Goal: Task Accomplishment & Management: Use online tool/utility

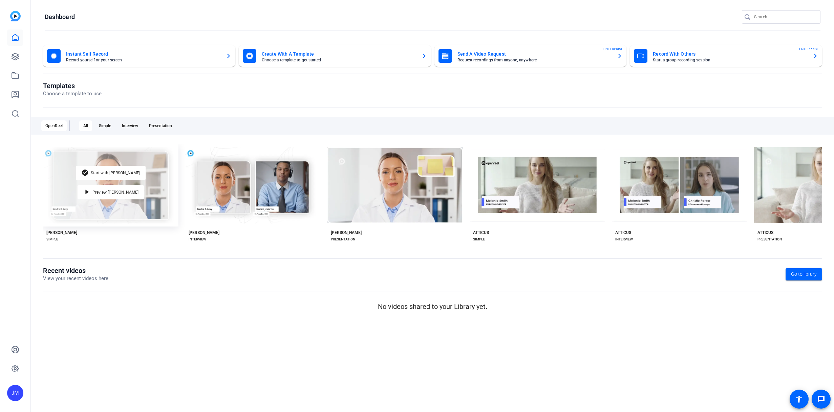
click at [98, 181] on div "check_circle Start with Matti play_arrow Preview Matti" at bounding box center [110, 185] width 135 height 83
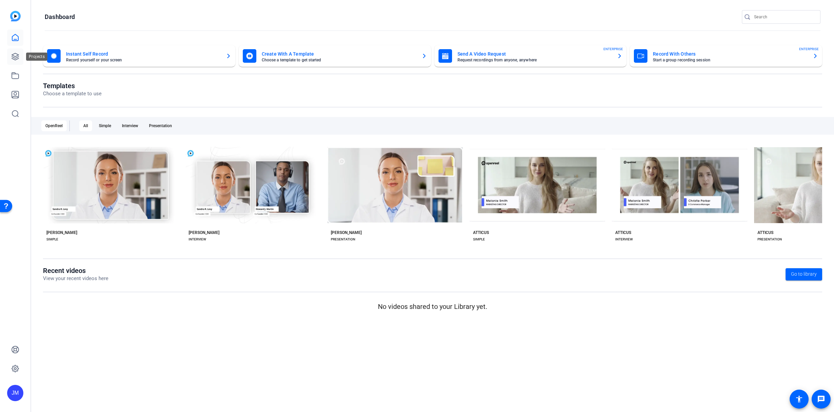
click at [16, 60] on icon at bounding box center [15, 57] width 8 height 8
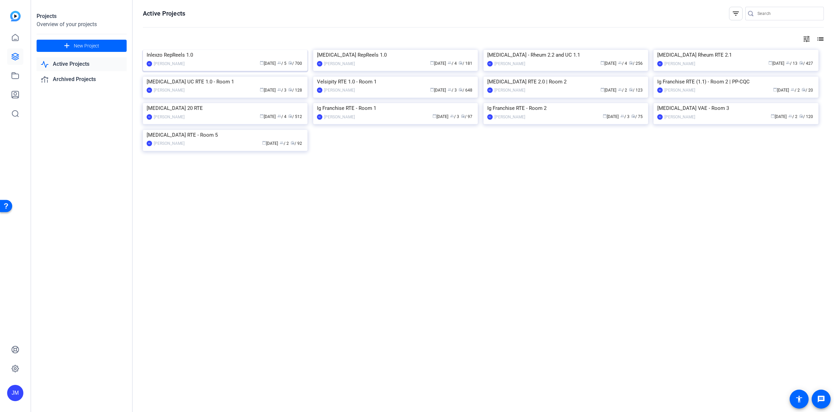
click at [195, 50] on img at bounding box center [225, 50] width 165 height 0
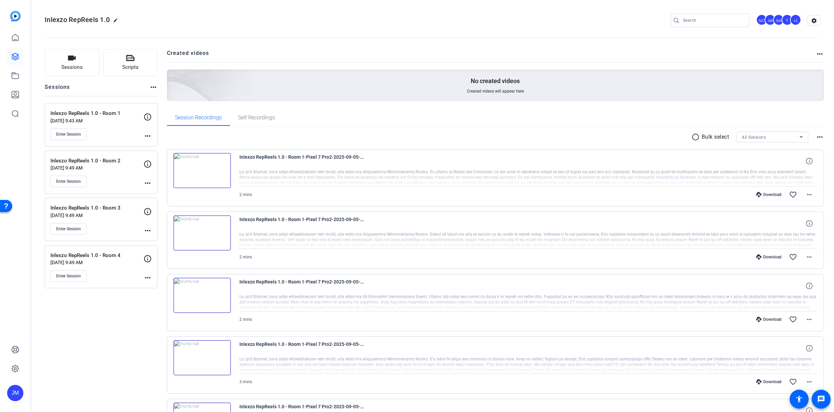
click at [103, 129] on div "Enter Session" at bounding box center [96, 134] width 93 height 12
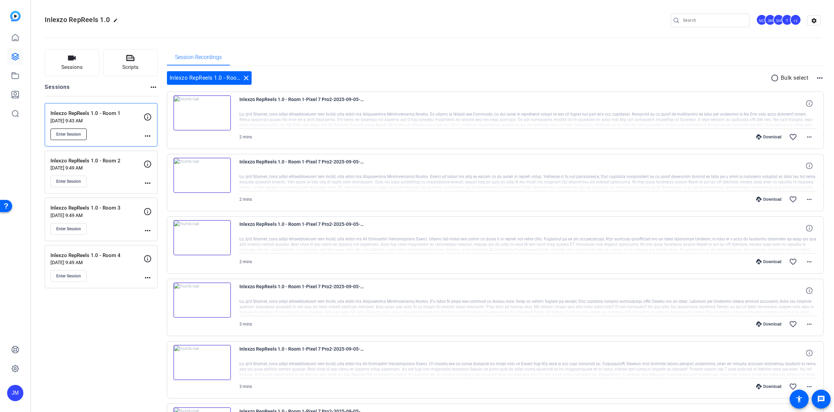
click at [75, 135] on span "Enter Session" at bounding box center [68, 133] width 25 height 5
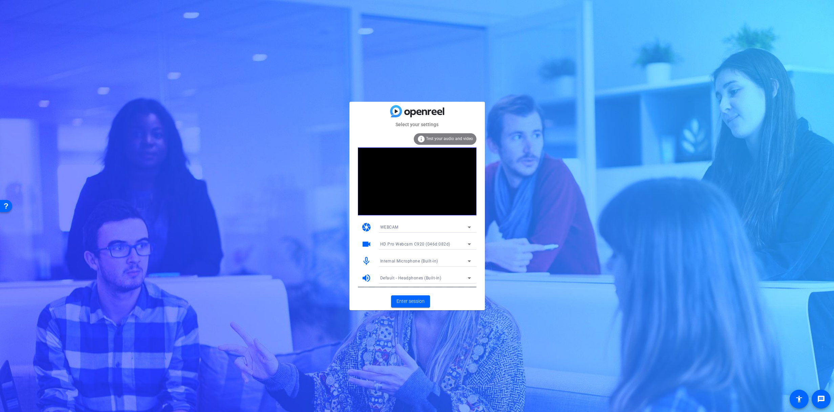
click at [415, 259] on span "Internal Microphone (Built-in)" at bounding box center [409, 260] width 58 height 5
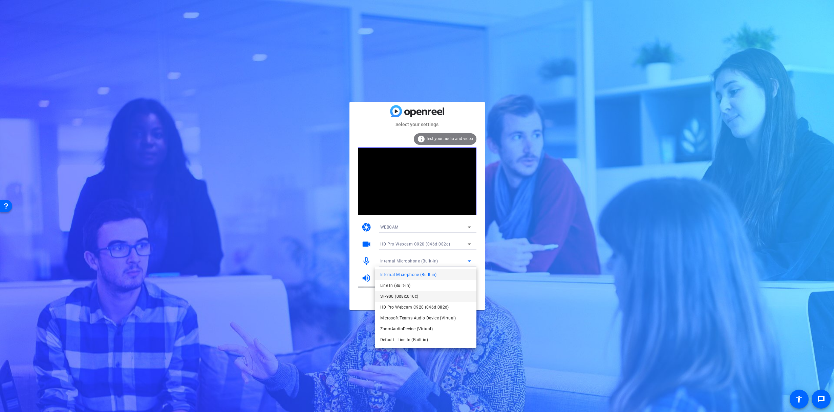
click at [403, 299] on span "SF-900 (0d8c:016c)" at bounding box center [399, 296] width 38 height 8
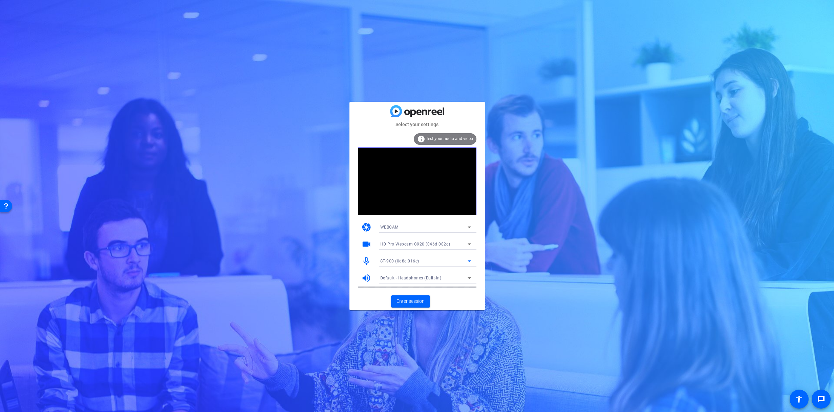
click at [454, 295] on mat-card-actions "Enter session" at bounding box center [417, 301] width 135 height 18
click at [405, 301] on span "Enter session" at bounding box center [411, 300] width 28 height 7
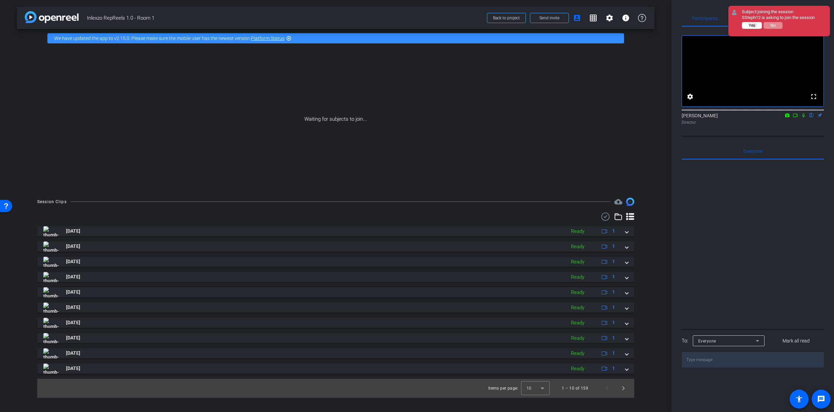
click at [755, 25] on span "Yes" at bounding box center [752, 25] width 6 height 5
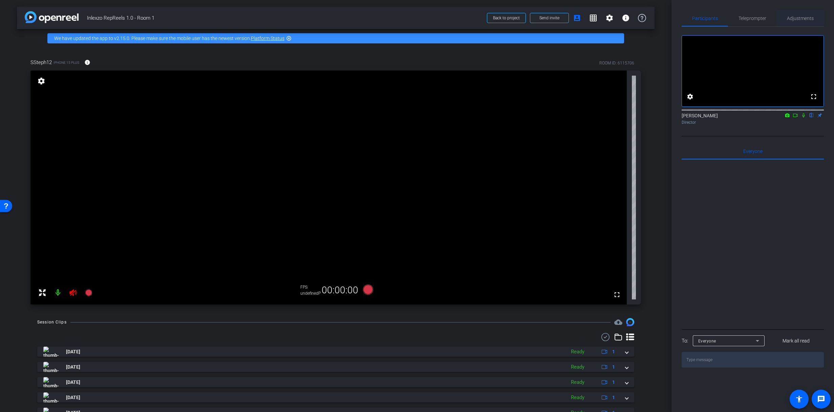
click at [804, 19] on span "Adjustments" at bounding box center [800, 18] width 27 height 5
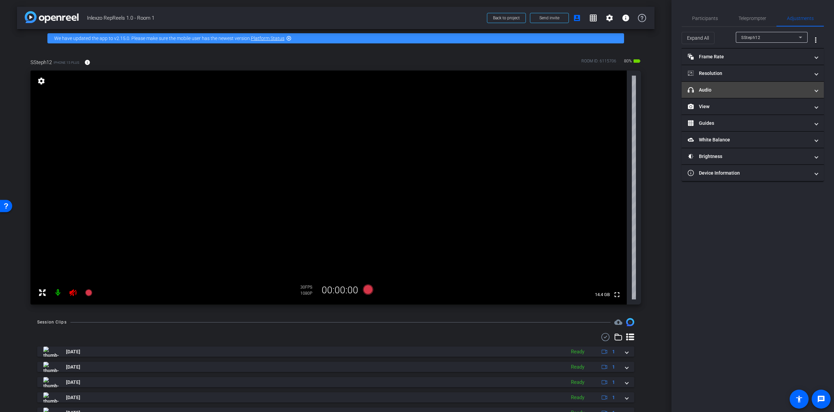
click at [702, 92] on mat-panel-title "headphone icon Audio" at bounding box center [749, 89] width 122 height 7
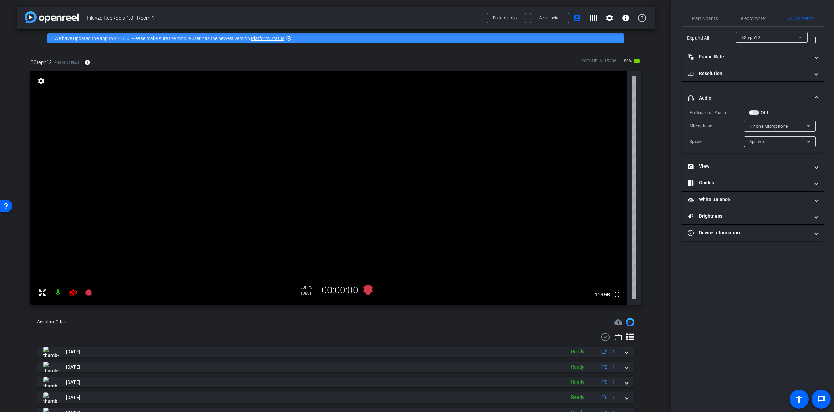
click at [719, 100] on mat-panel-title "headphone icon Audio" at bounding box center [749, 98] width 122 height 7
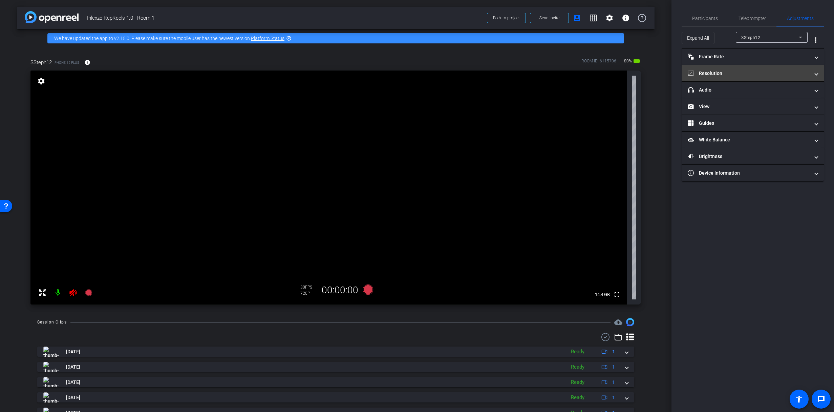
click at [714, 78] on mat-expansion-panel-header "Resolution" at bounding box center [753, 73] width 142 height 16
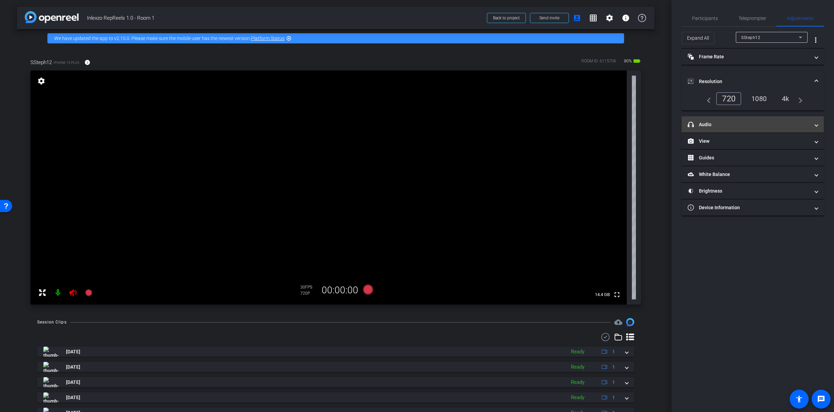
click at [714, 123] on mat-panel-title "headphone icon Audio" at bounding box center [749, 124] width 122 height 7
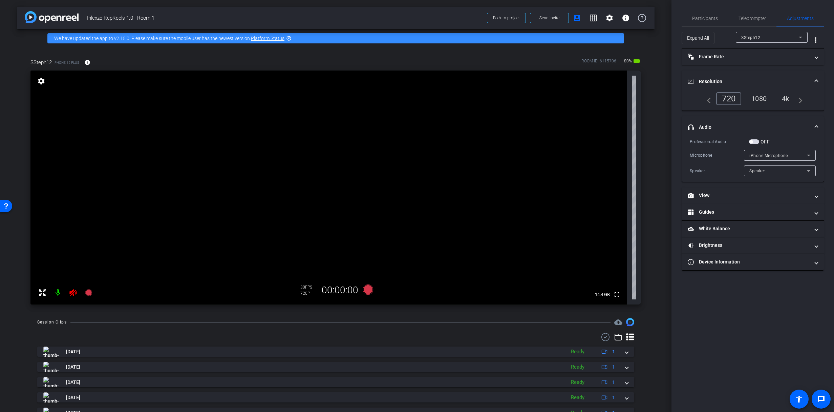
click at [712, 127] on mat-panel-title "headphone icon Audio" at bounding box center [749, 127] width 122 height 7
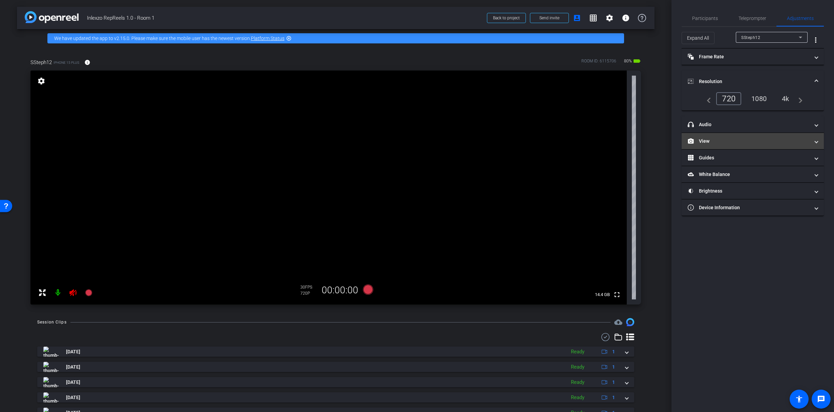
click at [713, 144] on mat-expansion-panel-header "View" at bounding box center [753, 141] width 142 height 16
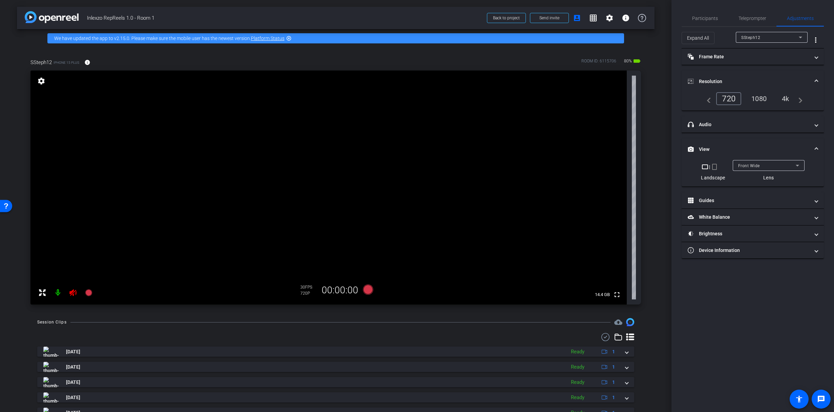
click at [714, 169] on mat-icon "crop_portrait" at bounding box center [715, 167] width 8 height 8
click at [70, 291] on icon at bounding box center [72, 292] width 7 height 7
click at [748, 18] on span "Teleprompter" at bounding box center [753, 18] width 28 height 5
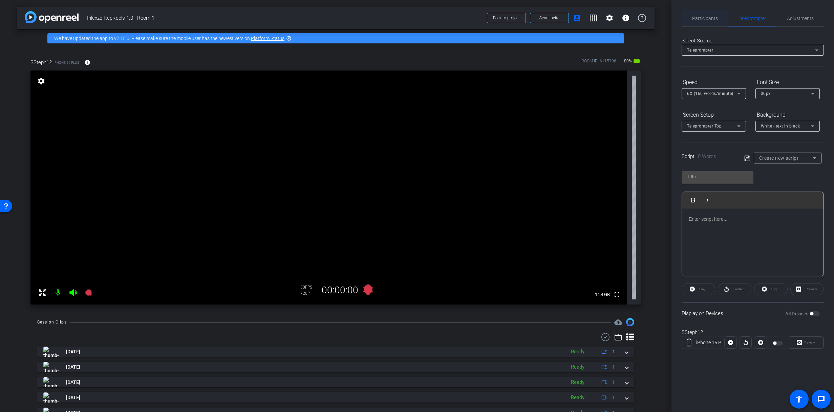
click at [700, 14] on span "Participants" at bounding box center [705, 18] width 26 height 16
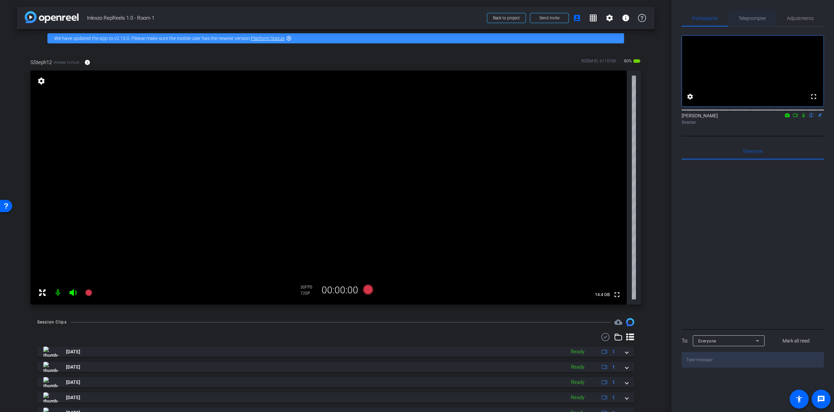
click at [752, 17] on span "Teleprompter" at bounding box center [753, 18] width 28 height 5
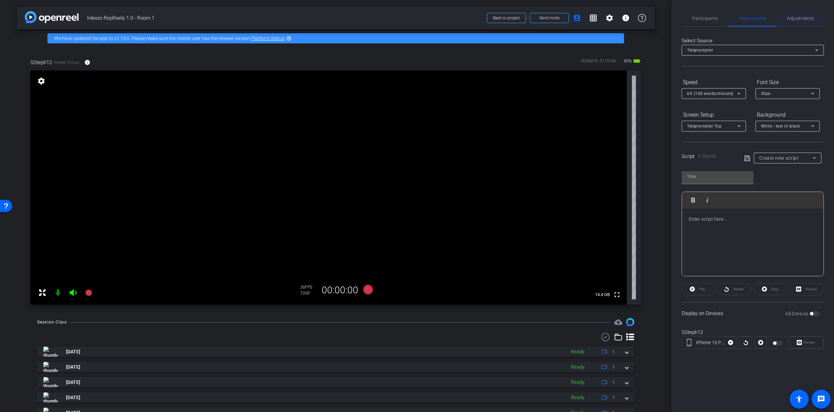
click at [803, 19] on span "Adjustments" at bounding box center [800, 18] width 27 height 5
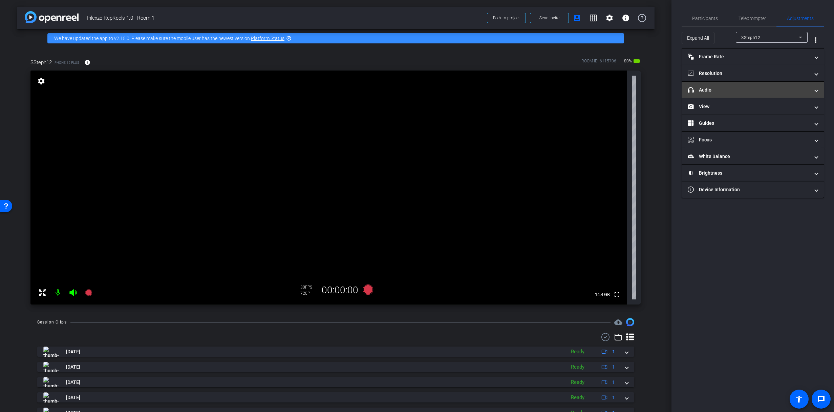
click at [714, 83] on mat-expansion-panel-header "headphone icon Audio" at bounding box center [753, 90] width 142 height 16
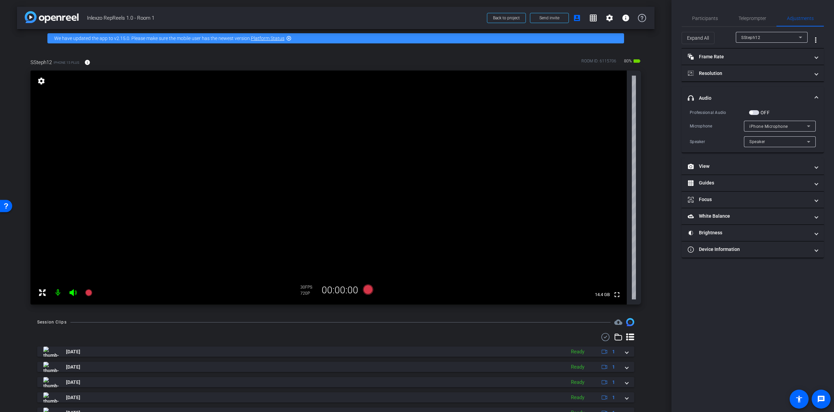
click at [730, 97] on mat-panel-title "headphone icon Audio" at bounding box center [749, 98] width 122 height 7
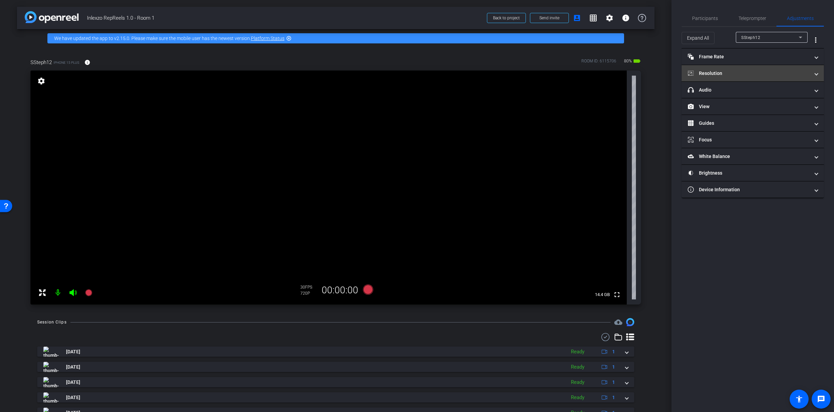
click at [734, 69] on mat-expansion-panel-header "Resolution" at bounding box center [753, 73] width 142 height 16
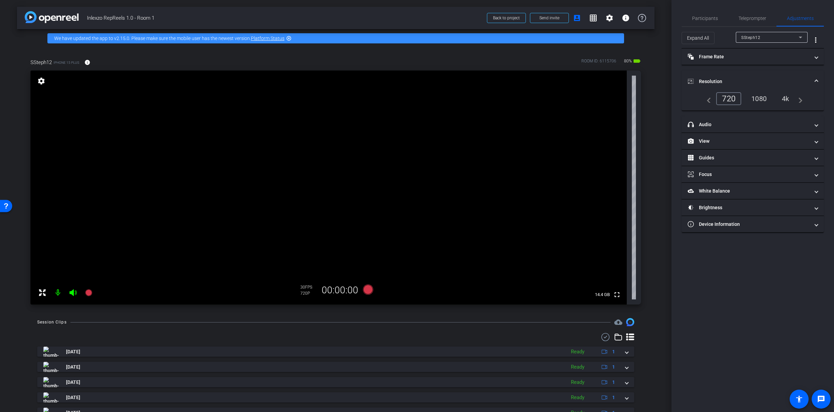
click at [760, 99] on div "1080" at bounding box center [759, 99] width 25 height 12
click at [712, 127] on mat-panel-title "headphone icon Audio" at bounding box center [749, 124] width 122 height 7
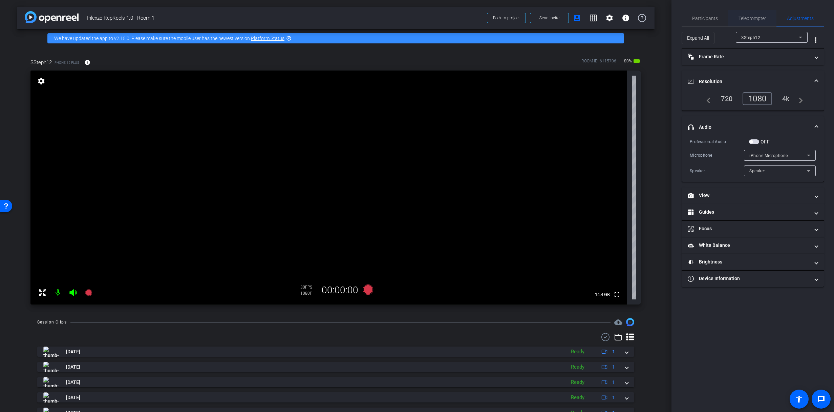
click at [747, 19] on span "Teleprompter" at bounding box center [753, 18] width 28 height 5
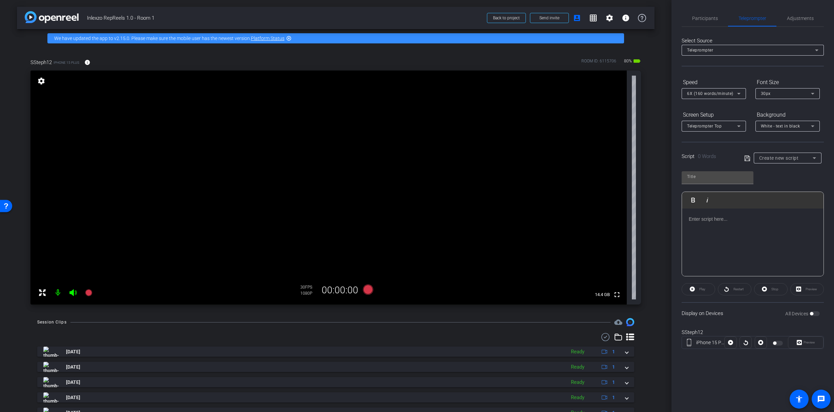
click at [813, 315] on div "All Devices" at bounding box center [802, 313] width 35 height 7
click at [792, 160] on span "Create new script" at bounding box center [779, 157] width 40 height 5
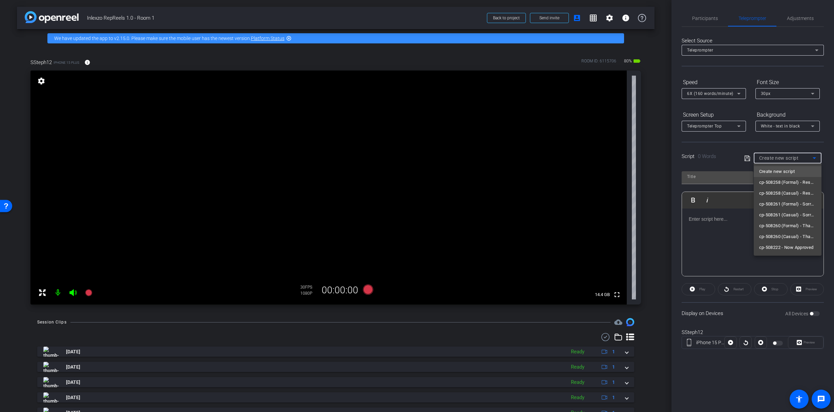
click at [795, 191] on span "cp-508258 (Casual) - Resources to Share" at bounding box center [787, 193] width 57 height 8
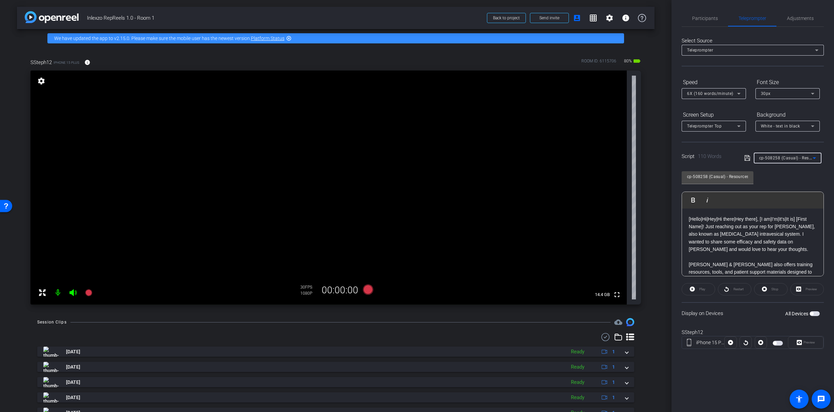
click at [813, 314] on span "button" at bounding box center [811, 313] width 3 height 3
click at [813, 341] on span "Preview" at bounding box center [810, 342] width 12 height 4
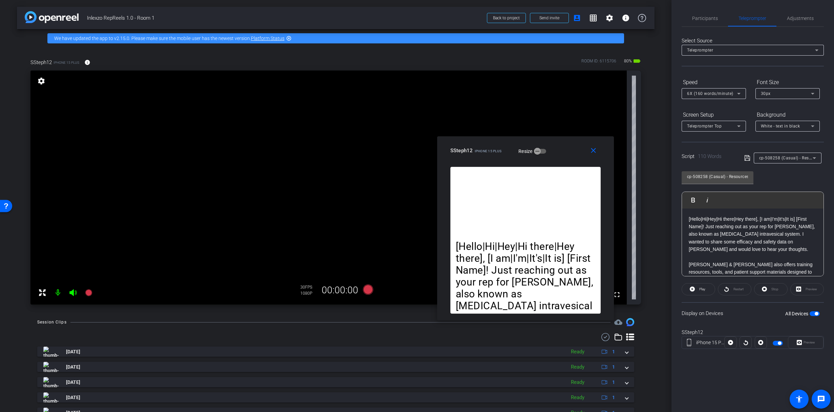
drag, startPoint x: 458, startPoint y: 132, endPoint x: 594, endPoint y: 149, distance: 137.2
click at [588, 144] on div "SSteph12 iPhone 15 Plus Resize" at bounding box center [527, 150] width 155 height 12
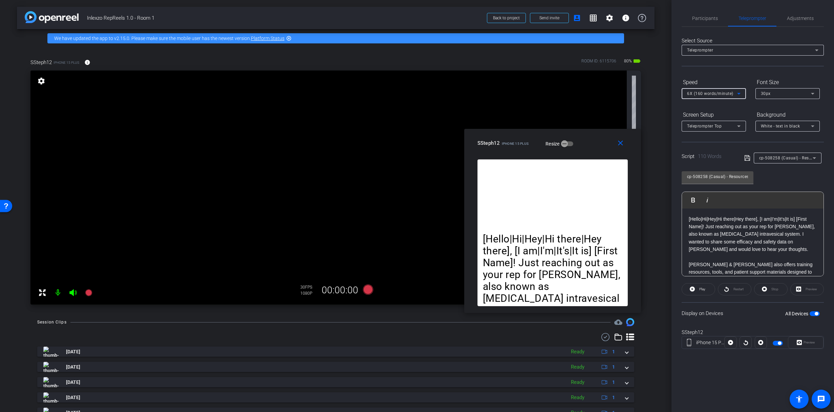
click at [714, 95] on span "6X (160 words/minute)" at bounding box center [710, 93] width 46 height 5
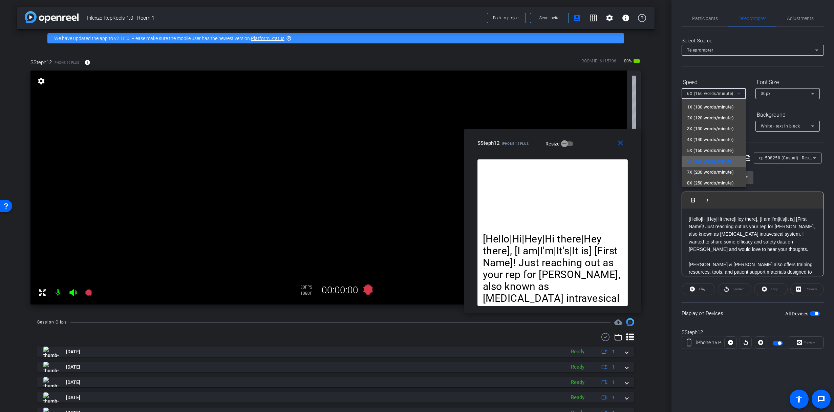
click at [706, 164] on span "6X (160 words/minute)" at bounding box center [710, 161] width 47 height 8
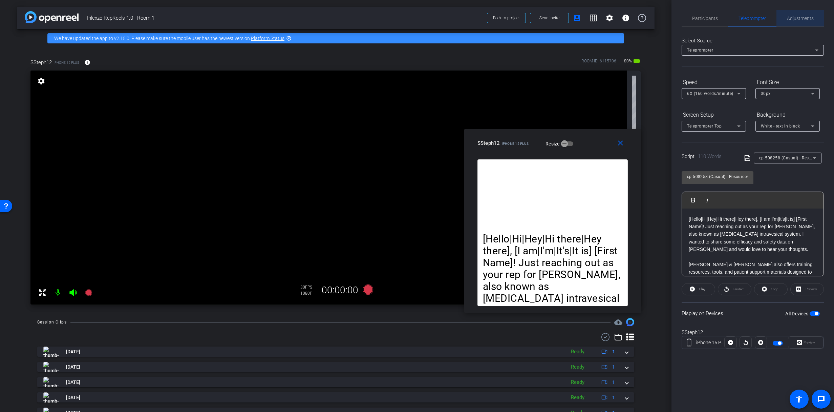
click at [796, 17] on span "Adjustments" at bounding box center [800, 18] width 27 height 5
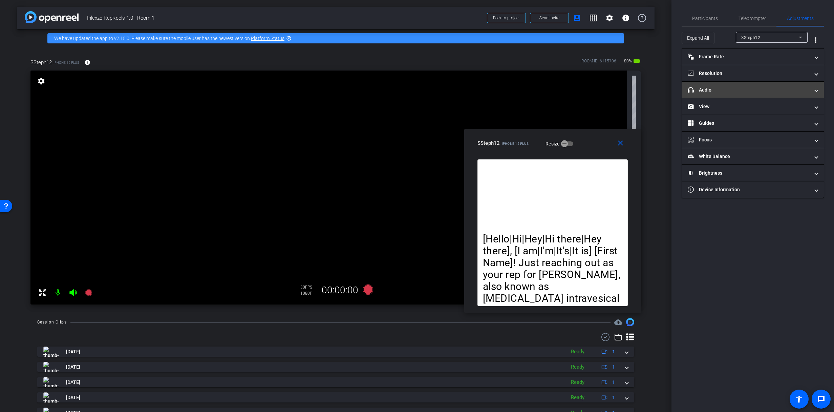
click at [720, 85] on mat-expansion-panel-header "headphone icon Audio" at bounding box center [753, 90] width 142 height 16
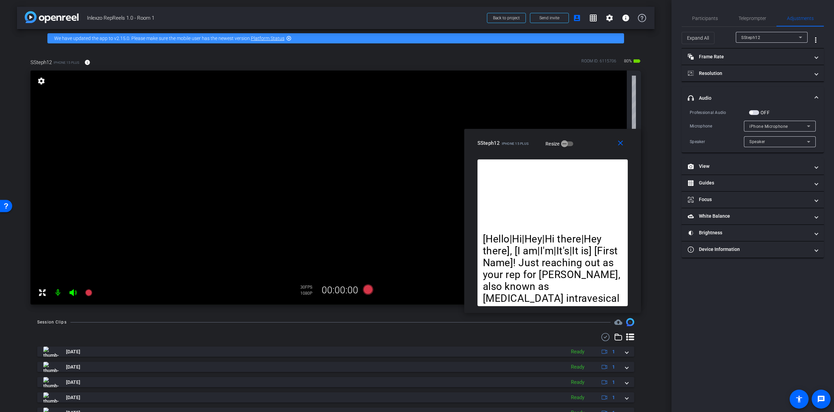
click at [717, 97] on mat-panel-title "headphone icon Audio" at bounding box center [749, 98] width 122 height 7
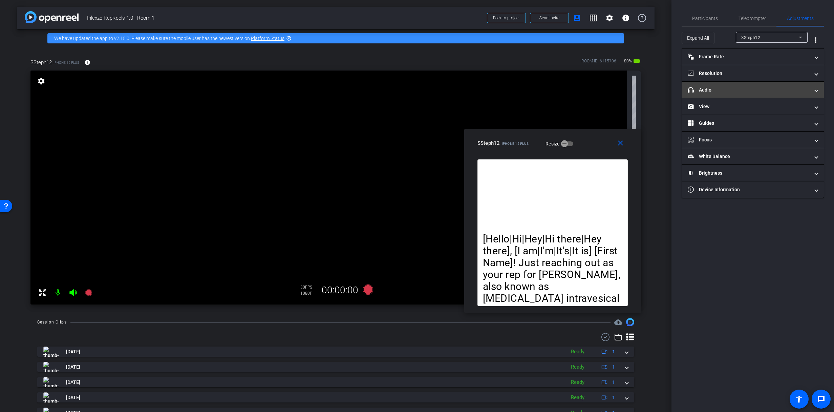
click at [718, 97] on mat-expansion-panel-header "headphone icon Audio" at bounding box center [753, 90] width 142 height 16
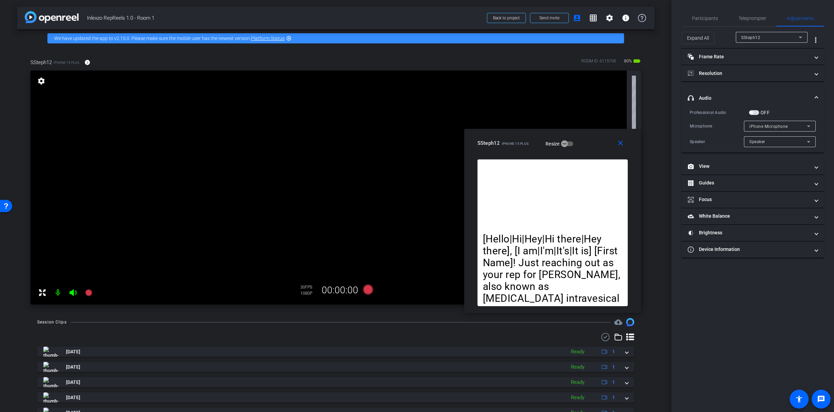
click at [749, 110] on div "Professional Audio" at bounding box center [719, 112] width 59 height 7
click at [752, 112] on span "button" at bounding box center [751, 112] width 3 height 3
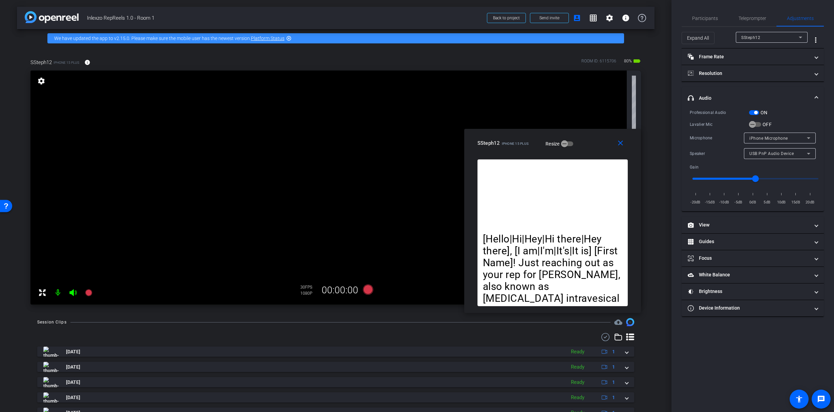
click at [755, 115] on div "ON" at bounding box center [758, 112] width 19 height 7
click at [759, 126] on span "button" at bounding box center [753, 125] width 14 height 14
click at [752, 12] on span "Teleprompter" at bounding box center [753, 18] width 28 height 16
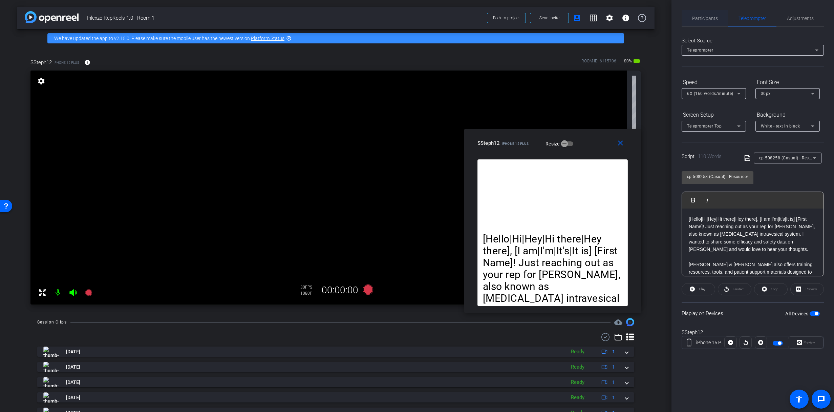
click at [697, 24] on span "Participants" at bounding box center [705, 18] width 26 height 16
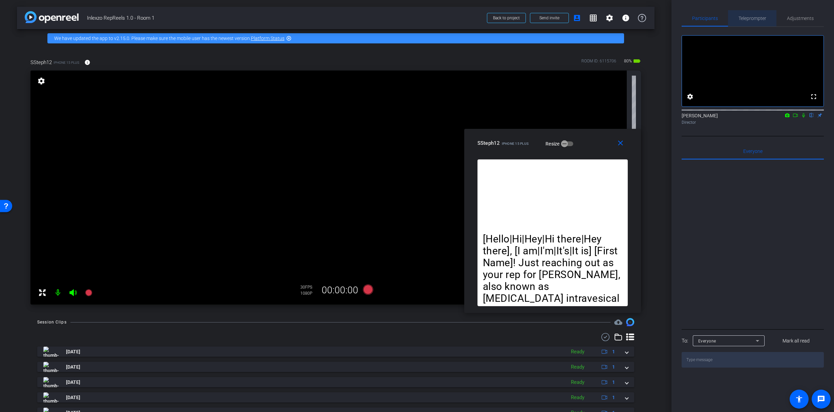
drag, startPoint x: 755, startPoint y: 23, endPoint x: 222, endPoint y: 43, distance: 532.8
click at [755, 23] on span "Teleprompter" at bounding box center [753, 18] width 28 height 16
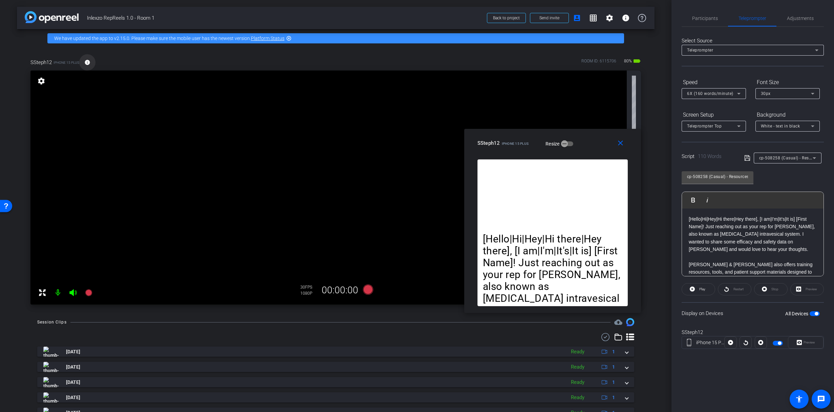
click at [92, 61] on span at bounding box center [87, 62] width 16 height 16
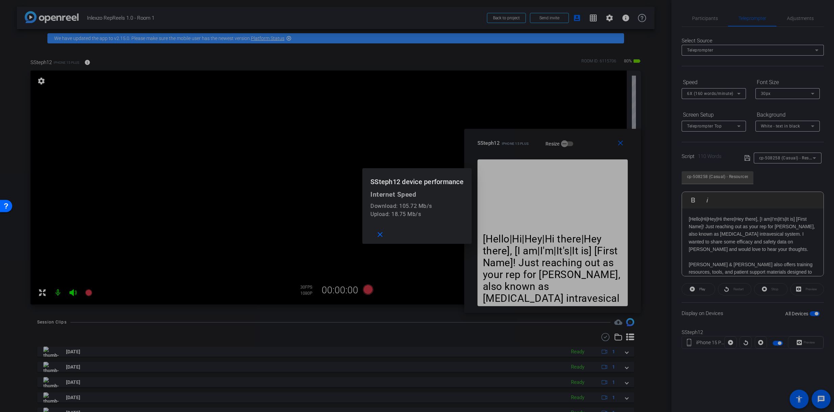
click at [90, 62] on div at bounding box center [417, 206] width 834 height 412
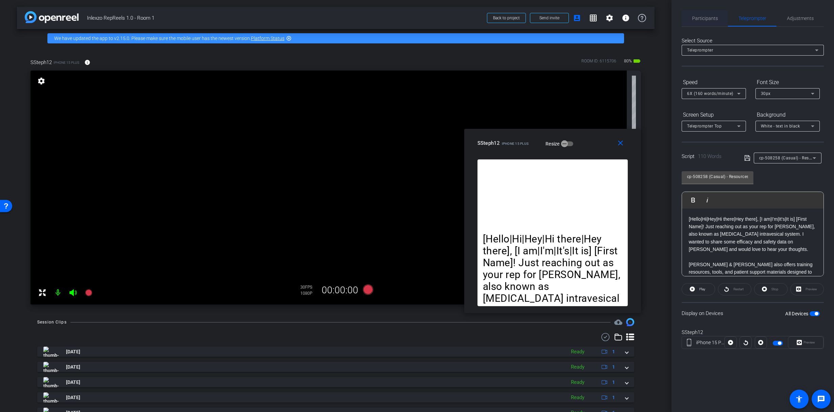
click at [698, 11] on div "Participants Teleprompter Adjustments settings [PERSON_NAME] flip Director Ever…" at bounding box center [753, 206] width 163 height 412
click at [703, 20] on span "Participants" at bounding box center [705, 18] width 26 height 5
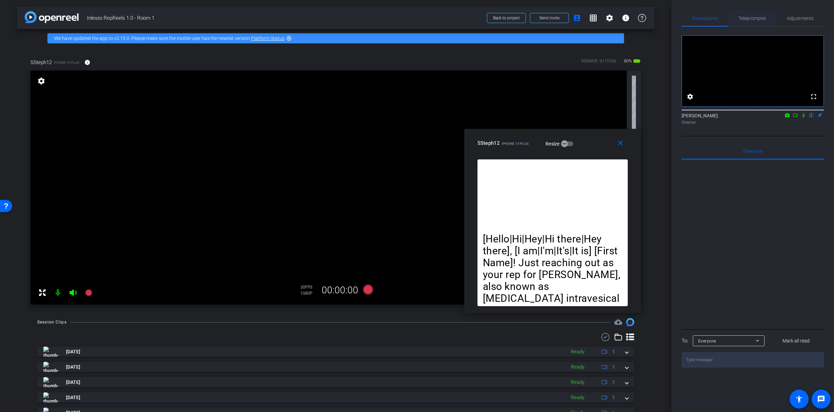
click at [756, 12] on span "Teleprompter" at bounding box center [753, 18] width 28 height 16
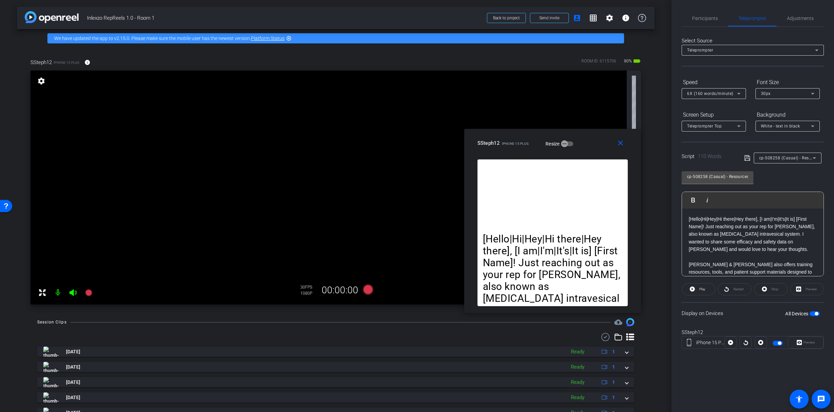
click at [714, 127] on span "Teleprompter Top" at bounding box center [704, 126] width 35 height 5
click at [715, 126] on div at bounding box center [417, 206] width 834 height 412
click at [708, 21] on span "Participants" at bounding box center [705, 18] width 26 height 5
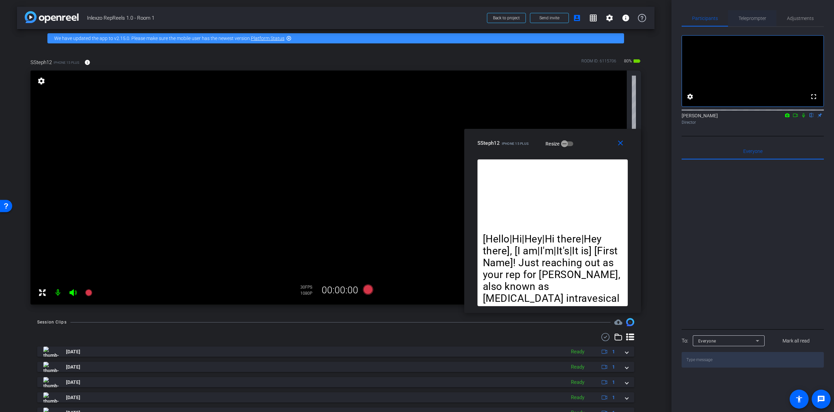
click at [746, 13] on span "Teleprompter" at bounding box center [753, 18] width 28 height 16
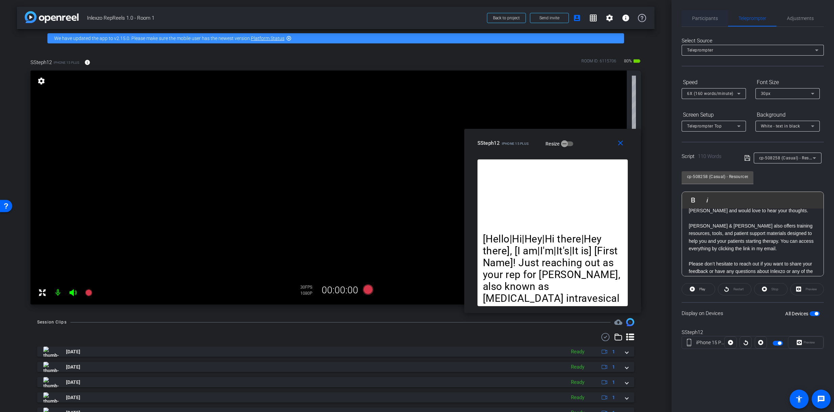
click at [702, 16] on span "Participants" at bounding box center [705, 18] width 26 height 5
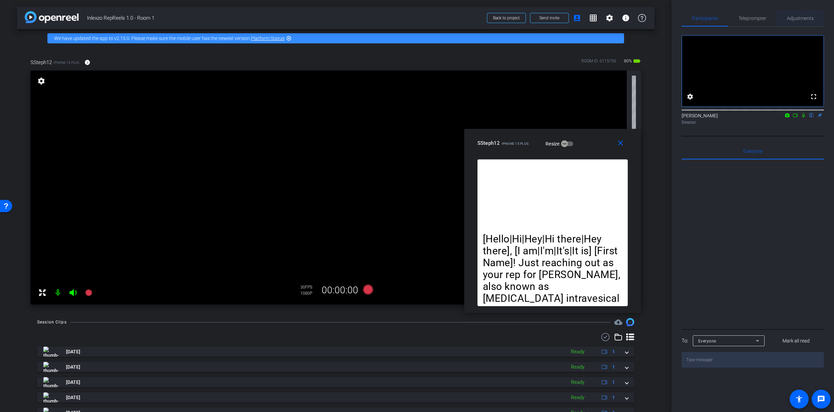
click at [801, 11] on span "Adjustments" at bounding box center [800, 18] width 27 height 16
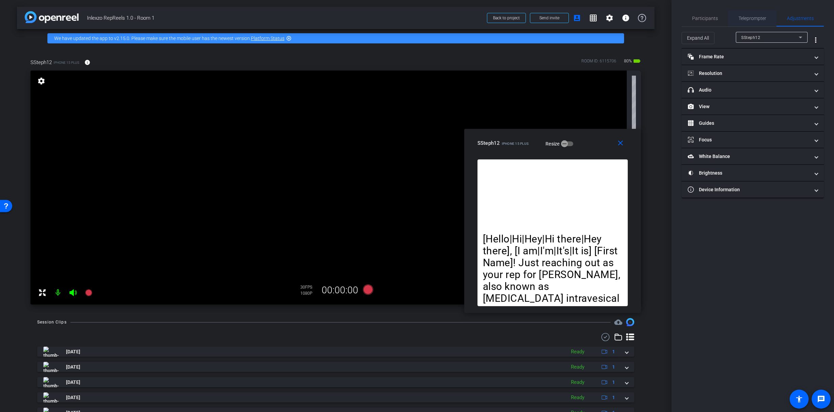
click at [751, 20] on span "Teleprompter" at bounding box center [753, 18] width 28 height 5
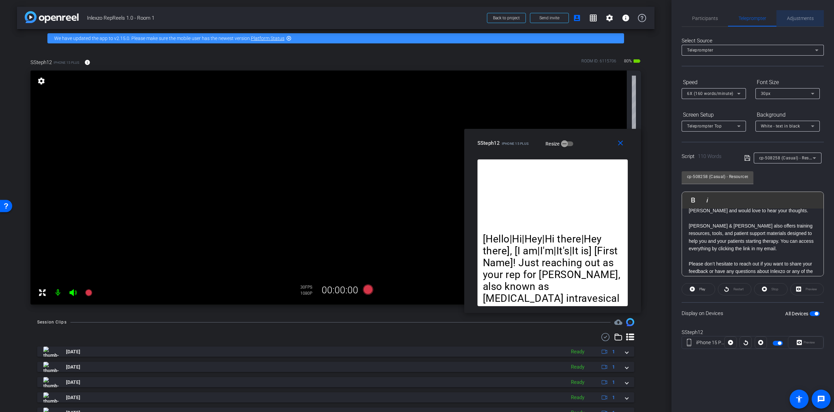
click at [791, 18] on span "Adjustments" at bounding box center [800, 18] width 27 height 5
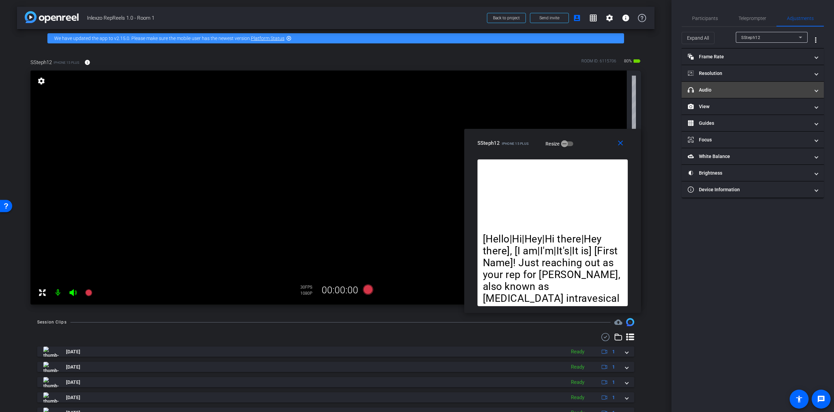
click at [724, 91] on mat-panel-title "headphone icon Audio" at bounding box center [749, 89] width 122 height 7
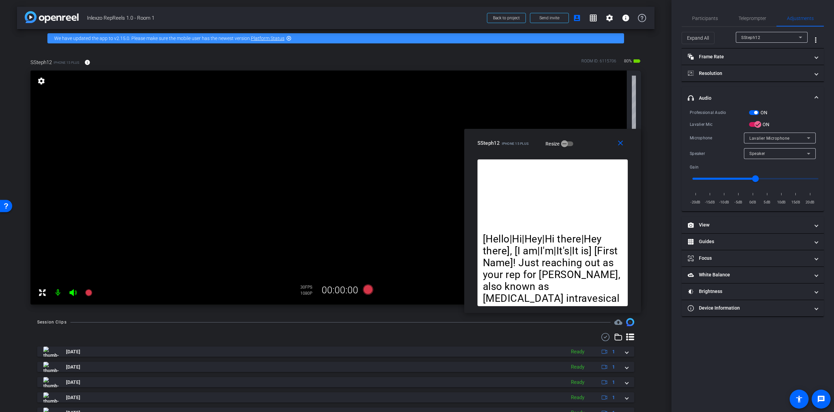
click at [725, 95] on mat-panel-title "headphone icon Audio" at bounding box center [749, 98] width 122 height 7
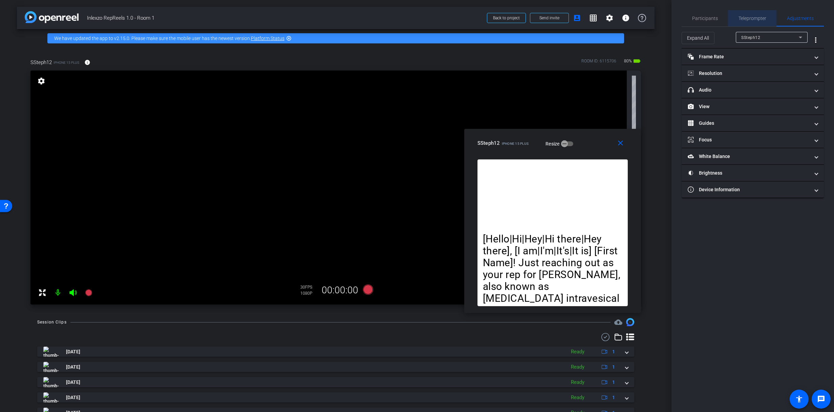
click at [755, 12] on span "Teleprompter" at bounding box center [753, 18] width 28 height 16
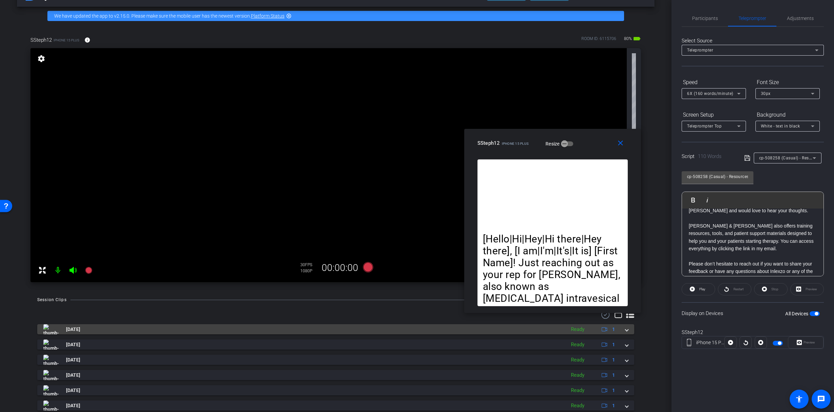
scroll to position [0, 0]
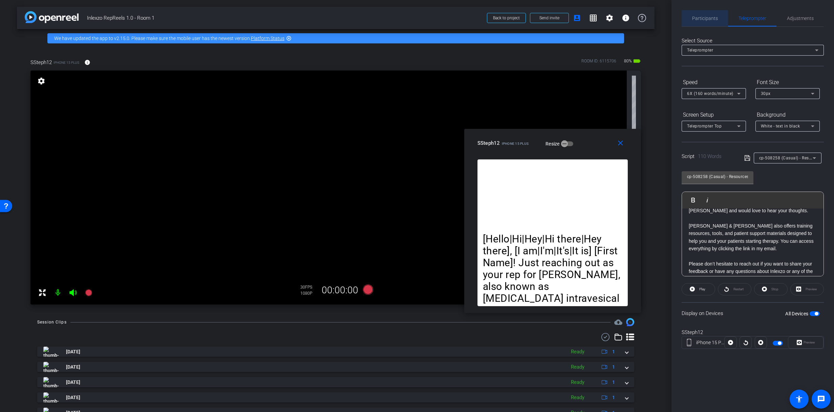
click at [704, 18] on span "Participants" at bounding box center [705, 18] width 26 height 5
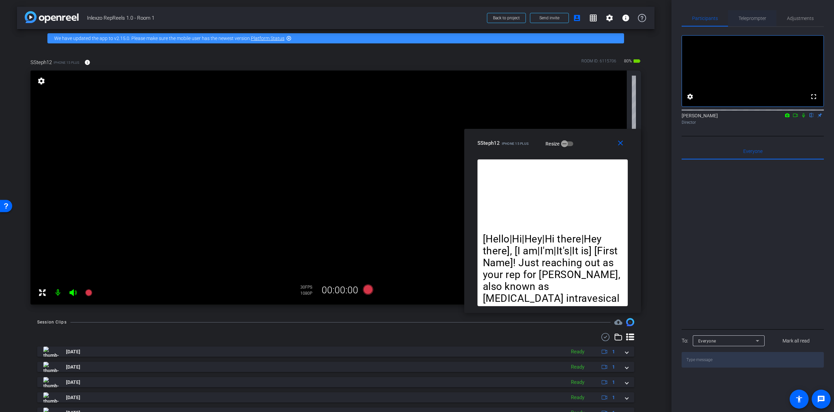
click at [756, 16] on span "Teleprompter" at bounding box center [753, 18] width 28 height 5
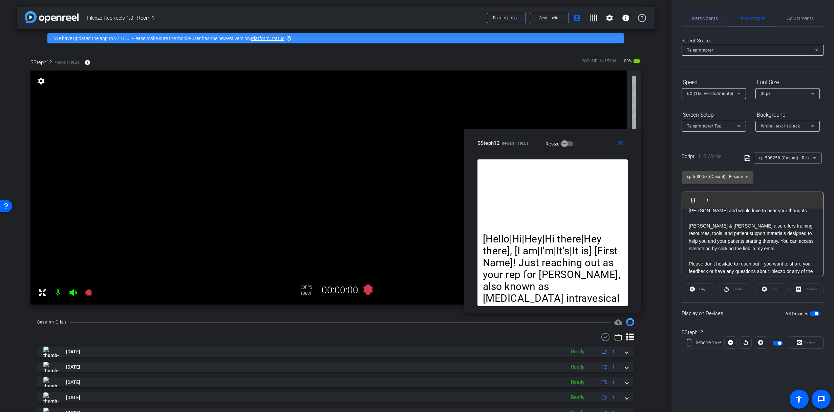
click at [701, 18] on span "Participants" at bounding box center [705, 18] width 26 height 5
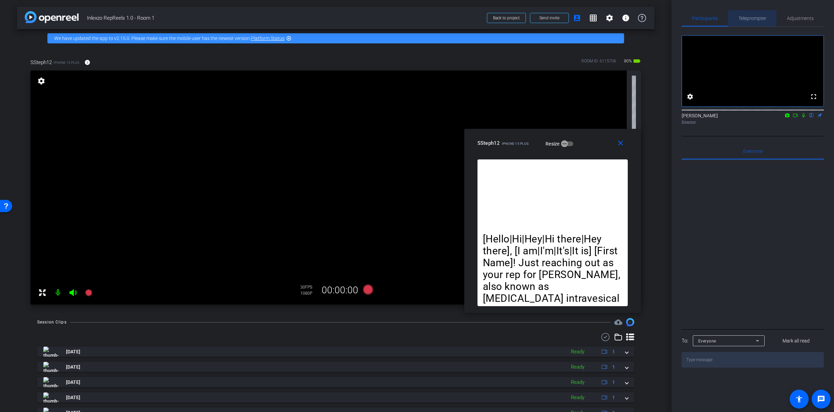
click at [754, 20] on span "Teleprompter" at bounding box center [753, 18] width 28 height 5
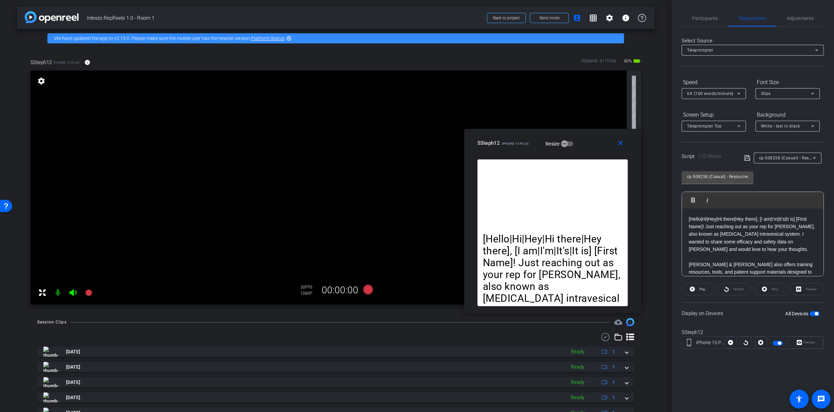
click at [718, 224] on p "[Hello|Hi|Hey|Hi there|Hey there], [I am|I'm|It's|It is] [First Name]! Just rea…" at bounding box center [753, 234] width 128 height 38
click at [709, 22] on span "Participants" at bounding box center [705, 18] width 26 height 16
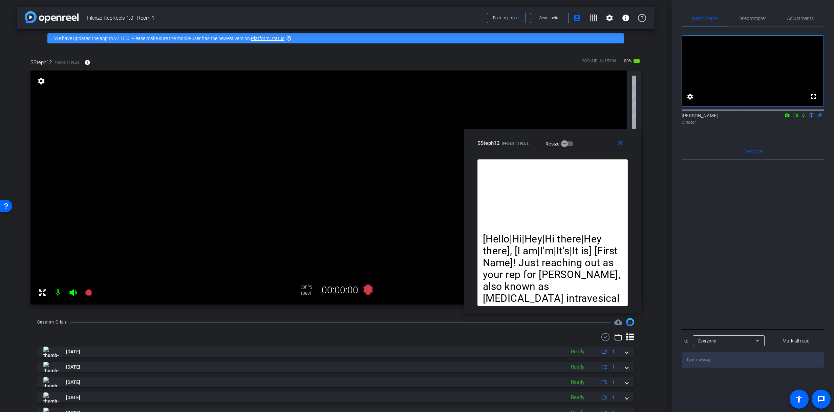
click at [804, 118] on icon at bounding box center [803, 115] width 5 height 5
click at [749, 17] on span "Teleprompter" at bounding box center [753, 18] width 28 height 5
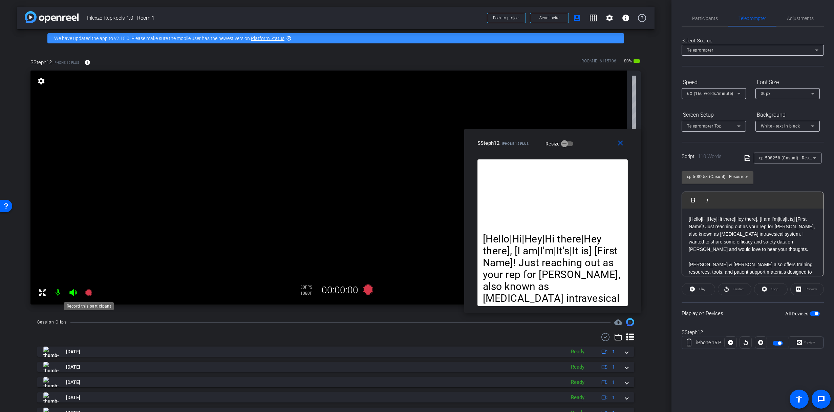
click at [87, 291] on icon at bounding box center [88, 292] width 7 height 7
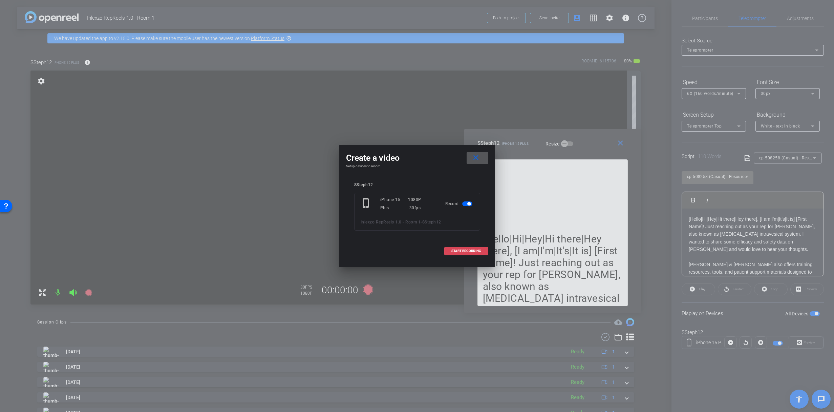
click at [462, 249] on span "START RECORDING" at bounding box center [467, 250] width 30 height 3
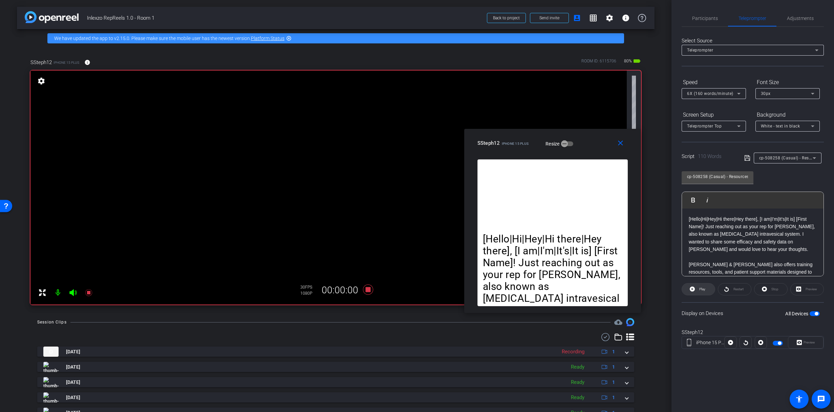
click at [693, 290] on icon at bounding box center [692, 288] width 5 height 5
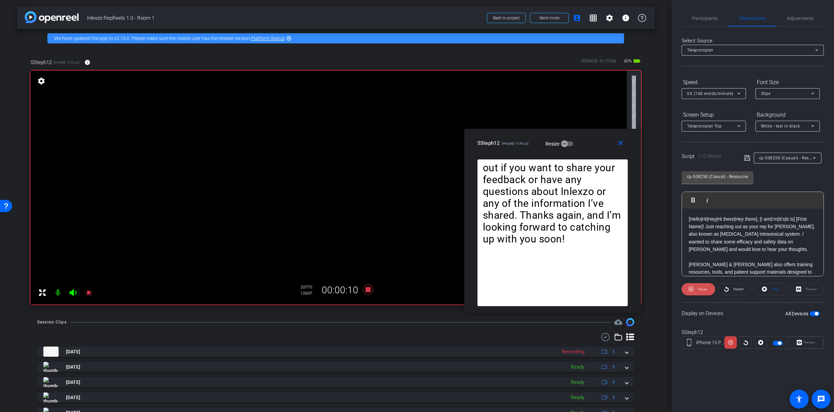
click at [697, 289] on button "Pause" at bounding box center [699, 289] width 34 height 12
click at [704, 16] on span "Participants" at bounding box center [705, 18] width 26 height 5
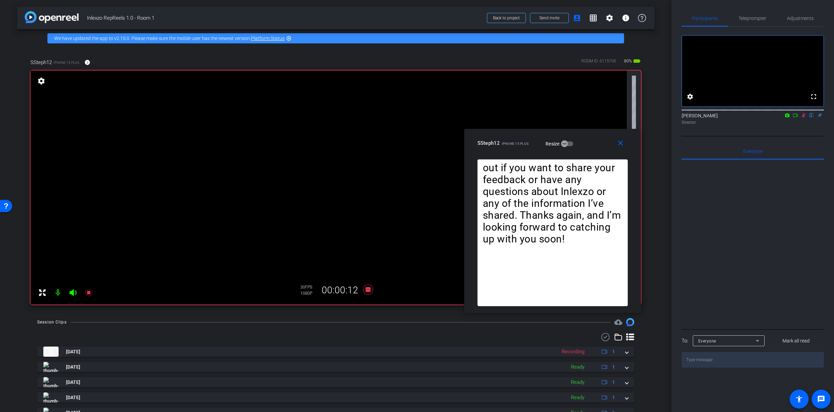
click at [804, 118] on icon at bounding box center [803, 115] width 5 height 5
click at [88, 294] on icon at bounding box center [89, 292] width 8 height 8
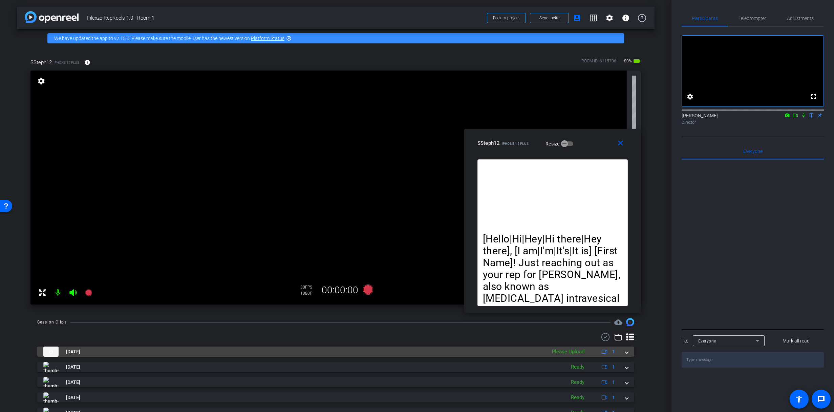
click at [626, 350] on span at bounding box center [627, 351] width 3 height 7
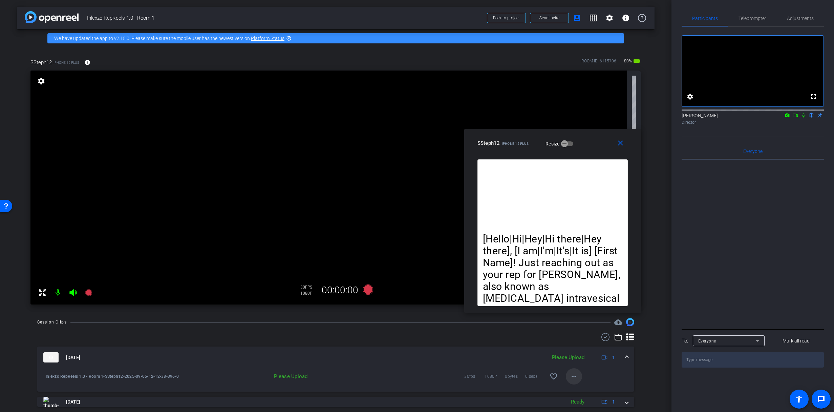
click at [577, 375] on span at bounding box center [574, 376] width 16 height 16
click at [579, 363] on span "Delete clip" at bounding box center [581, 362] width 27 height 8
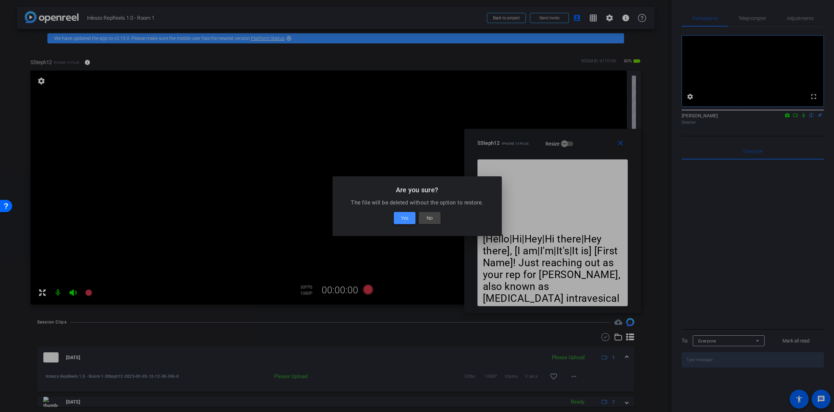
click at [411, 223] on span at bounding box center [405, 218] width 22 height 16
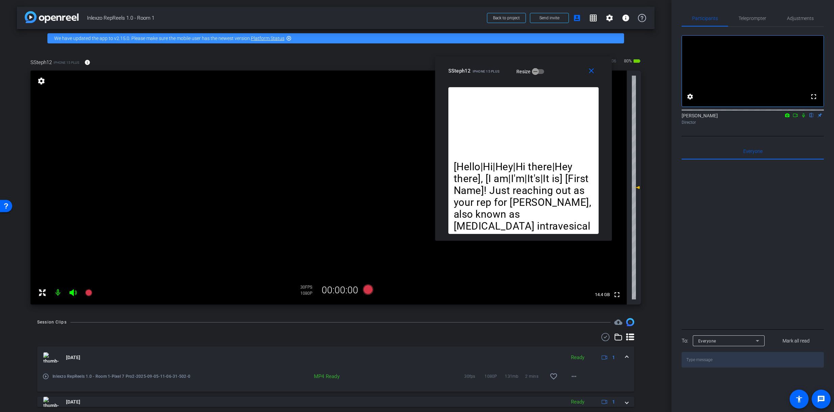
drag, startPoint x: 592, startPoint y: 145, endPoint x: 564, endPoint y: 77, distance: 74.5
click at [564, 77] on div "SSteph12 iPhone 15 Plus Resize" at bounding box center [525, 71] width 155 height 12
click at [804, 118] on mat-icon at bounding box center [804, 115] width 8 height 6
click at [753, 16] on span "Teleprompter" at bounding box center [753, 18] width 28 height 5
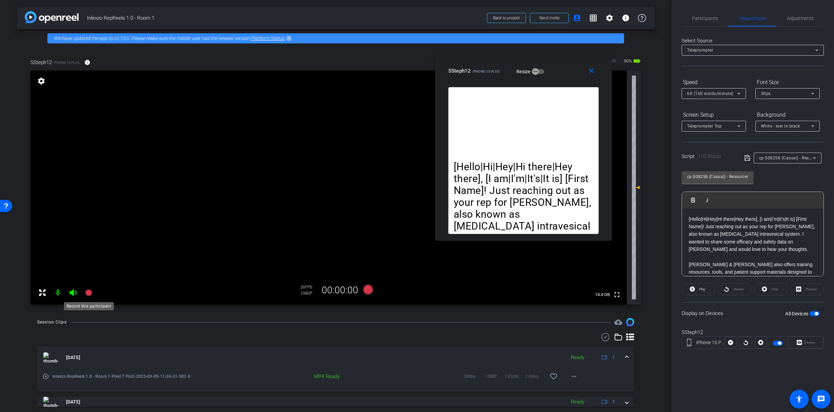
click at [90, 292] on icon at bounding box center [88, 292] width 7 height 7
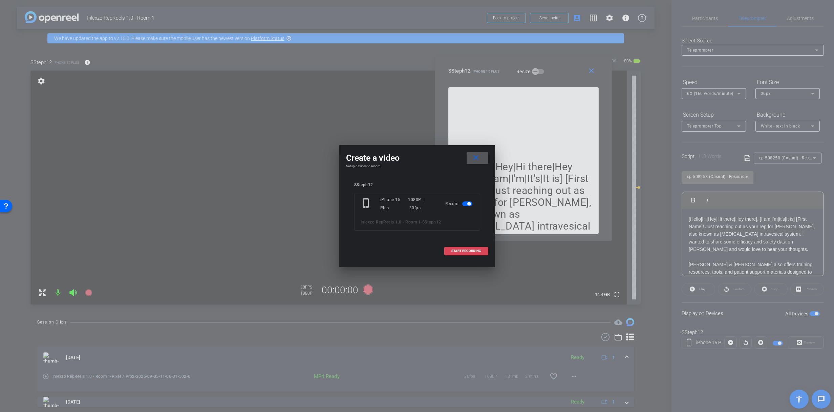
drag, startPoint x: 473, startPoint y: 250, endPoint x: 482, endPoint y: 250, distance: 9.5
click at [476, 250] on span "START RECORDING" at bounding box center [467, 250] width 30 height 3
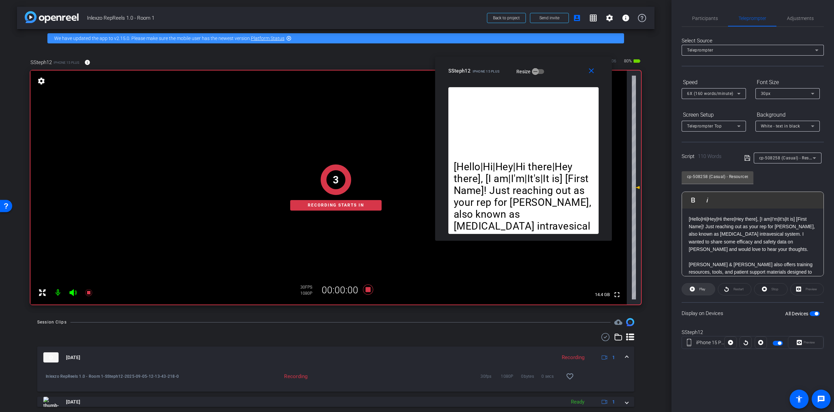
click at [700, 289] on span "Play" at bounding box center [702, 289] width 6 height 4
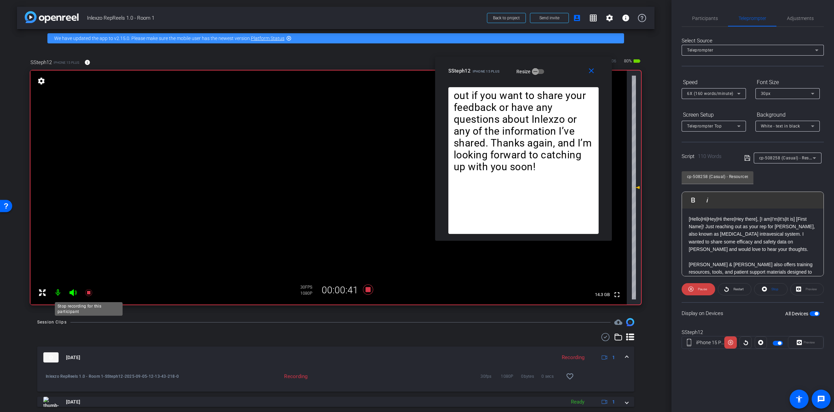
click at [87, 294] on icon at bounding box center [89, 292] width 8 height 8
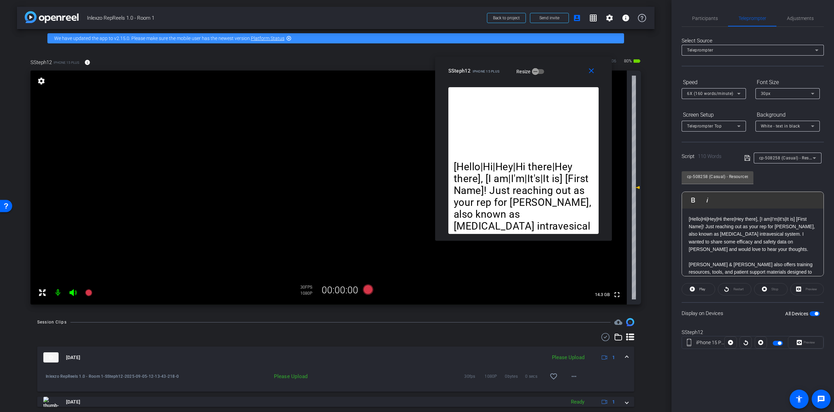
drag, startPoint x: 702, startPoint y: 22, endPoint x: 779, endPoint y: 92, distance: 104.3
click at [702, 22] on span "Participants" at bounding box center [705, 18] width 26 height 16
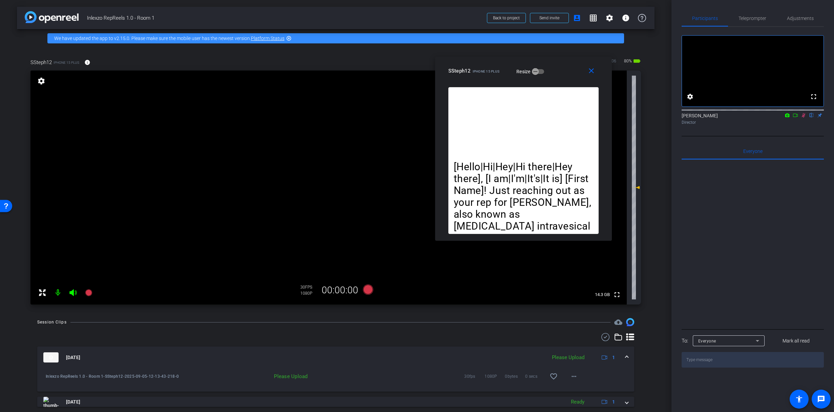
click at [804, 118] on icon at bounding box center [804, 115] width 4 height 4
click at [574, 376] on mat-icon "more_horiz" at bounding box center [574, 376] width 8 height 8
click at [584, 360] on span "Delete clip" at bounding box center [581, 362] width 27 height 8
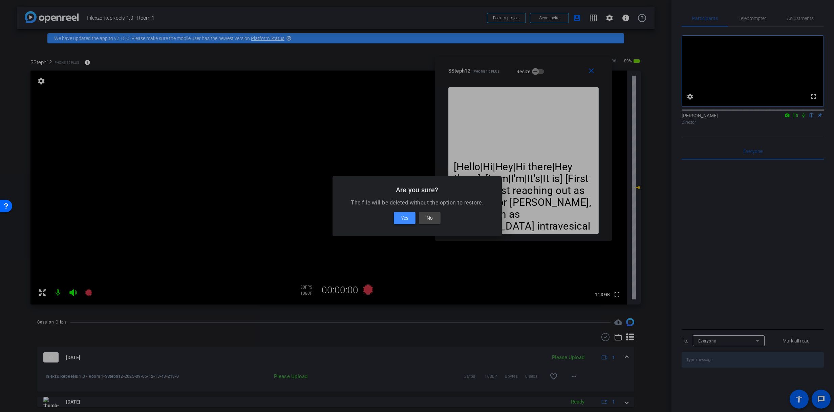
click at [405, 217] on span "Yes" at bounding box center [404, 218] width 7 height 8
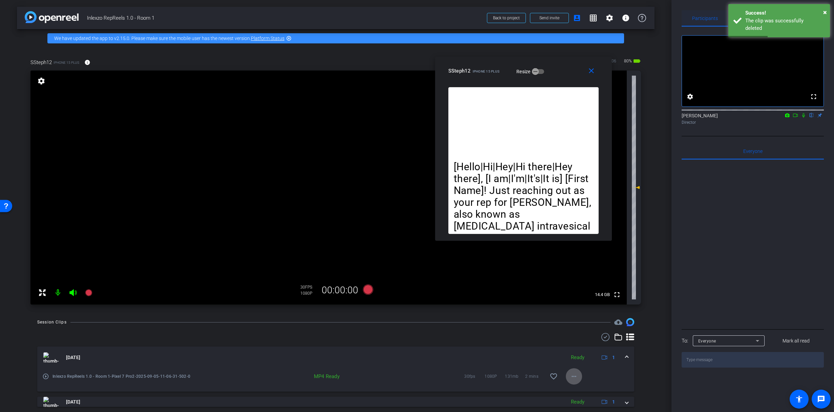
click at [712, 17] on span "Participants" at bounding box center [705, 18] width 26 height 5
click at [804, 118] on icon at bounding box center [803, 115] width 5 height 5
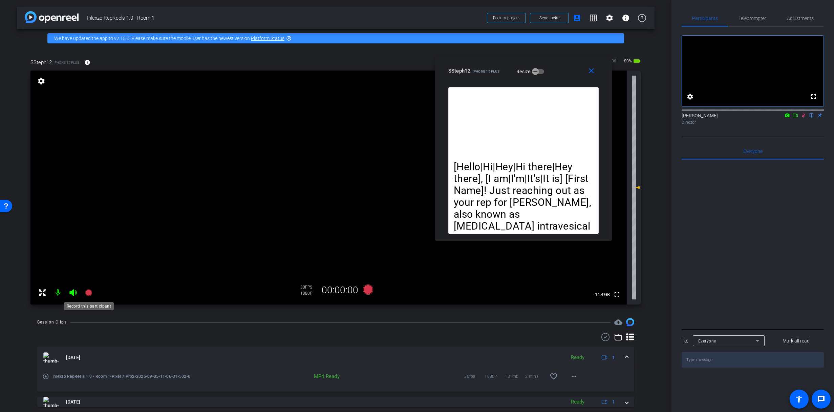
click at [90, 292] on icon at bounding box center [88, 292] width 7 height 7
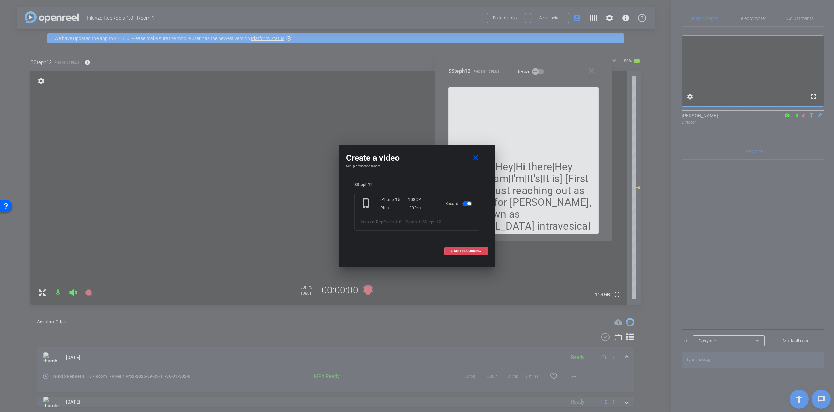
drag, startPoint x: 467, startPoint y: 251, endPoint x: 510, endPoint y: 238, distance: 45.0
click at [467, 250] on span "START RECORDING" at bounding box center [467, 250] width 30 height 3
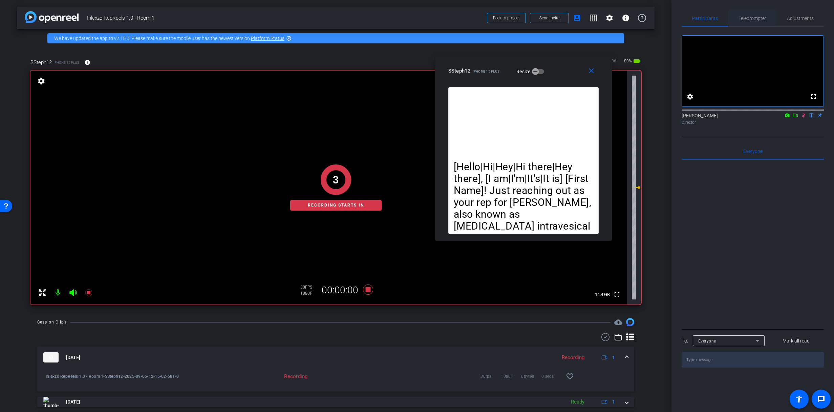
drag, startPoint x: 747, startPoint y: 18, endPoint x: 748, endPoint y: 24, distance: 5.5
click at [747, 18] on span "Teleprompter" at bounding box center [753, 18] width 28 height 5
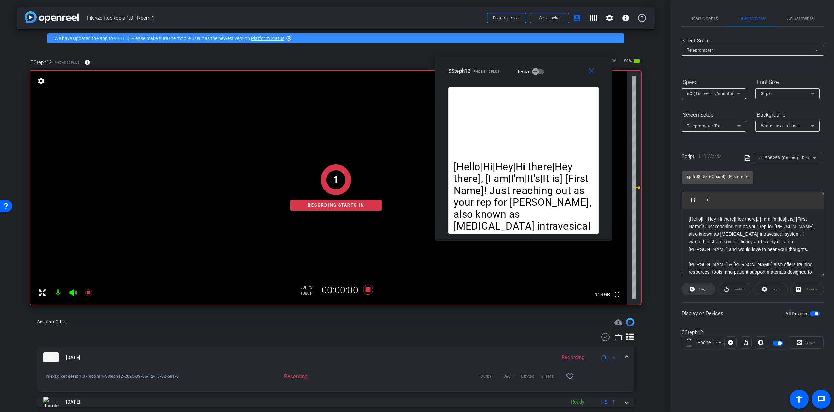
click at [702, 288] on span "Play" at bounding box center [702, 289] width 6 height 4
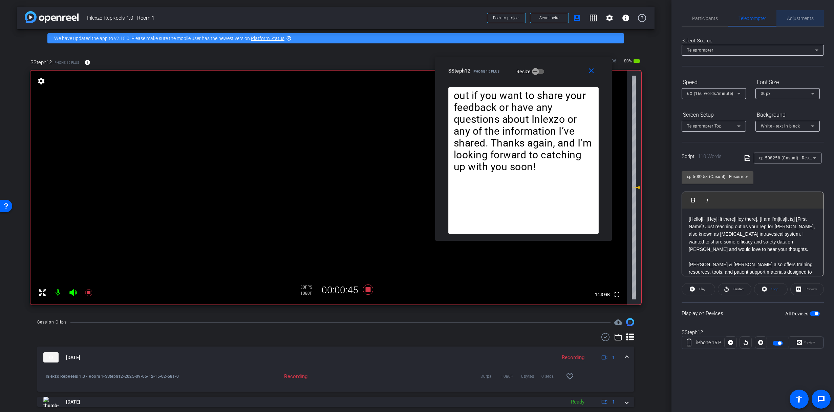
click at [791, 18] on span "Adjustments" at bounding box center [800, 18] width 27 height 5
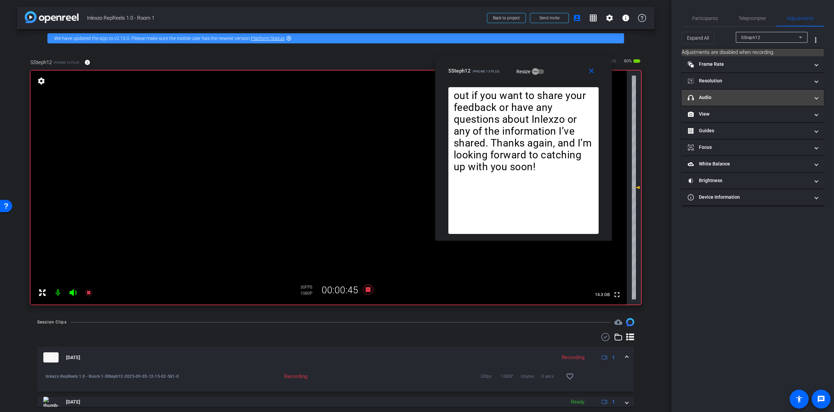
click at [714, 92] on mat-expansion-panel-header "headphone icon Audio" at bounding box center [753, 97] width 142 height 16
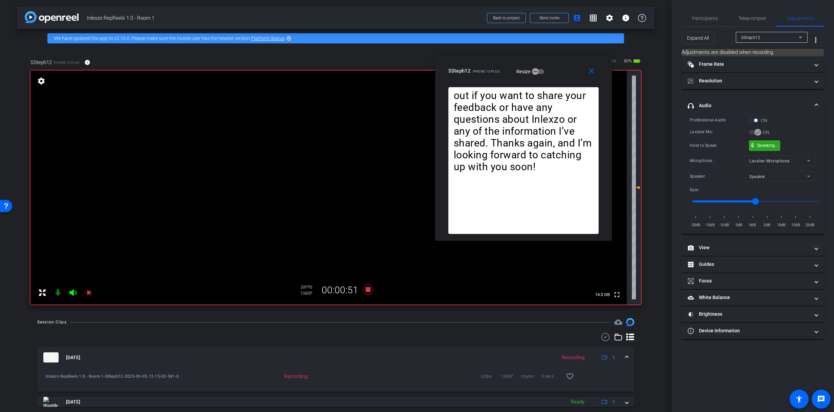
drag, startPoint x: 764, startPoint y: 149, endPoint x: 721, endPoint y: 68, distance: 91.2
click at [764, 149] on div "mic_none Speaking..." at bounding box center [765, 146] width 30 height 10
drag, startPoint x: 699, startPoint y: 23, endPoint x: 712, endPoint y: 34, distance: 16.9
click at [700, 21] on span "Participants" at bounding box center [705, 18] width 26 height 16
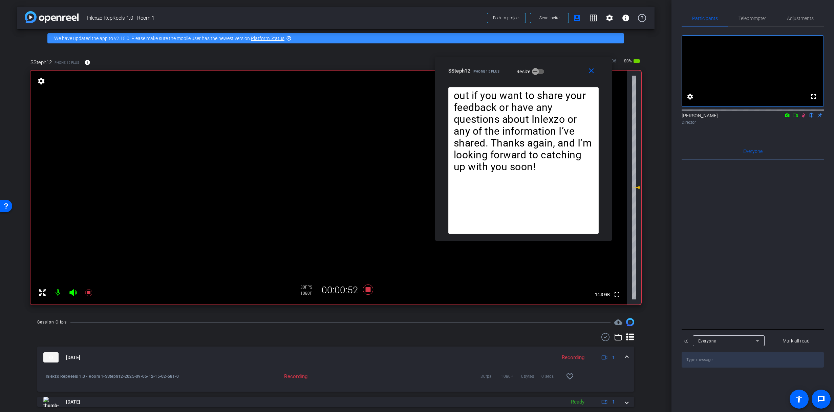
click at [803, 118] on icon at bounding box center [803, 115] width 5 height 5
click at [793, 21] on span "Adjustments" at bounding box center [800, 18] width 27 height 5
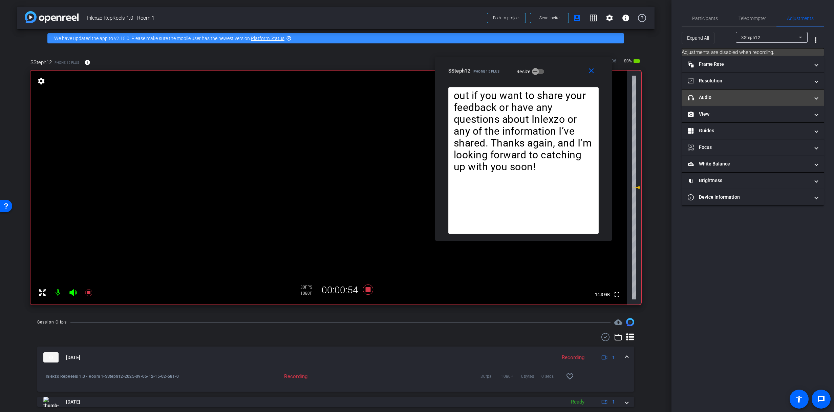
click at [744, 99] on mat-panel-title "headphone icon Audio" at bounding box center [749, 97] width 122 height 7
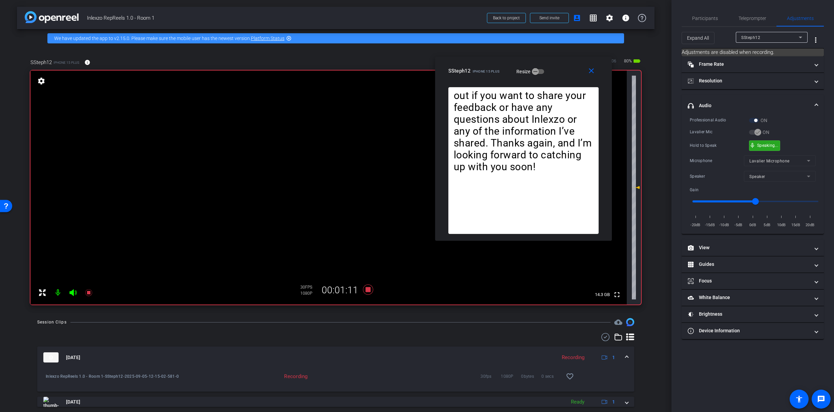
click at [763, 149] on div "mic_none Speaking..." at bounding box center [765, 146] width 30 height 10
click at [748, 4] on div "Participants Teleprompter Adjustments settings [PERSON_NAME] flip Director Ever…" at bounding box center [753, 206] width 163 height 412
click at [747, 18] on span "Teleprompter" at bounding box center [753, 18] width 28 height 5
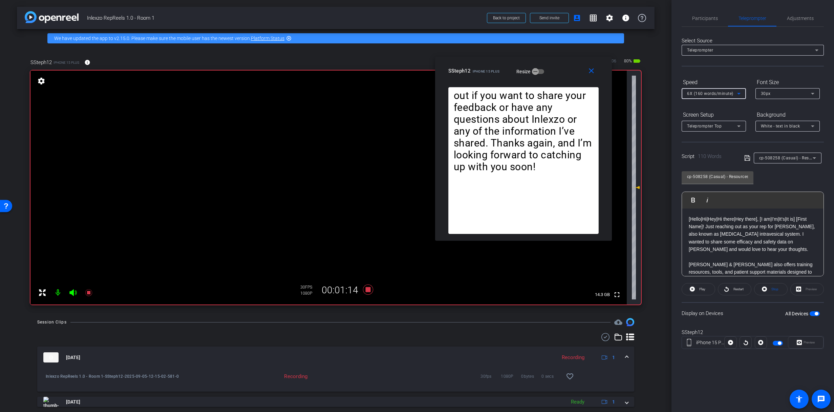
click at [704, 93] on span "6X (160 words/minute)" at bounding box center [710, 93] width 46 height 5
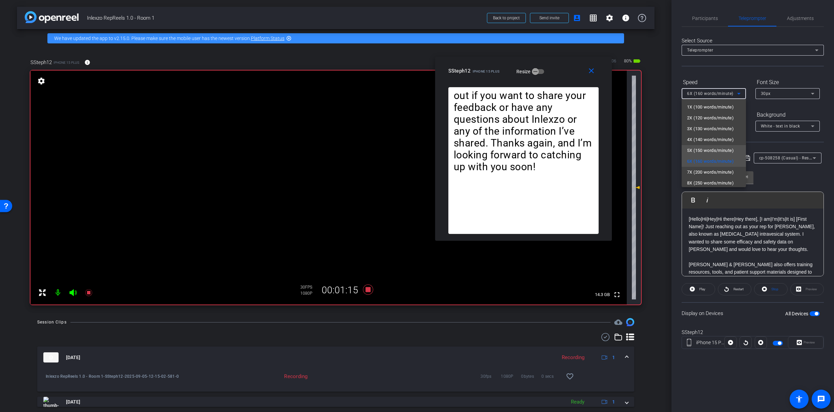
click at [703, 150] on span "5X (150 words/minute)" at bounding box center [710, 150] width 47 height 8
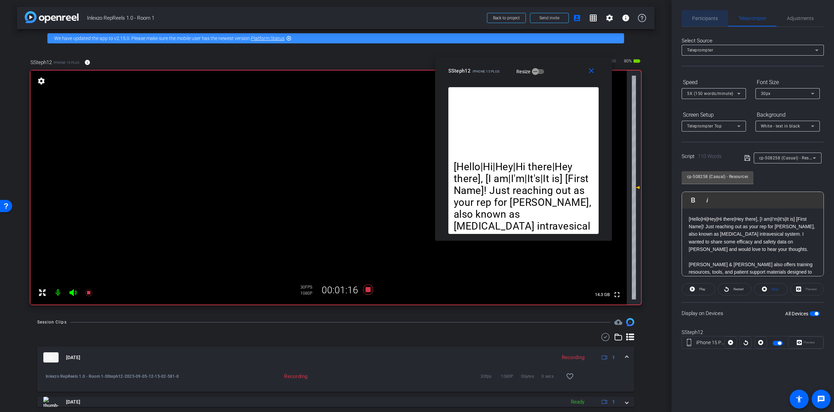
click at [702, 16] on span "Participants" at bounding box center [705, 18] width 26 height 5
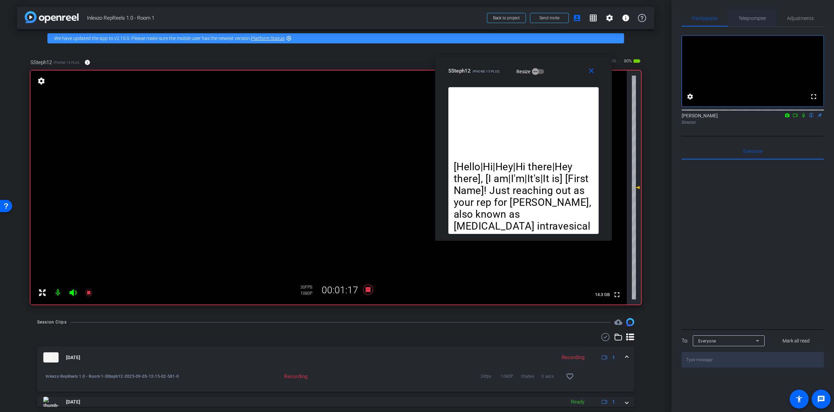
click at [744, 20] on span "Teleprompter" at bounding box center [753, 18] width 28 height 5
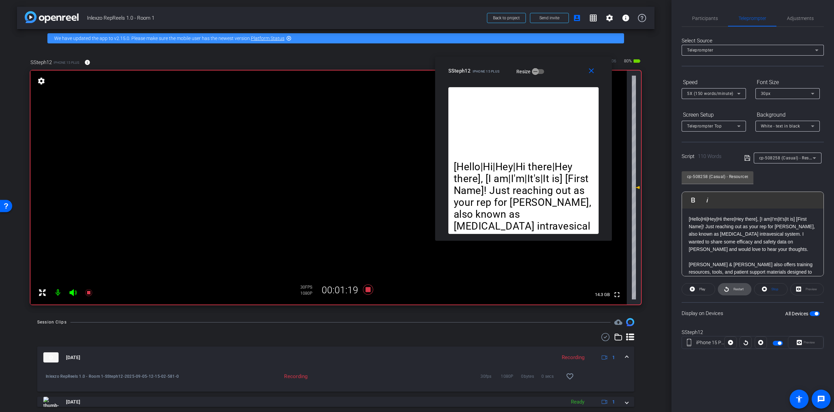
click at [728, 290] on icon at bounding box center [727, 288] width 4 height 5
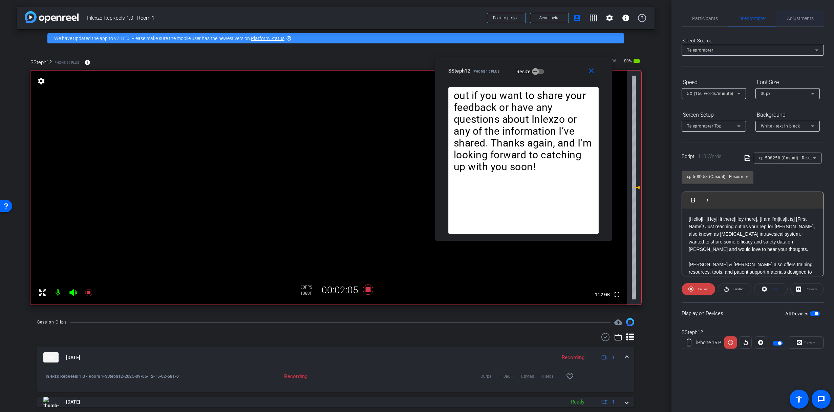
click at [788, 23] on span "Adjustments" at bounding box center [800, 18] width 27 height 16
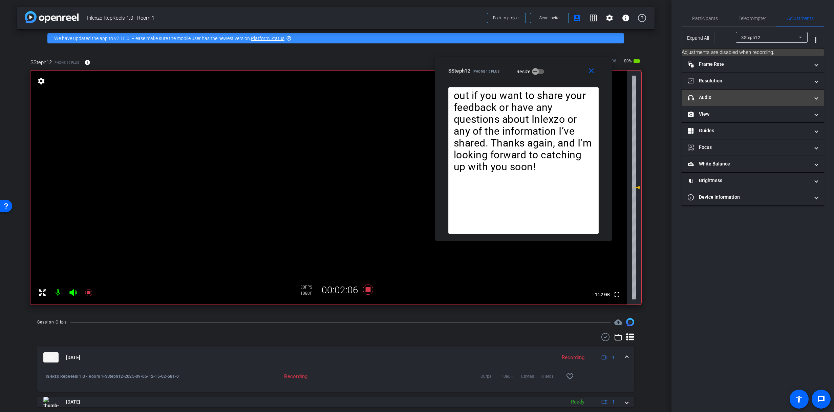
drag, startPoint x: 712, startPoint y: 99, endPoint x: 718, endPoint y: 104, distance: 7.9
click at [712, 99] on mat-panel-title "headphone icon Audio" at bounding box center [749, 97] width 122 height 7
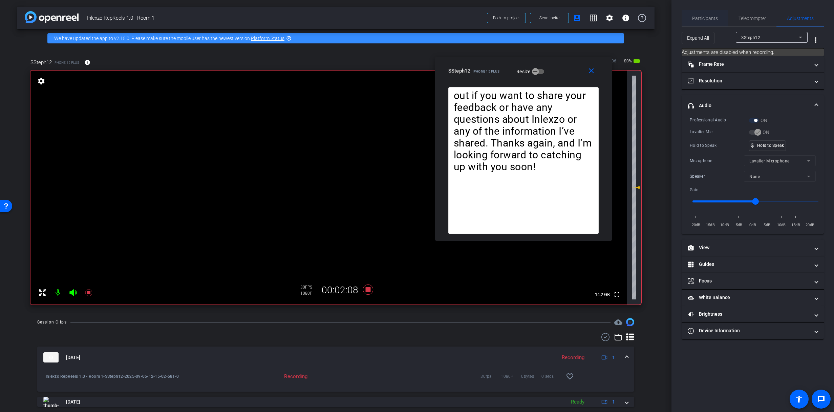
drag, startPoint x: 699, startPoint y: 7, endPoint x: 712, endPoint y: 19, distance: 17.5
click at [700, 9] on div "Participants Teleprompter Adjustments settings [PERSON_NAME] flip Director Ever…" at bounding box center [753, 206] width 163 height 412
click at [711, 17] on span "Participants" at bounding box center [705, 18] width 26 height 5
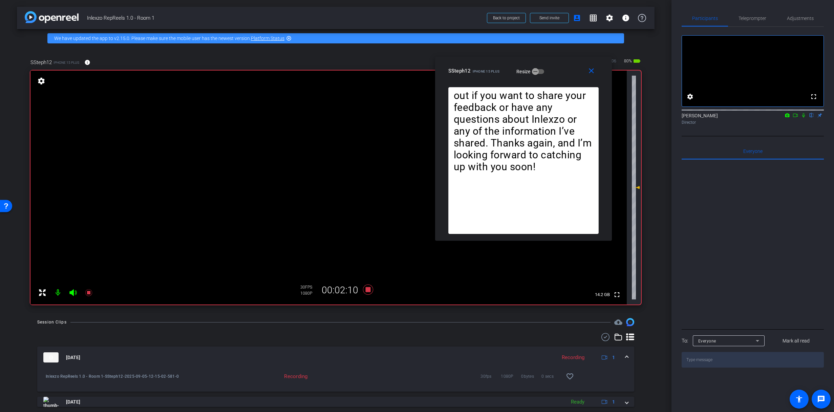
drag, startPoint x: 805, startPoint y: 124, endPoint x: 792, endPoint y: 62, distance: 63.2
click at [805, 118] on icon at bounding box center [803, 115] width 3 height 4
click at [751, 19] on span "Teleprompter" at bounding box center [753, 18] width 28 height 5
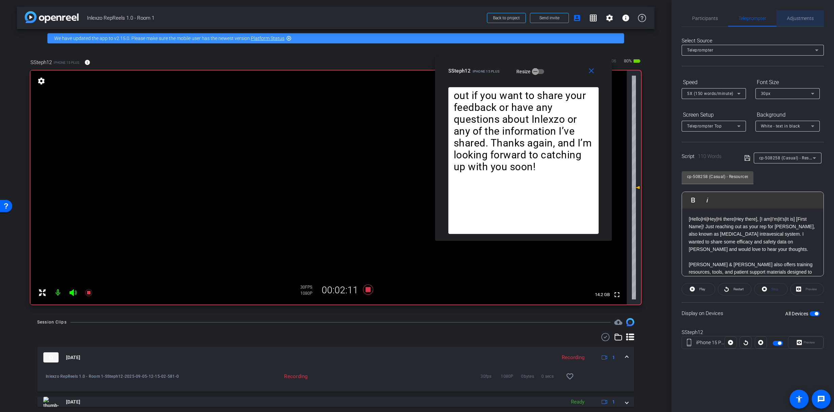
click at [790, 18] on span "Adjustments" at bounding box center [800, 18] width 27 height 5
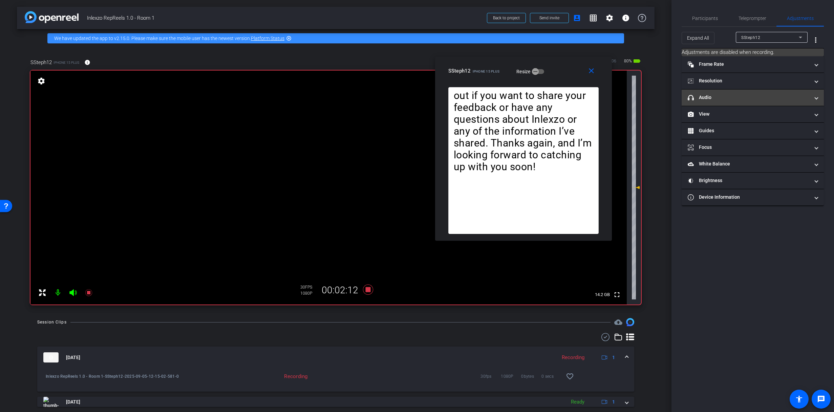
click at [725, 94] on mat-panel-title "headphone icon Audio" at bounding box center [749, 97] width 122 height 7
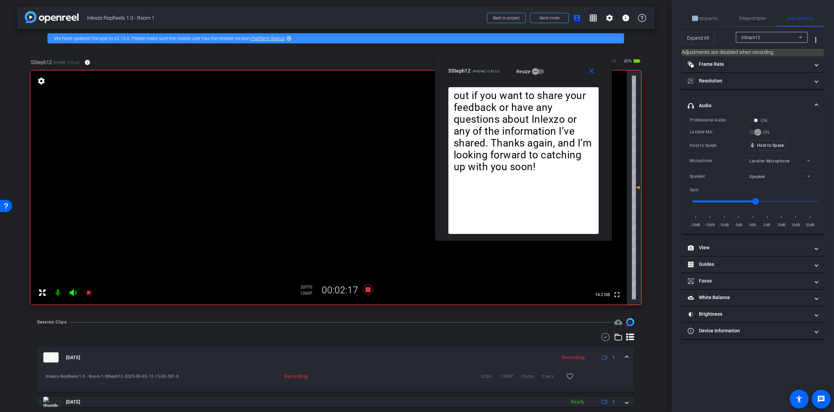
drag, startPoint x: 698, startPoint y: 18, endPoint x: 723, endPoint y: 31, distance: 28.2
click at [699, 18] on span "Participants" at bounding box center [705, 18] width 26 height 5
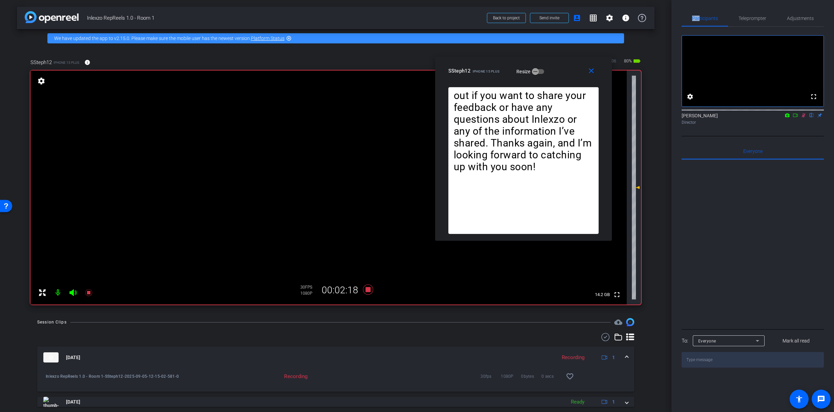
click at [803, 118] on icon at bounding box center [803, 115] width 5 height 5
drag, startPoint x: 798, startPoint y: 27, endPoint x: 795, endPoint y: 19, distance: 8.2
click at [796, 23] on div "Participants Teleprompter Adjustments fullscreen settings [PERSON_NAME] flip Di…" at bounding box center [753, 188] width 142 height 357
click at [795, 19] on span "Adjustments" at bounding box center [800, 18] width 27 height 5
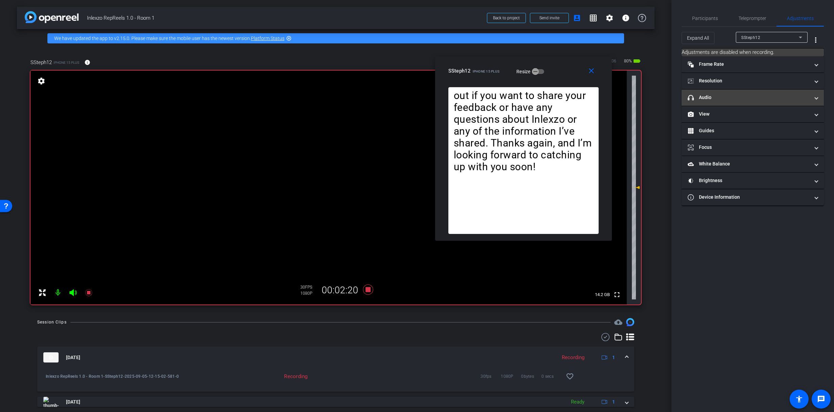
click at [731, 98] on mat-panel-title "headphone icon Audio" at bounding box center [749, 97] width 122 height 7
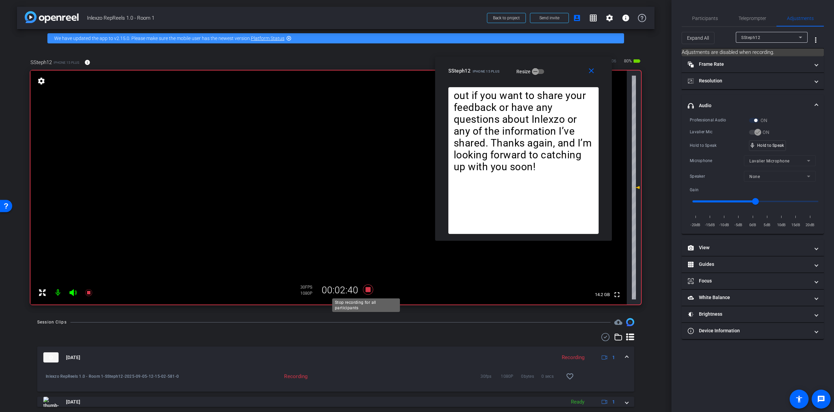
click at [366, 293] on icon at bounding box center [368, 289] width 16 height 12
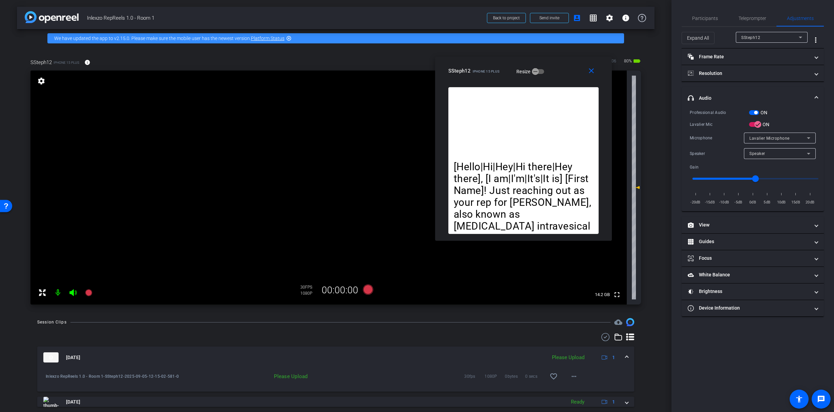
drag, startPoint x: 699, startPoint y: 14, endPoint x: 723, endPoint y: 33, distance: 30.3
click at [700, 14] on span "Participants" at bounding box center [705, 18] width 26 height 16
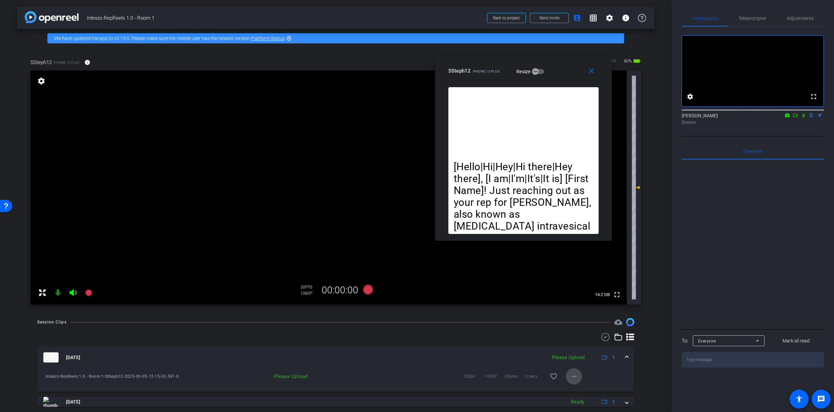
click at [574, 376] on mat-icon "more_horiz" at bounding box center [574, 376] width 8 height 8
click at [577, 346] on span "Upload" at bounding box center [581, 345] width 27 height 8
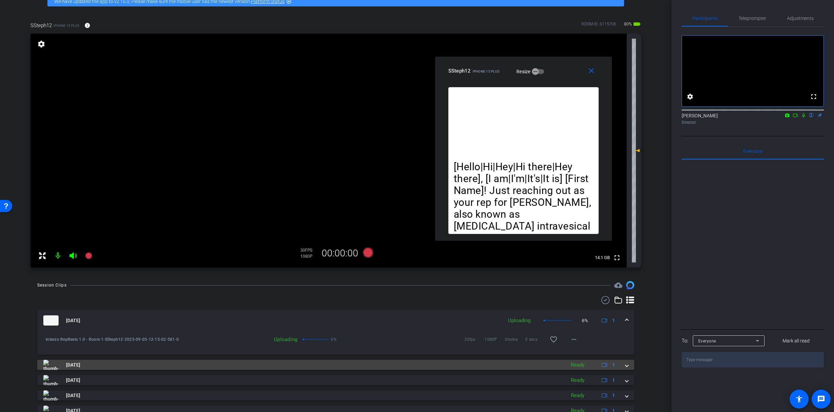
scroll to position [32, 0]
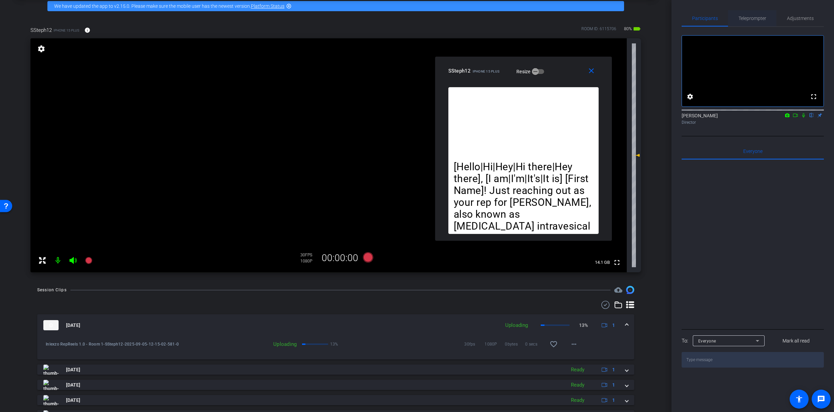
click at [751, 13] on span "Teleprompter" at bounding box center [753, 18] width 28 height 16
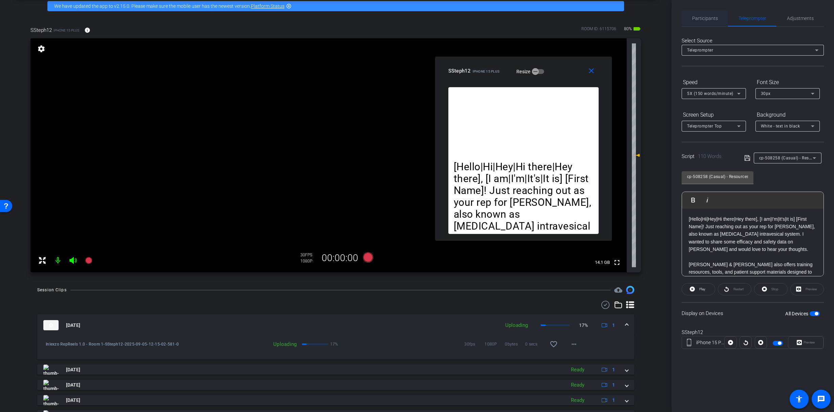
click at [713, 14] on span "Participants" at bounding box center [705, 18] width 26 height 16
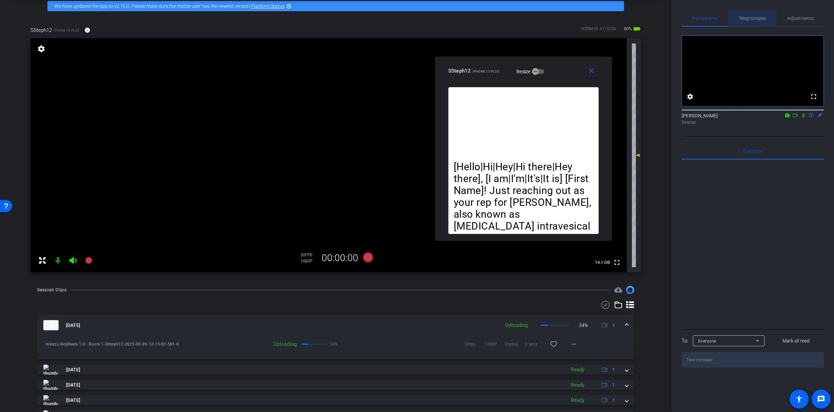
click at [763, 19] on span "Teleprompter" at bounding box center [753, 18] width 28 height 5
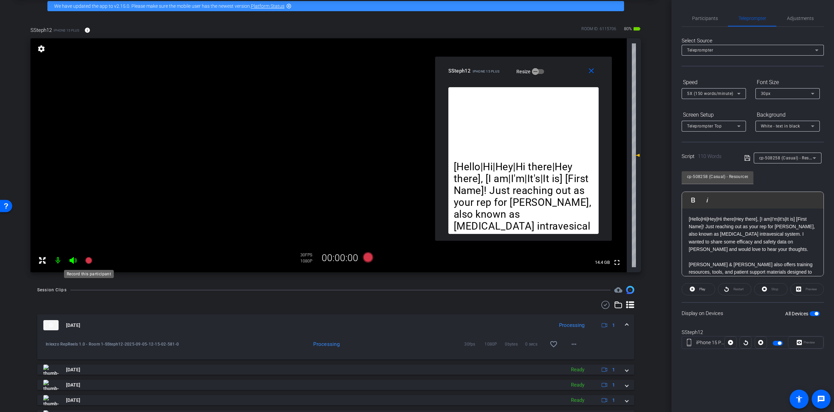
click at [88, 263] on icon at bounding box center [89, 260] width 8 height 8
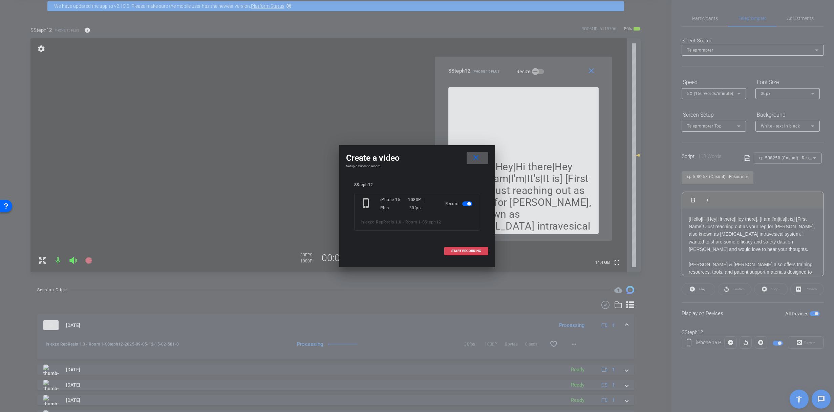
click at [461, 251] on span "START RECORDING" at bounding box center [467, 250] width 30 height 3
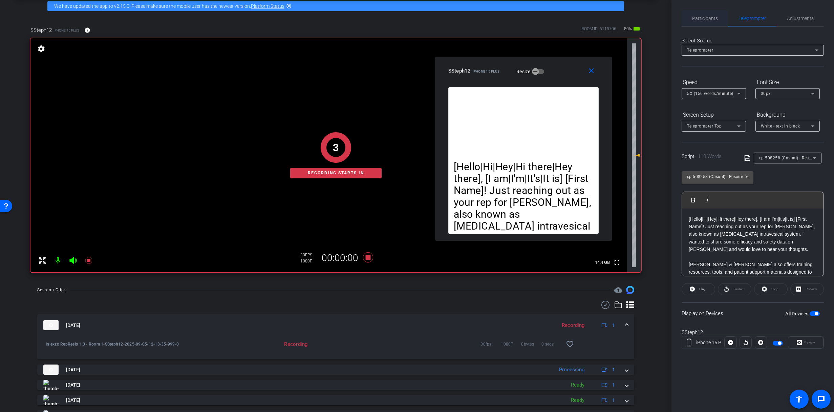
click at [699, 12] on span "Participants" at bounding box center [705, 18] width 26 height 16
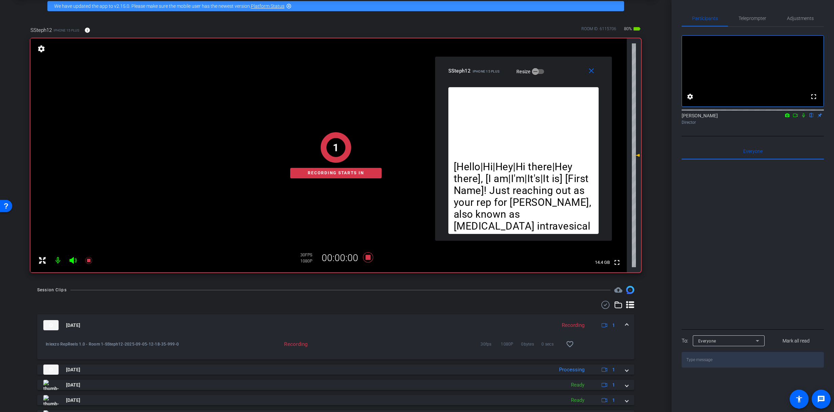
click at [802, 118] on icon at bounding box center [803, 115] width 5 height 5
click at [764, 20] on span "Teleprompter" at bounding box center [753, 18] width 28 height 5
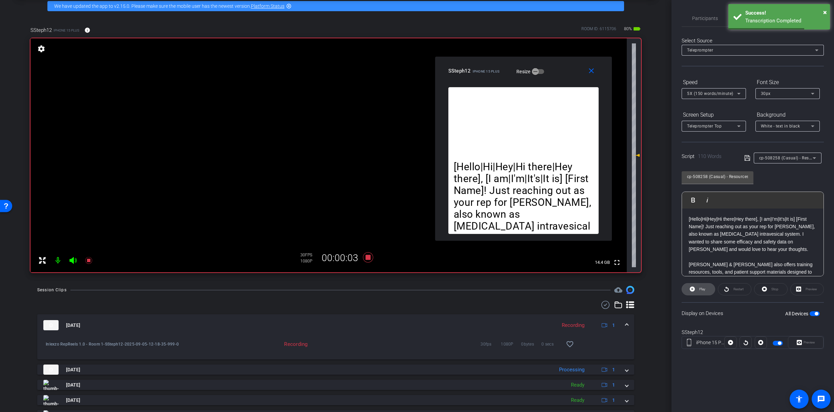
click at [701, 291] on span "Play" at bounding box center [702, 288] width 8 height 9
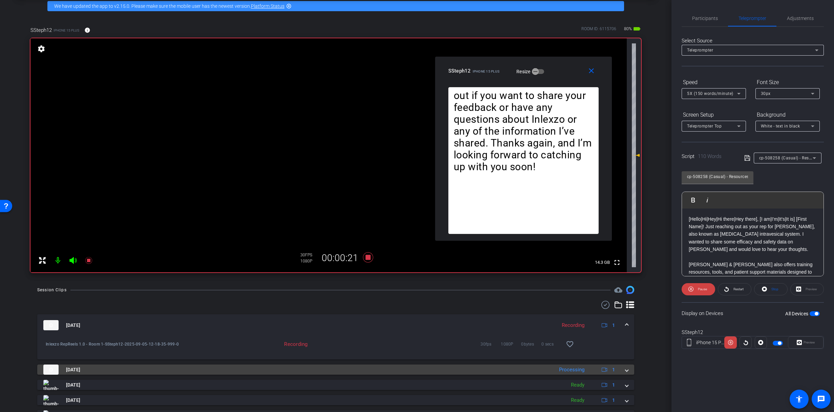
click at [626, 369] on span at bounding box center [627, 369] width 3 height 7
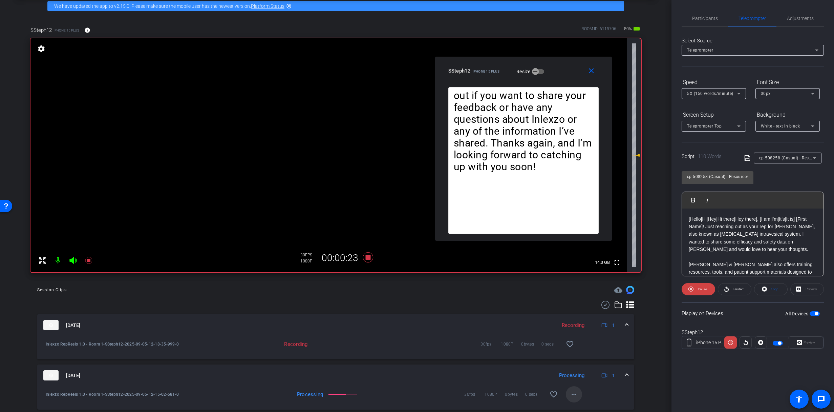
click at [570, 390] on mat-icon "more_horiz" at bounding box center [574, 394] width 8 height 8
click at [579, 326] on span "Download Original" at bounding box center [588, 329] width 41 height 8
click at [769, 13] on div "Teleprompter" at bounding box center [752, 18] width 48 height 16
click at [731, 287] on span at bounding box center [734, 289] width 33 height 16
click at [734, 288] on span "Restart" at bounding box center [739, 289] width 10 height 4
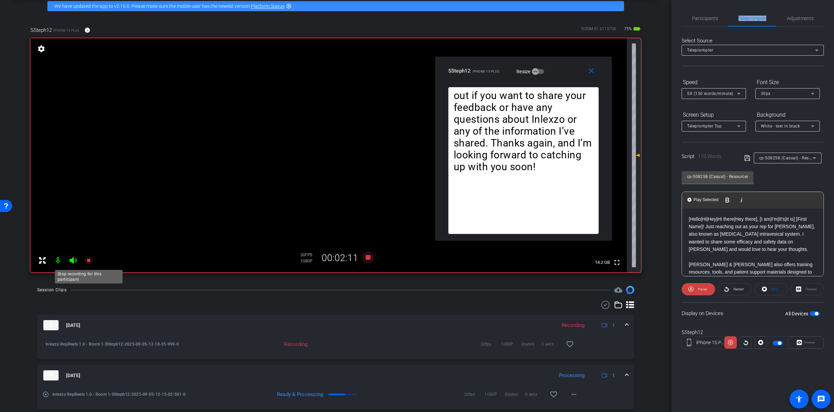
click at [87, 255] on mat-icon at bounding box center [89, 260] width 14 height 14
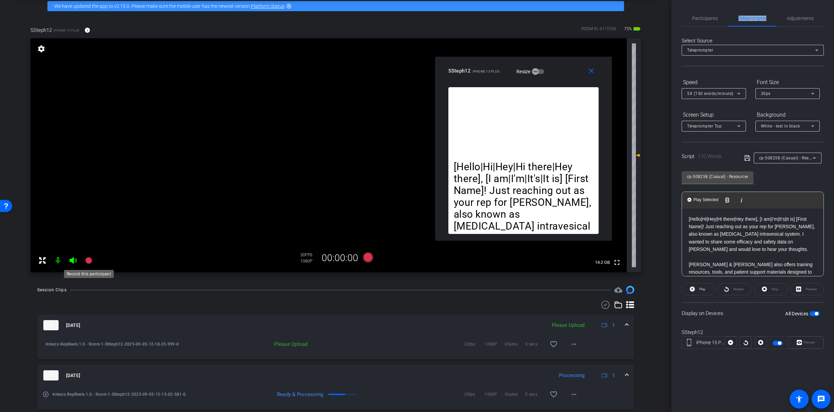
click at [89, 258] on icon at bounding box center [88, 260] width 7 height 7
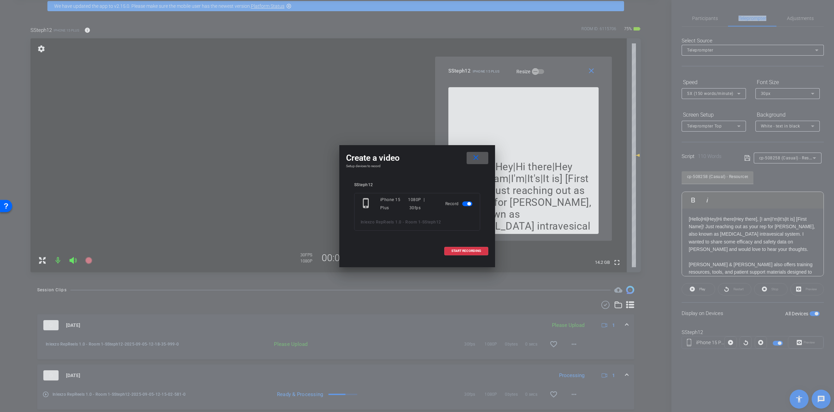
click at [483, 157] on span at bounding box center [478, 158] width 22 height 16
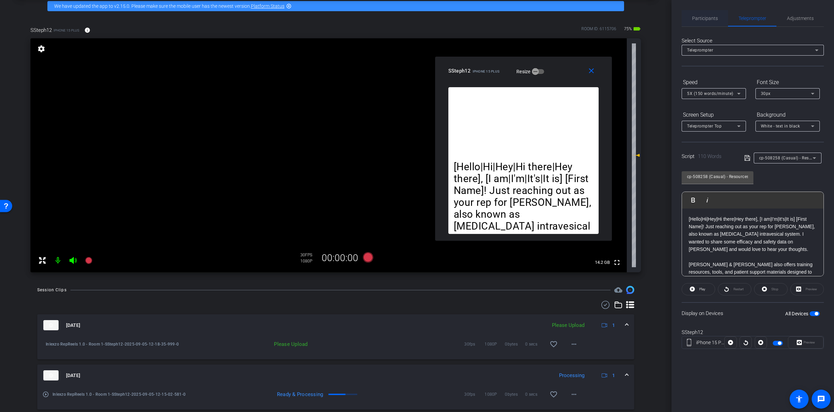
click at [691, 24] on div "Participants" at bounding box center [705, 18] width 46 height 16
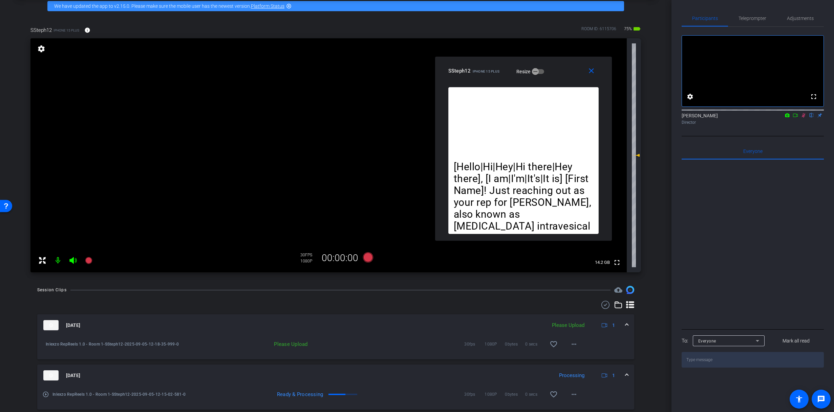
click at [803, 118] on mat-icon at bounding box center [804, 115] width 8 height 6
click at [566, 345] on span at bounding box center [574, 344] width 16 height 16
click at [582, 355] on span "Upload" at bounding box center [581, 358] width 27 height 8
click at [760, 20] on span "Teleprompter" at bounding box center [753, 18] width 28 height 5
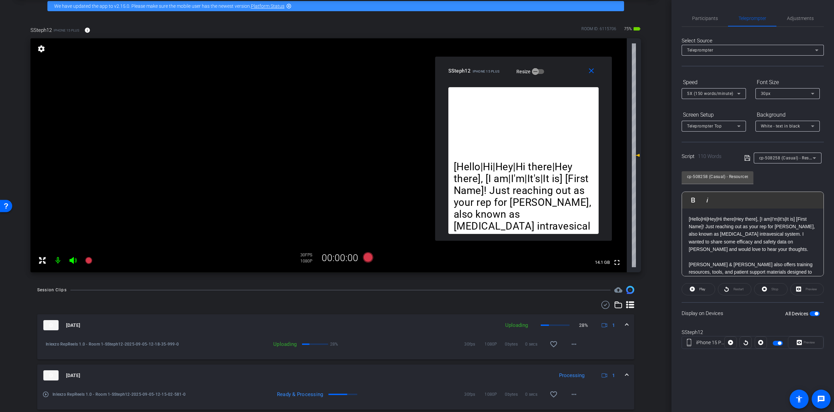
click at [797, 154] on div "cp-508258 (Casual) - Resources to Share" at bounding box center [786, 157] width 54 height 8
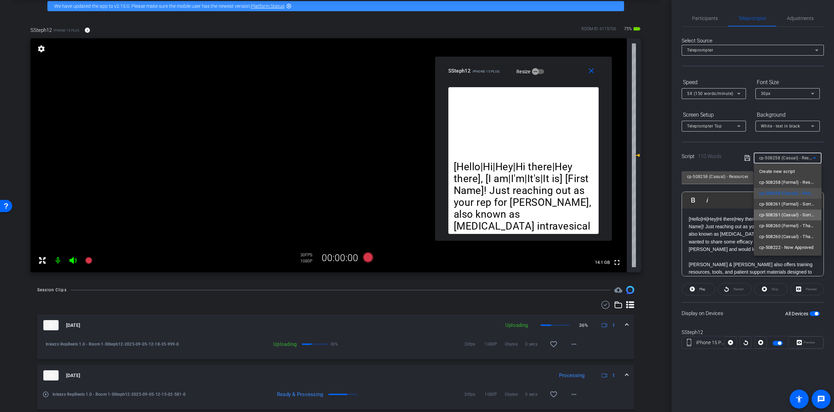
click at [796, 215] on span "cp-508261 (Casual) - Sorry I Missed You" at bounding box center [787, 215] width 57 height 8
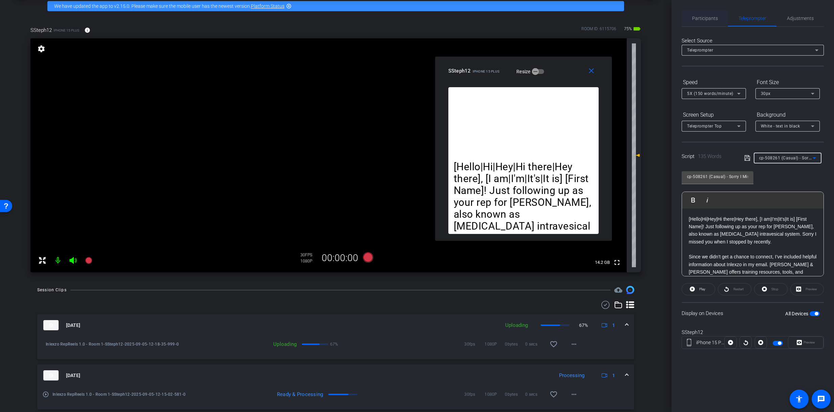
click at [701, 13] on span "Participants" at bounding box center [705, 18] width 26 height 16
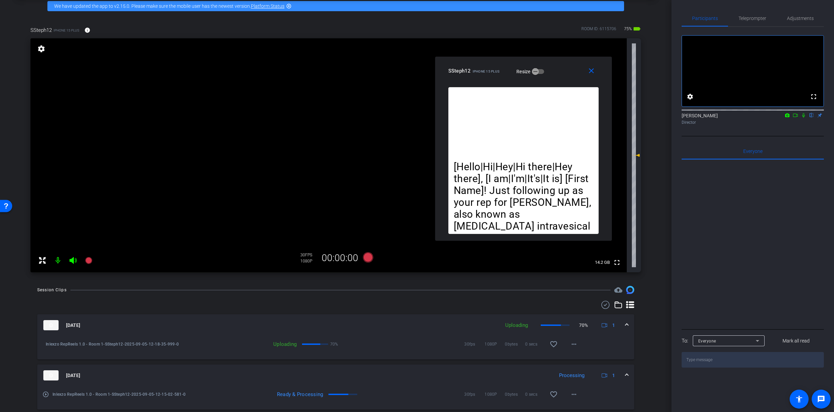
click at [799, 112] on div at bounding box center [753, 109] width 142 height 5
click at [803, 118] on icon at bounding box center [803, 115] width 5 height 5
drag, startPoint x: 758, startPoint y: 15, endPoint x: 774, endPoint y: 21, distance: 16.9
click at [758, 15] on span "Teleprompter" at bounding box center [753, 18] width 28 height 16
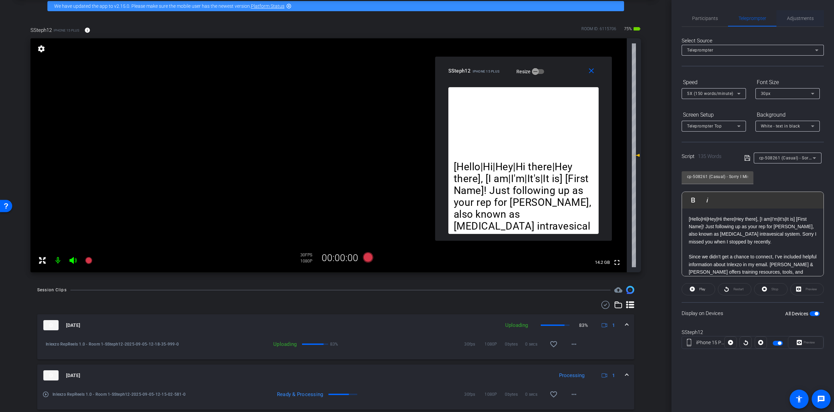
click at [800, 19] on span "Adjustments" at bounding box center [800, 18] width 27 height 5
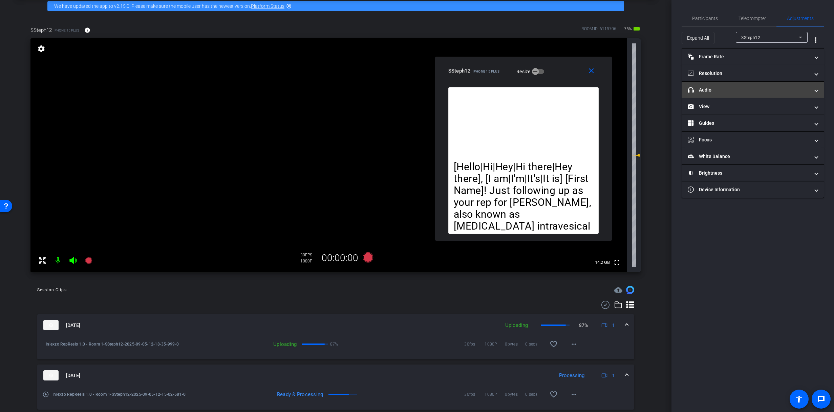
click at [722, 88] on mat-panel-title "headphone icon Audio" at bounding box center [749, 89] width 122 height 7
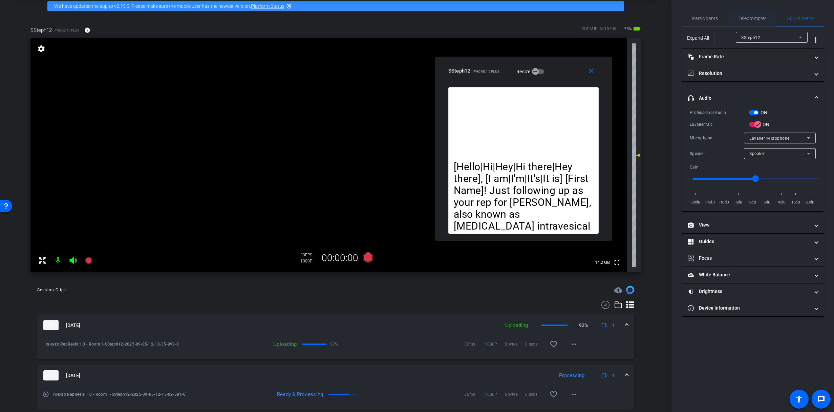
click at [754, 14] on span "Teleprompter" at bounding box center [753, 18] width 28 height 16
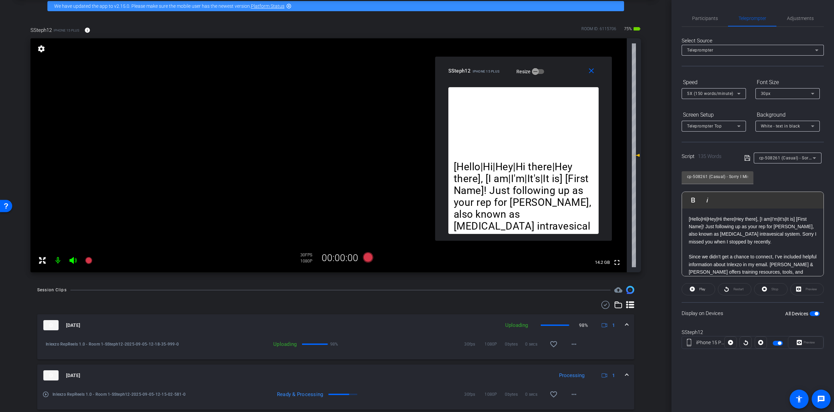
click at [90, 260] on icon at bounding box center [88, 260] width 7 height 7
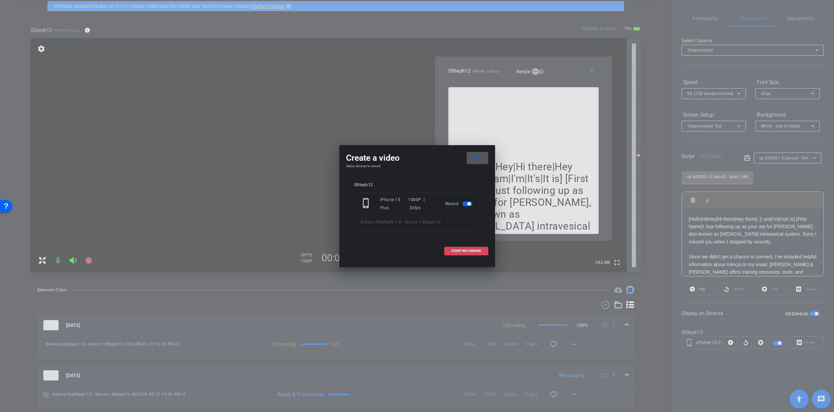
click at [453, 249] on span "START RECORDING" at bounding box center [467, 250] width 30 height 3
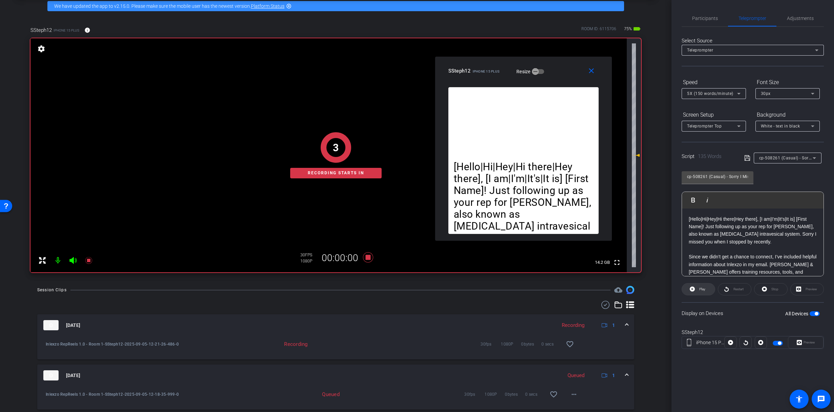
click at [705, 291] on span "Play" at bounding box center [702, 288] width 8 height 9
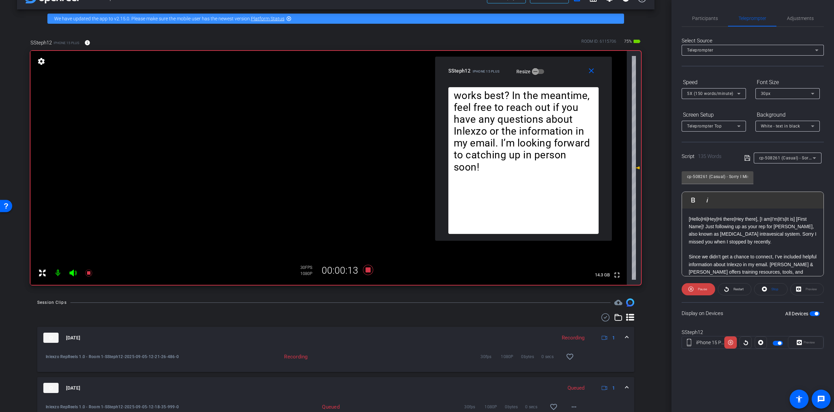
scroll to position [25, 0]
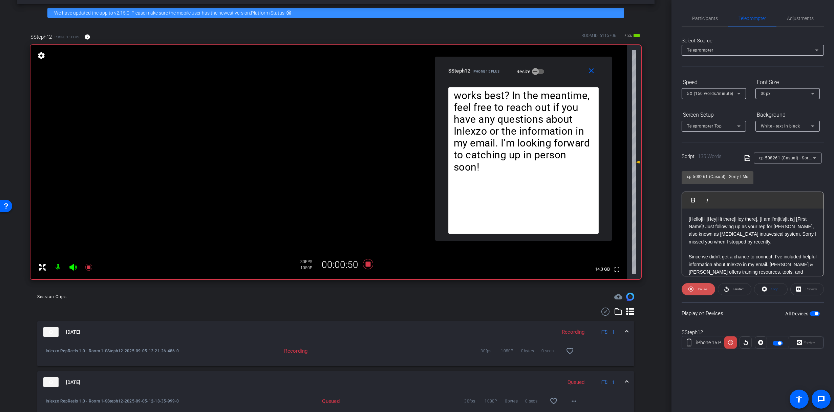
click at [702, 289] on span "Pause" at bounding box center [702, 289] width 9 height 4
click at [802, 25] on span "Adjustments" at bounding box center [800, 18] width 27 height 16
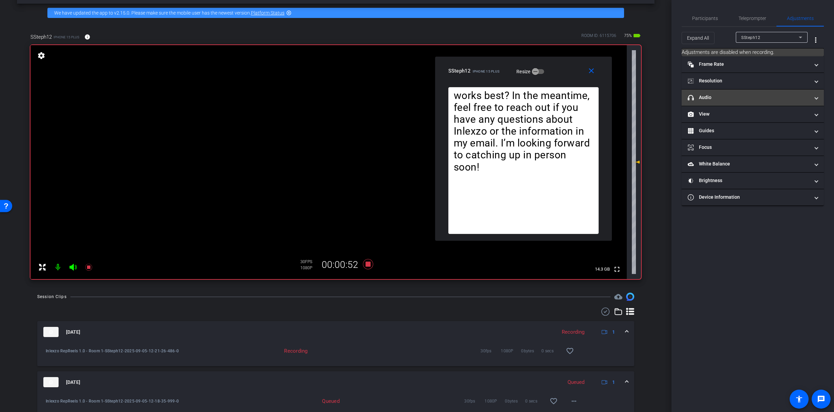
drag, startPoint x: 709, startPoint y: 98, endPoint x: 714, endPoint y: 99, distance: 4.7
click at [711, 97] on mat-panel-title "headphone icon Audio" at bounding box center [749, 97] width 122 height 7
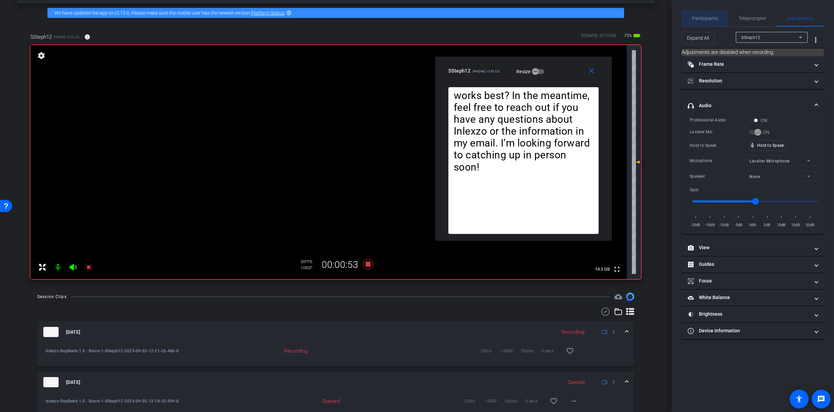
click at [705, 21] on span "Participants" at bounding box center [705, 18] width 26 height 16
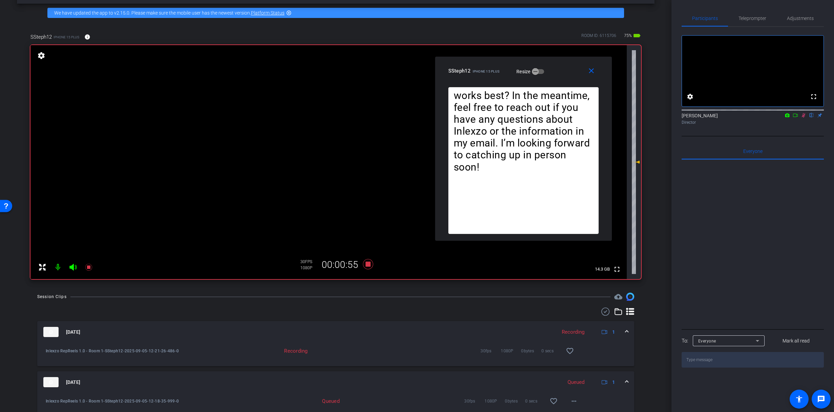
click at [804, 118] on mat-icon at bounding box center [804, 115] width 8 height 6
click at [791, 15] on span "Adjustments" at bounding box center [800, 18] width 27 height 16
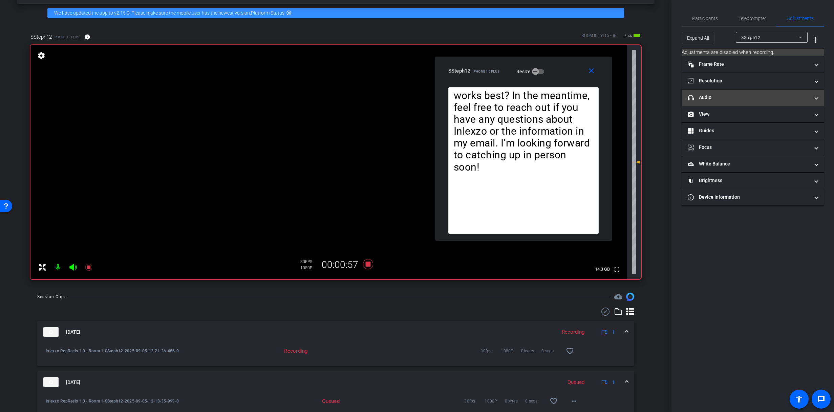
click at [731, 99] on mat-panel-title "headphone icon Audio" at bounding box center [749, 97] width 122 height 7
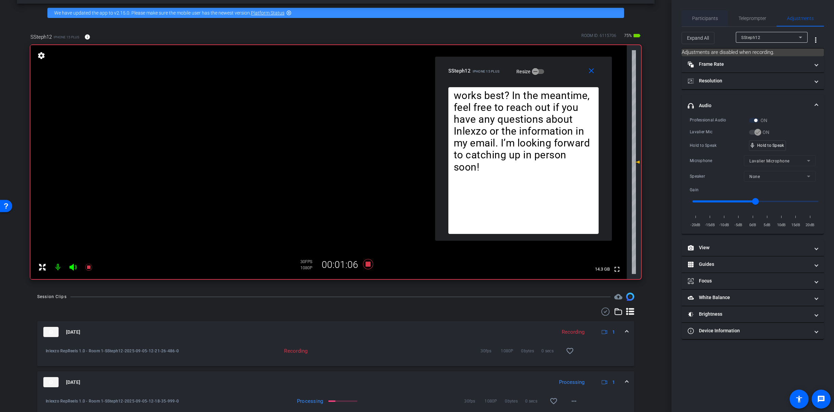
click at [706, 22] on span "Participants" at bounding box center [705, 18] width 26 height 16
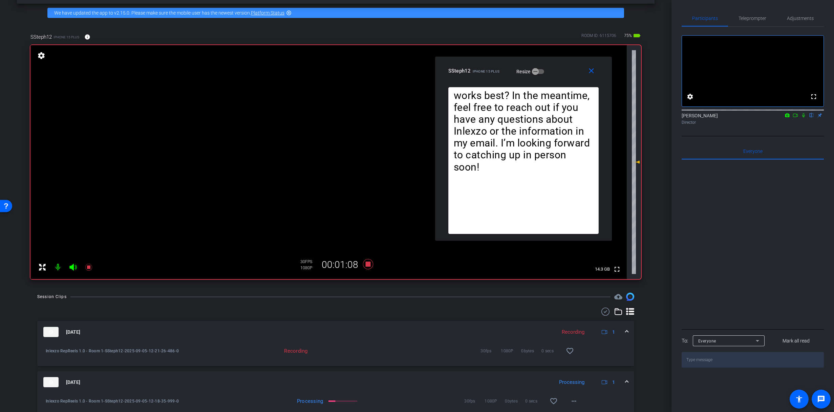
click at [806, 118] on icon at bounding box center [803, 115] width 5 height 5
click at [761, 17] on span "Teleprompter" at bounding box center [753, 18] width 28 height 5
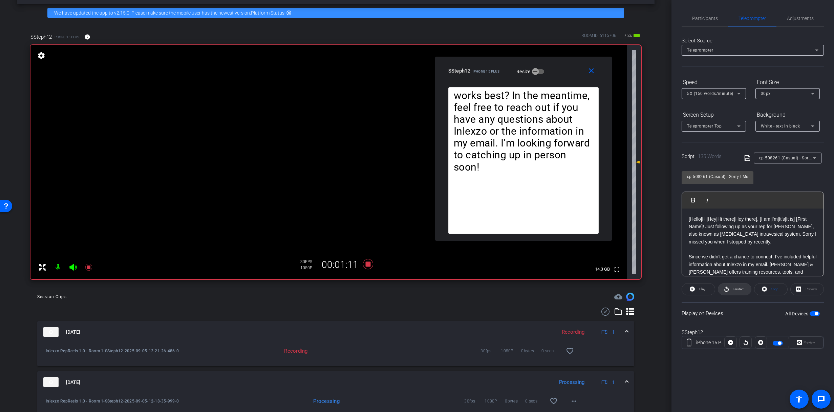
click at [724, 289] on icon at bounding box center [726, 289] width 5 height 8
click at [734, 288] on span "Restart" at bounding box center [739, 289] width 10 height 4
click at [735, 286] on span "Restart" at bounding box center [738, 288] width 12 height 9
click at [87, 268] on icon at bounding box center [88, 267] width 7 height 7
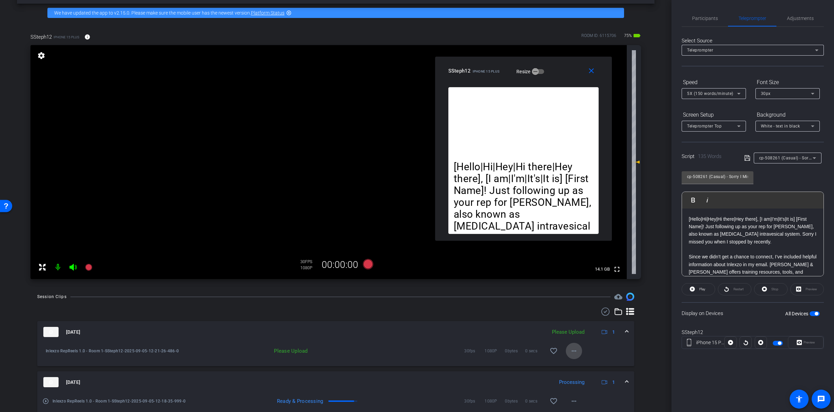
click at [570, 351] on mat-icon "more_horiz" at bounding box center [574, 351] width 8 height 8
click at [588, 363] on span "Upload" at bounding box center [581, 365] width 27 height 8
click at [704, 15] on span "Participants" at bounding box center [705, 18] width 26 height 16
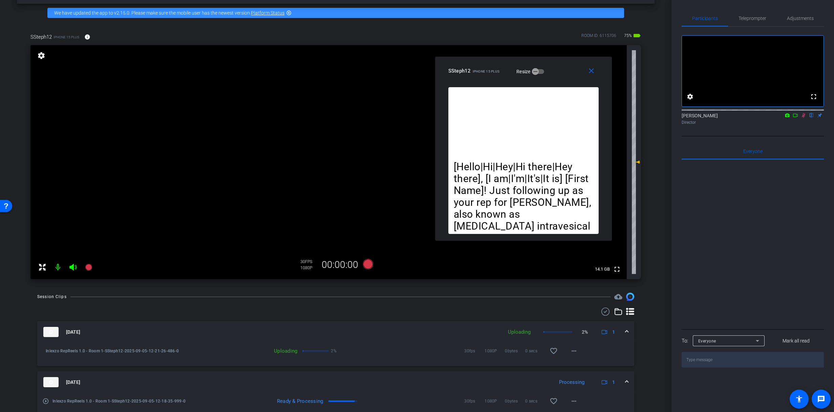
click at [802, 118] on icon at bounding box center [803, 115] width 5 height 5
click at [753, 18] on span "Teleprompter" at bounding box center [753, 18] width 28 height 5
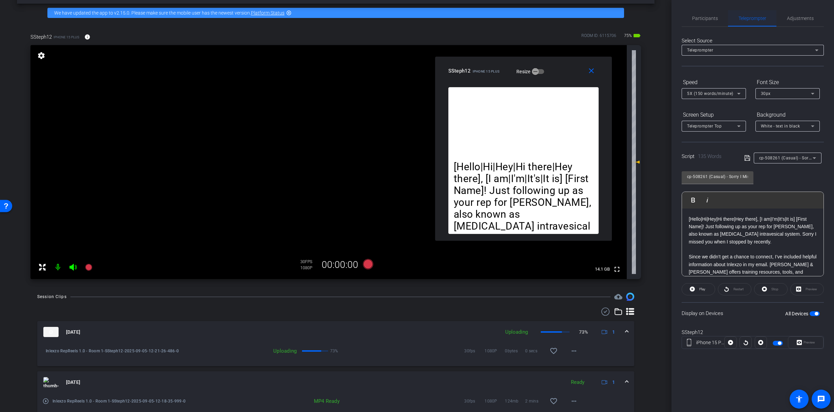
drag, startPoint x: 710, startPoint y: 9, endPoint x: 728, endPoint y: 20, distance: 20.7
click at [714, 14] on div "Participants Teleprompter Adjustments settings [PERSON_NAME] flip Director Ever…" at bounding box center [753, 206] width 163 height 412
drag, startPoint x: 712, startPoint y: 18, endPoint x: 748, endPoint y: 30, distance: 38.2
click at [712, 18] on span "Participants" at bounding box center [705, 18] width 26 height 5
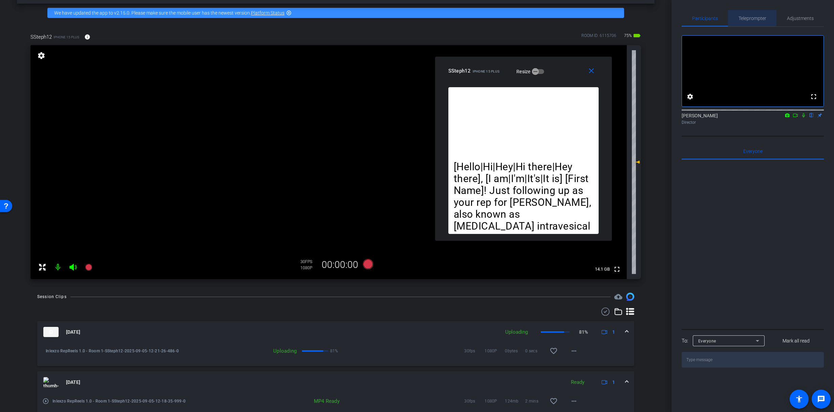
click at [746, 21] on span "Teleprompter" at bounding box center [753, 18] width 28 height 16
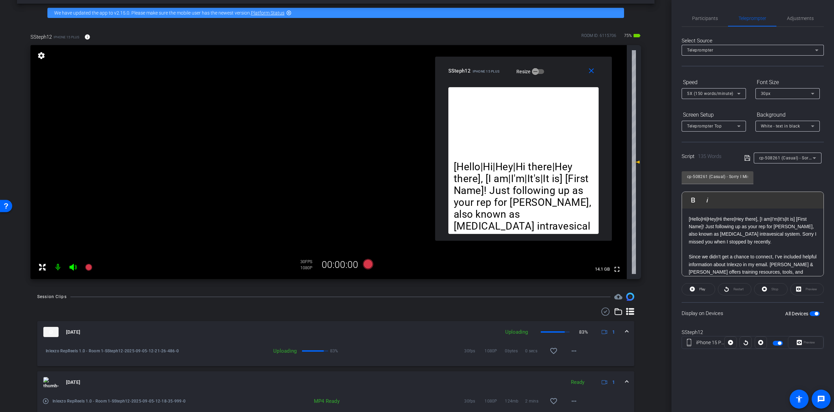
click at [710, 89] on div "5X (150 words/minute)" at bounding box center [712, 93] width 50 height 8
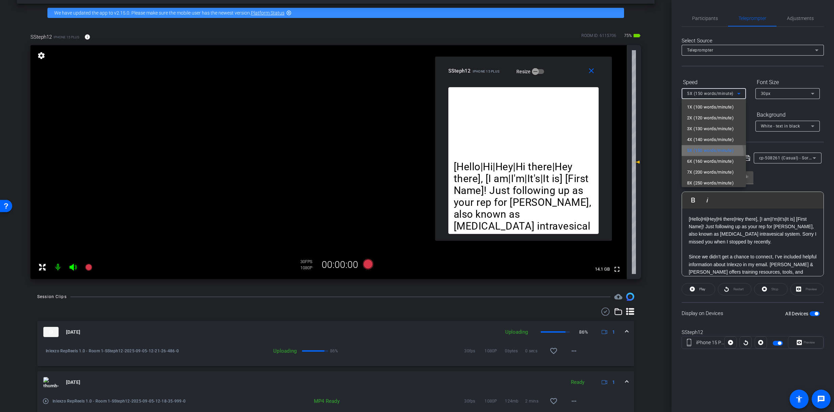
click at [709, 154] on span "5X (150 words/minute)" at bounding box center [710, 150] width 47 height 8
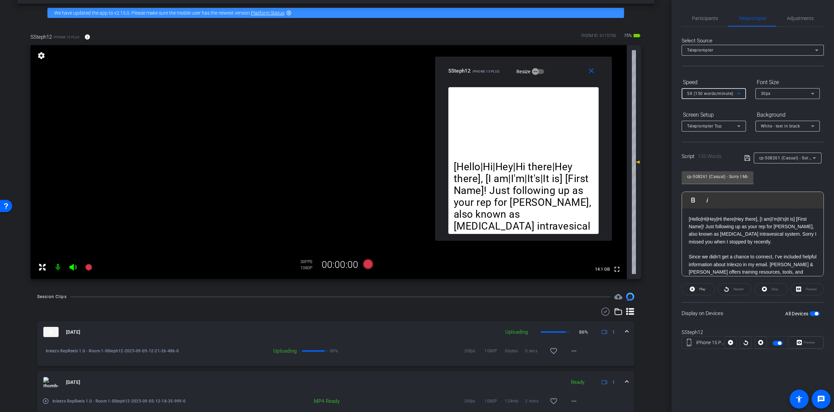
click at [709, 157] on span "135 Words" at bounding box center [710, 156] width 24 height 6
click at [707, 95] on span "5X (150 words/minute)" at bounding box center [710, 93] width 46 height 5
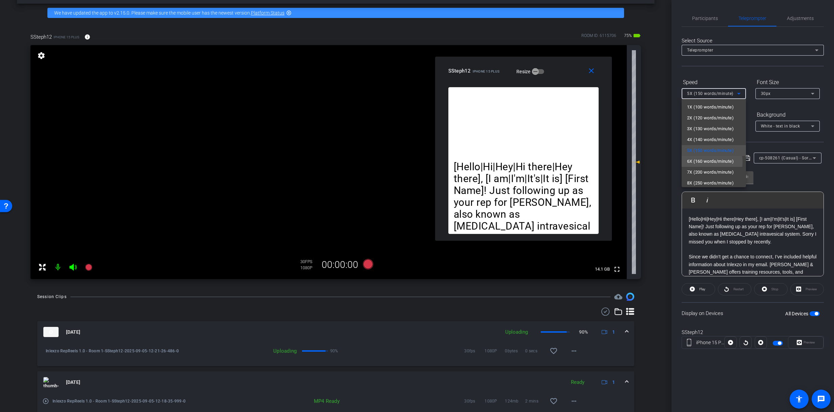
click at [704, 162] on span "6X (160 words/minute)" at bounding box center [710, 161] width 47 height 8
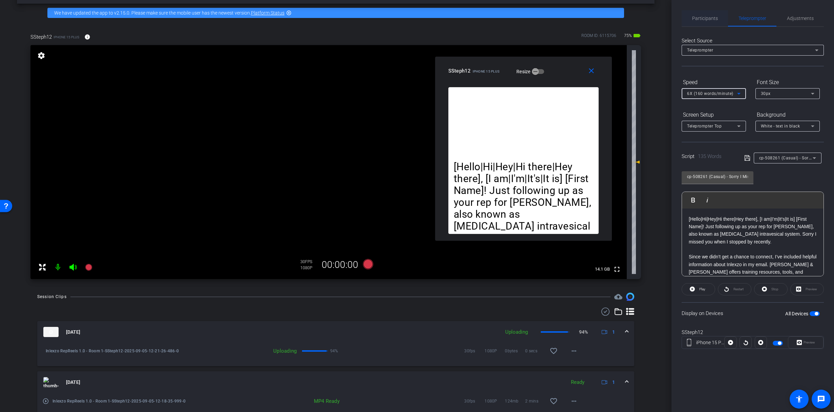
click at [716, 17] on span "Participants" at bounding box center [705, 18] width 26 height 5
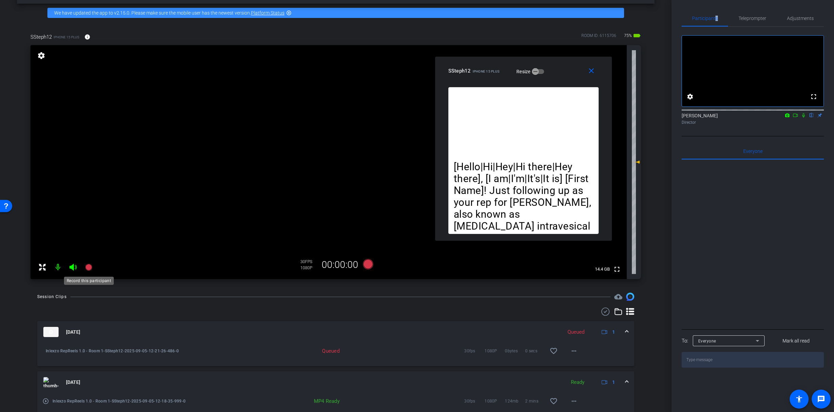
click at [87, 268] on icon at bounding box center [88, 267] width 7 height 7
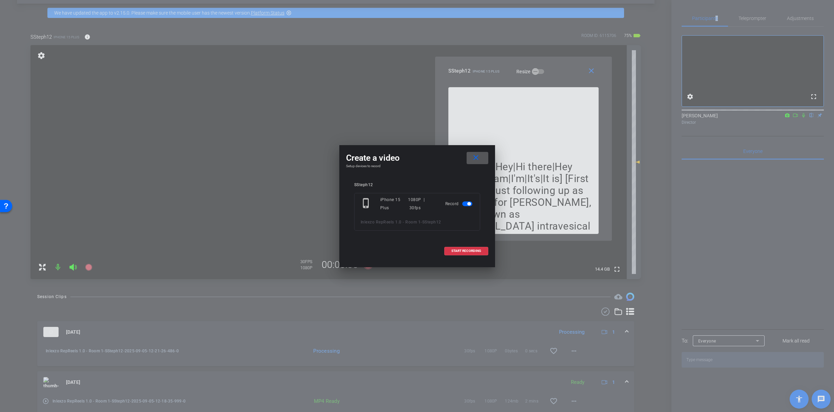
click at [480, 153] on mat-icon "close" at bounding box center [476, 157] width 8 height 8
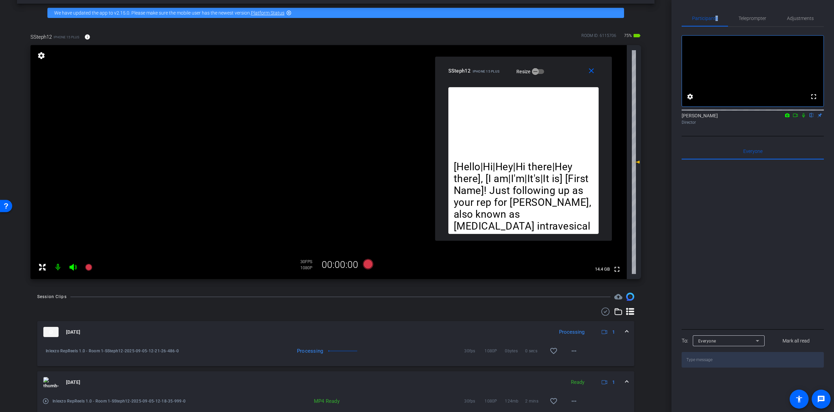
click at [804, 118] on icon at bounding box center [803, 115] width 3 height 4
click at [92, 270] on icon at bounding box center [89, 267] width 8 height 8
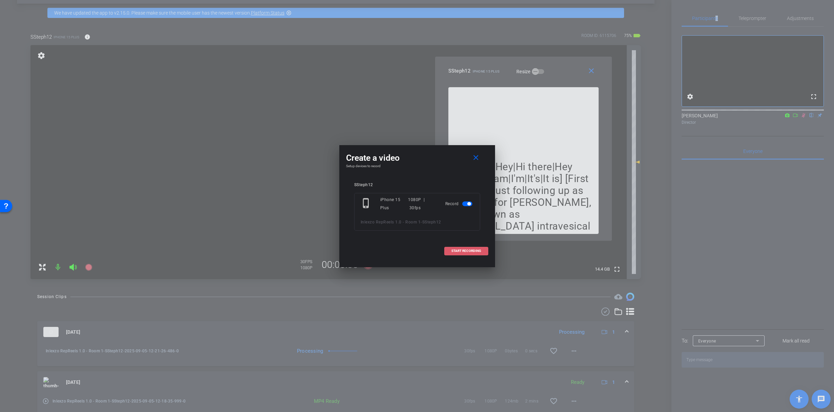
click at [467, 249] on button "START RECORDING" at bounding box center [466, 251] width 44 height 8
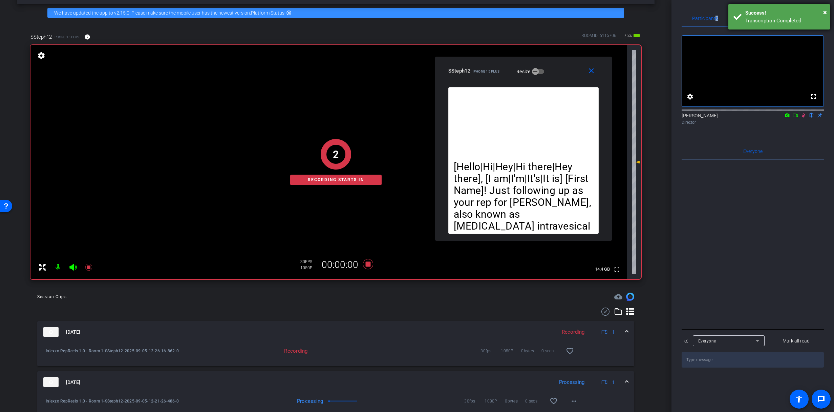
click at [752, 16] on div "Success!" at bounding box center [786, 13] width 80 height 8
click at [743, 17] on span "Teleprompter" at bounding box center [753, 18] width 28 height 5
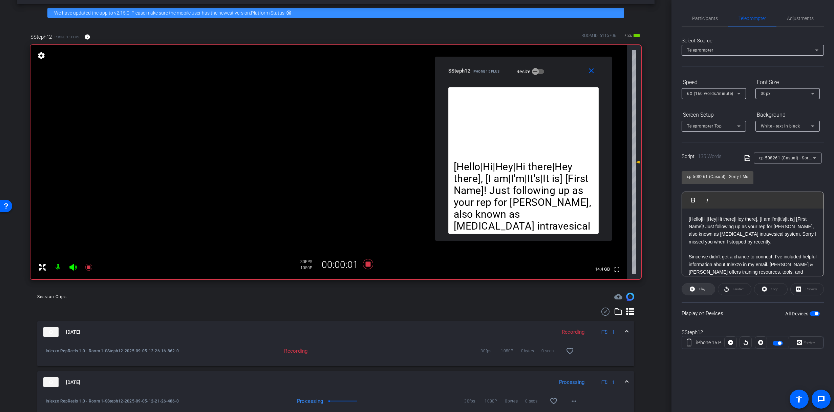
click at [698, 284] on button "Play" at bounding box center [699, 289] width 34 height 12
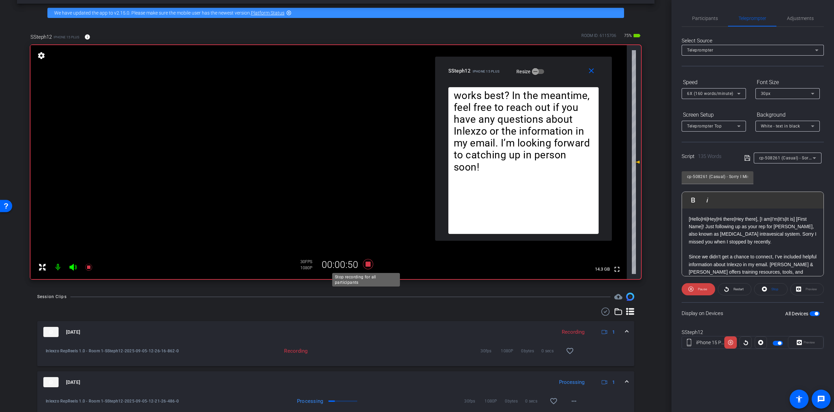
click at [365, 264] on icon at bounding box center [368, 264] width 10 height 10
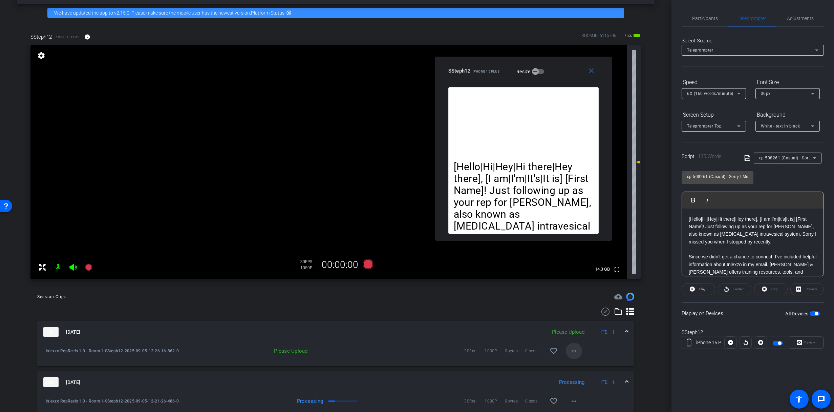
click at [571, 349] on mat-icon "more_horiz" at bounding box center [574, 351] width 8 height 8
click at [578, 363] on span "Upload" at bounding box center [581, 365] width 27 height 8
click at [699, 18] on span "Participants" at bounding box center [705, 18] width 26 height 5
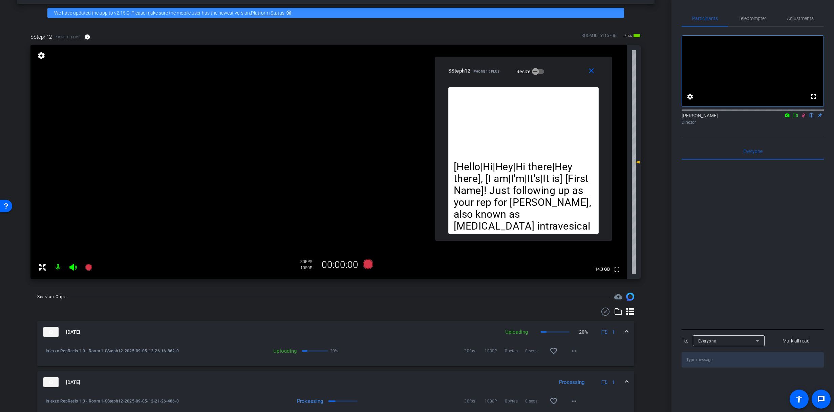
click at [803, 118] on icon at bounding box center [804, 115] width 4 height 4
click at [752, 11] on span "Teleprompter" at bounding box center [753, 18] width 28 height 16
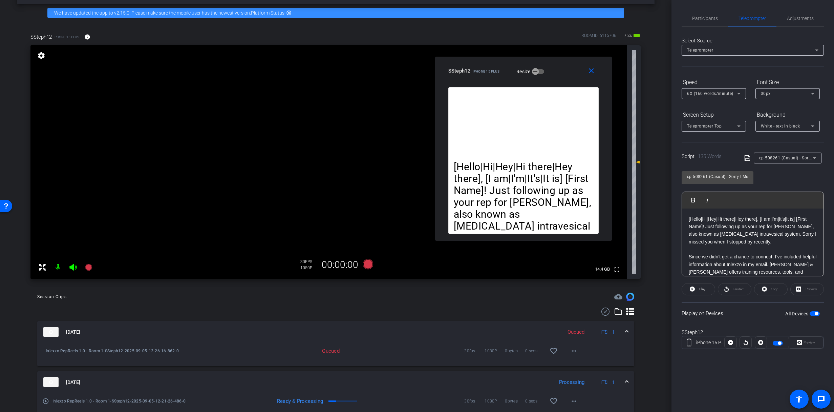
click at [799, 156] on span "cp-508261 (Casual) - Sorry I Missed You" at bounding box center [799, 157] width 80 height 5
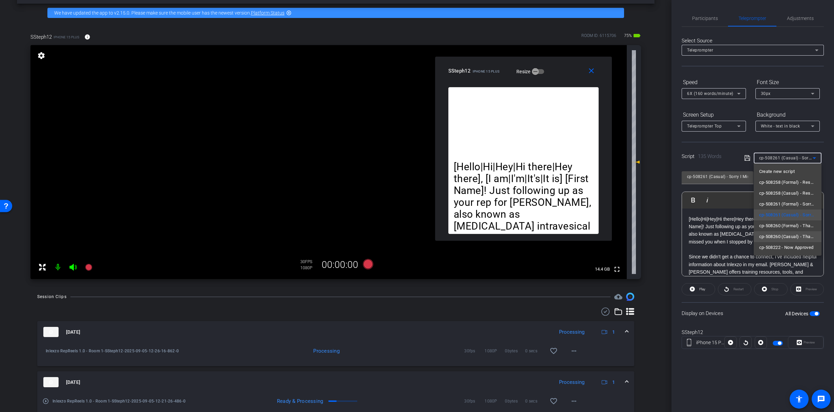
click at [793, 235] on span "cp-508260 (Casual) - Thanks for Seeing Me" at bounding box center [787, 236] width 57 height 8
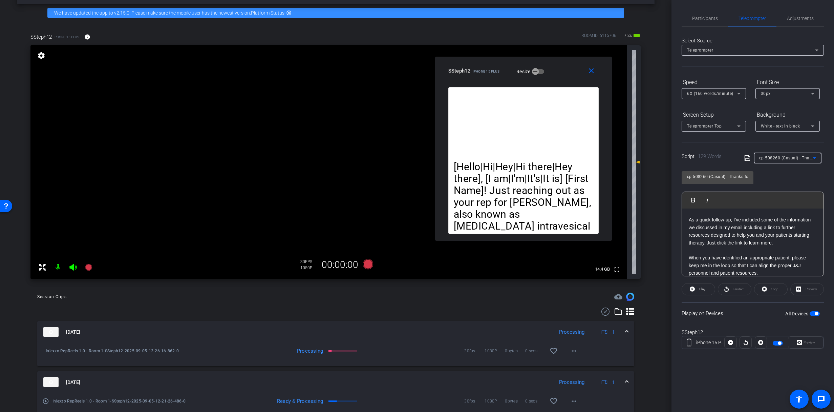
scroll to position [0, 0]
click div "Participants Teleprompter Adjustments settings [PERSON_NAME] flip Director Ever…"
click span "Participants"
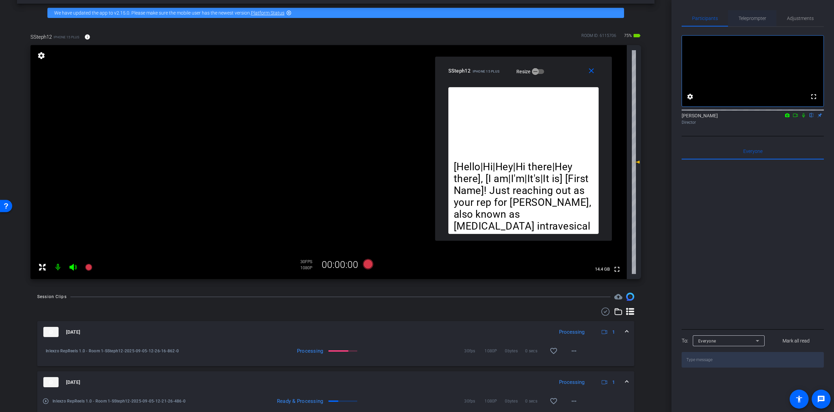
click span "Teleprompter"
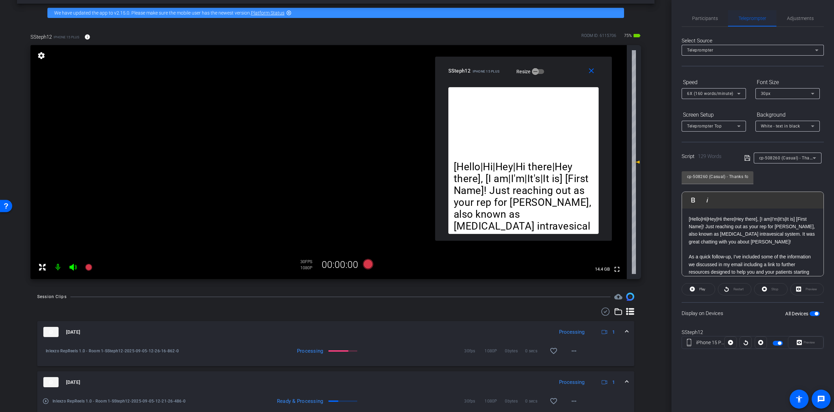
click span "Teleprompter"
click span "Participants"
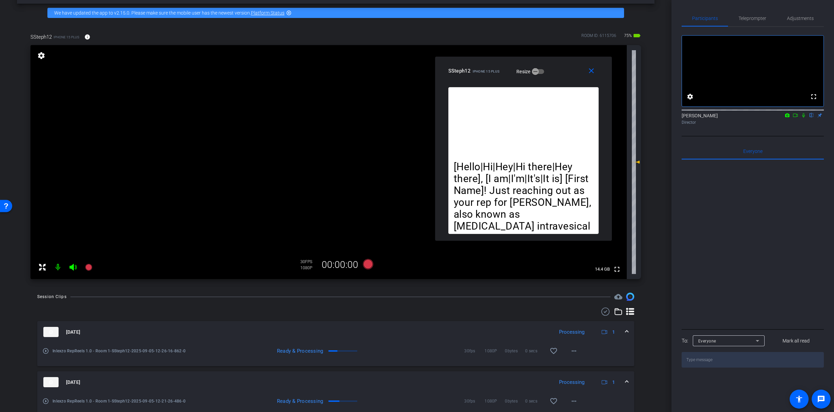
click icon
click span "Teleprompter"
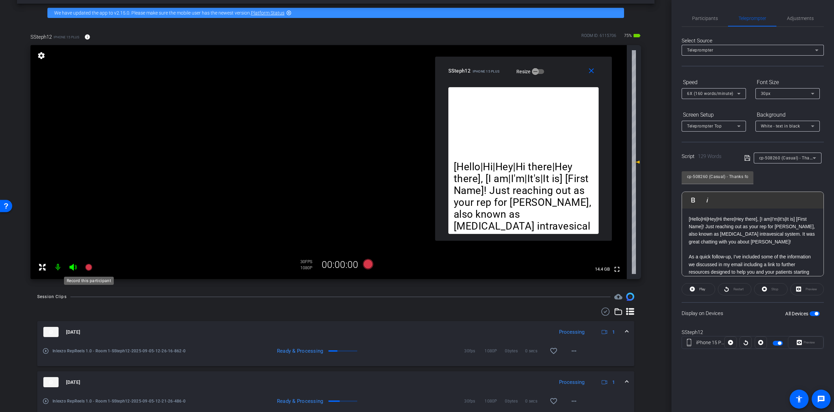
click icon
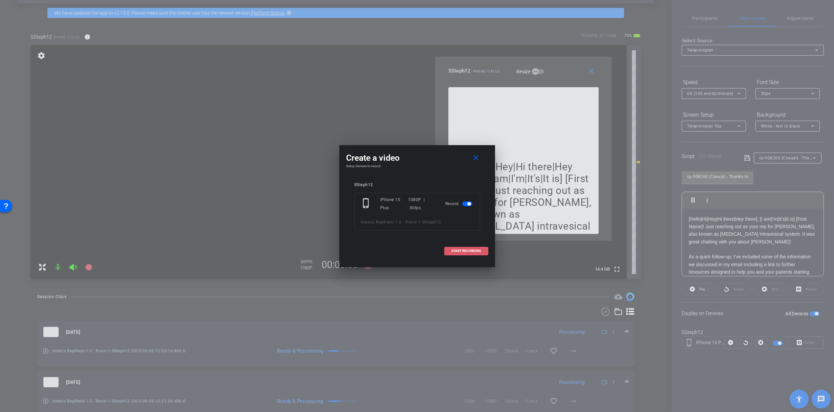
click span "START RECORDING"
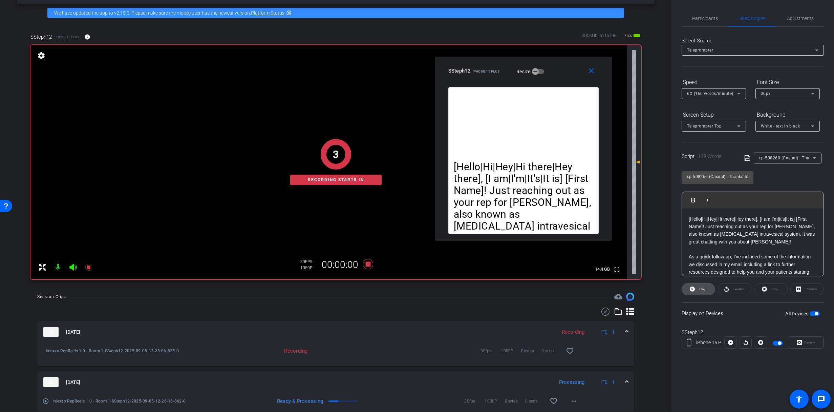
click span "Play"
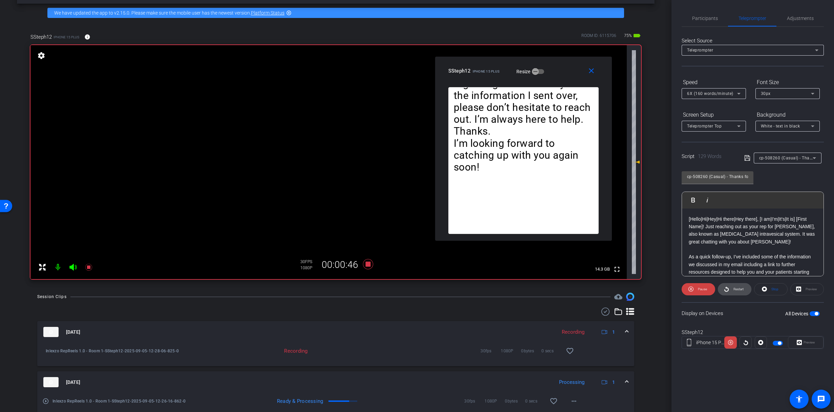
click icon
click span
click icon
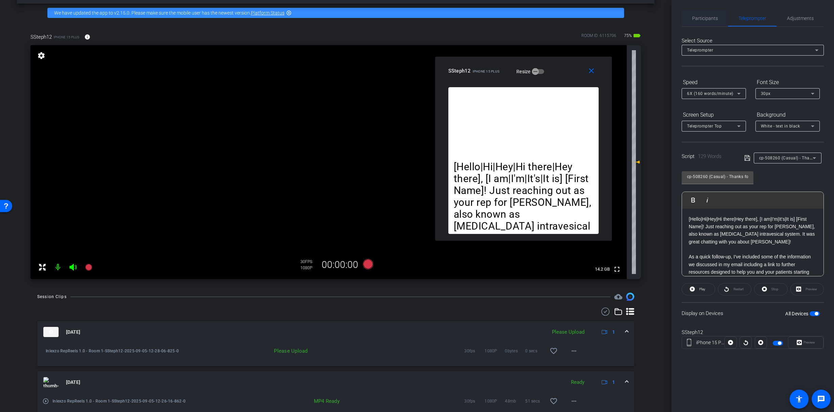
click span "Participants"
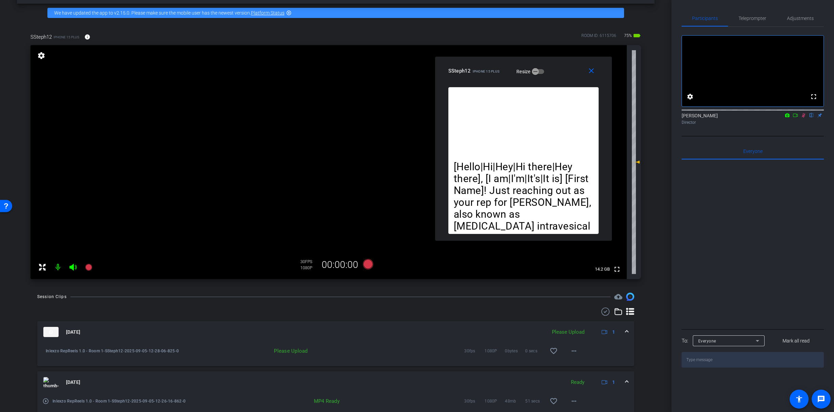
click icon
click mat-icon "more_horiz"
click span "Upload"
click span "Teleprompter"
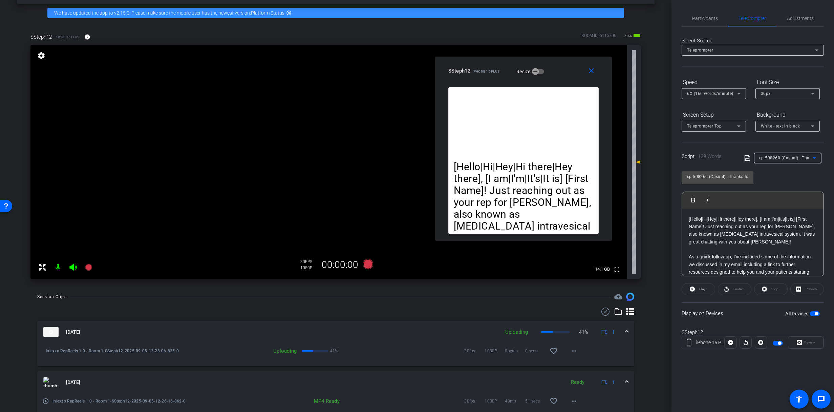
click div "cp-508260 (Casual) - Thanks for Seeing Me"
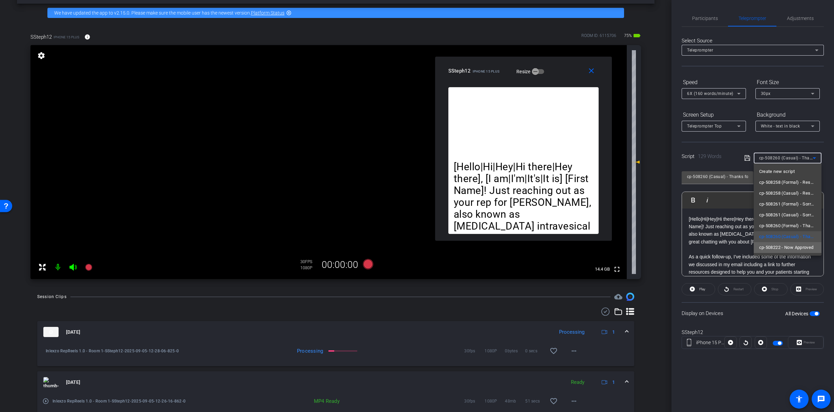
click span "cp-508222 - Now Approved"
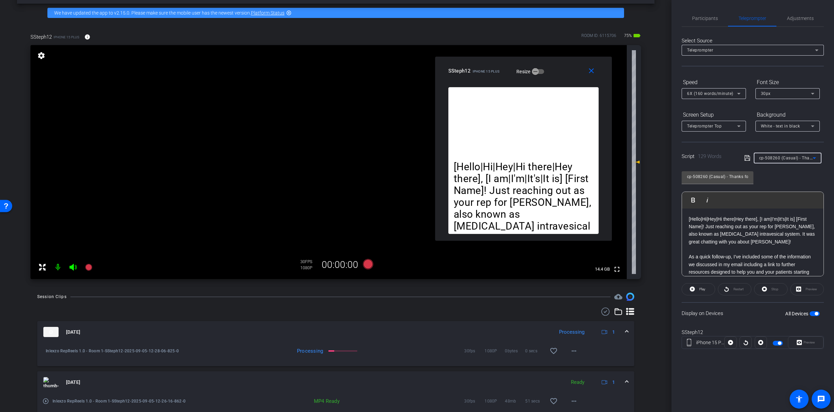
type input "cp-508222 - Now Approved"
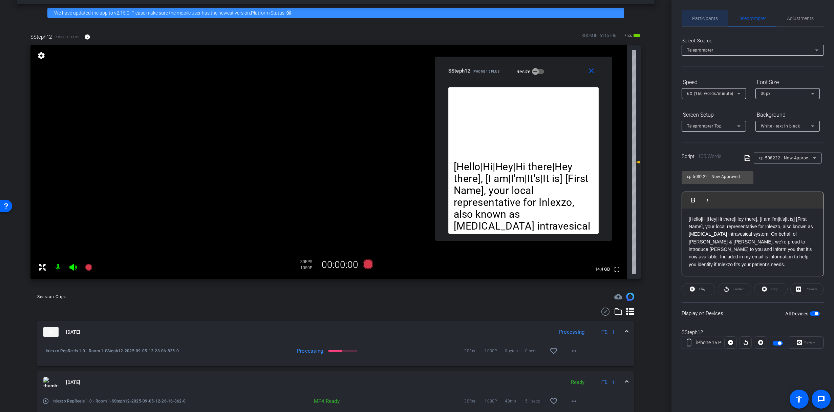
drag, startPoint x: 700, startPoint y: 15, endPoint x: 712, endPoint y: 22, distance: 13.9
click span "Participants"
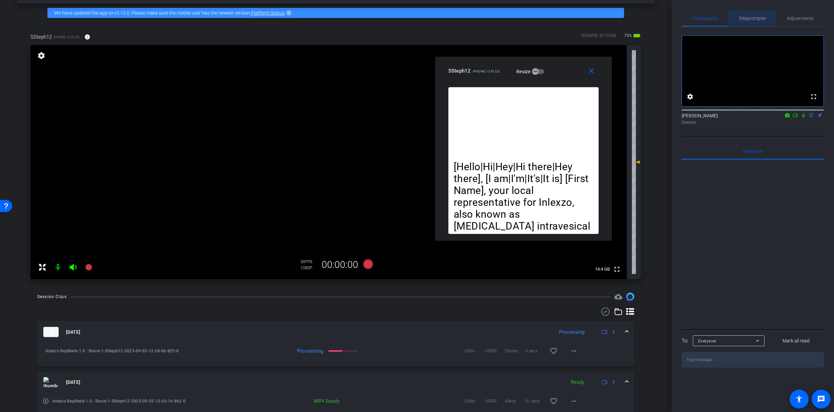
drag, startPoint x: 749, startPoint y: 19, endPoint x: 741, endPoint y: 19, distance: 7.8
click span "Teleprompter"
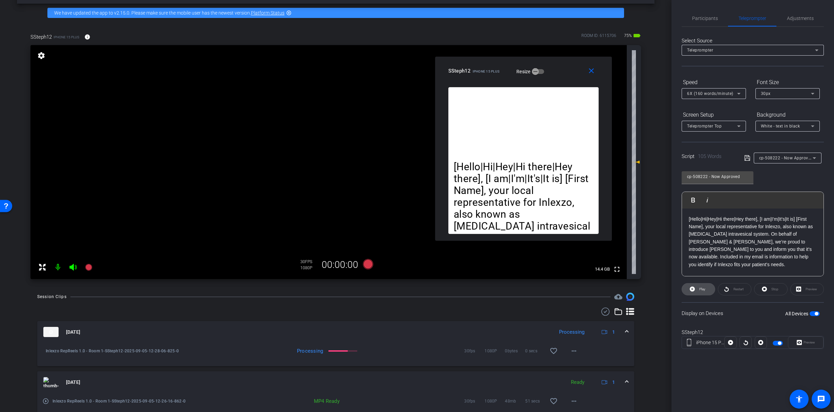
click icon
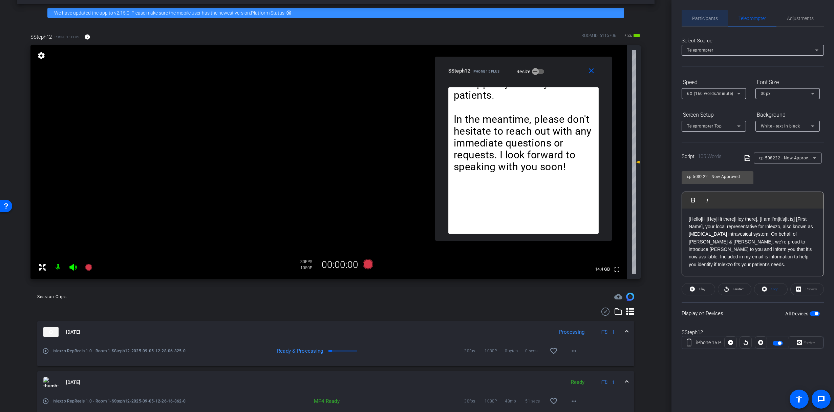
drag, startPoint x: 702, startPoint y: 21, endPoint x: 706, endPoint y: 24, distance: 5.0
click span "Participants"
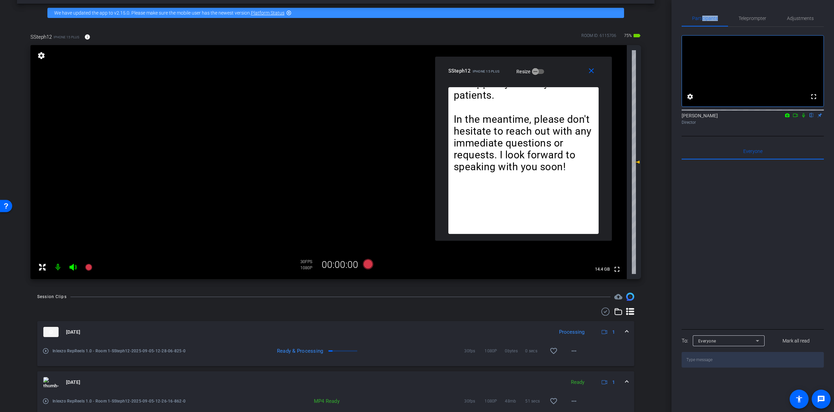
click icon
drag, startPoint x: 754, startPoint y: 18, endPoint x: 757, endPoint y: 21, distance: 4.3
click span "Teleprompter"
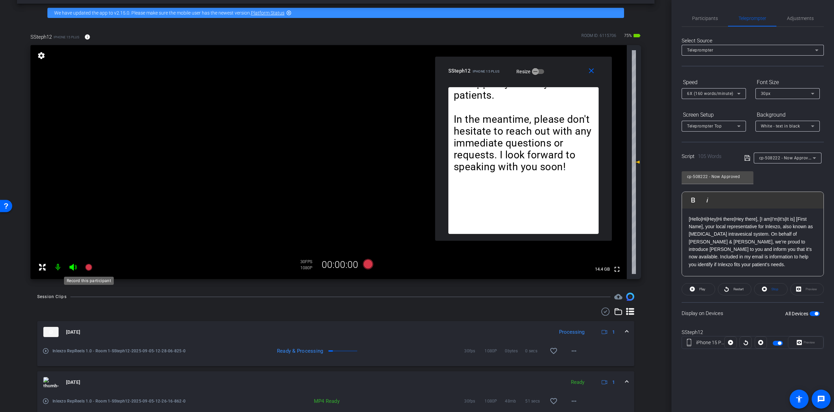
click icon
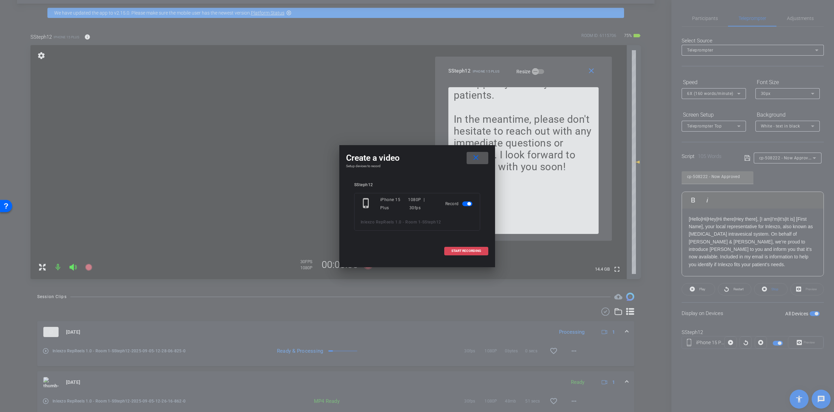
click span "START RECORDING"
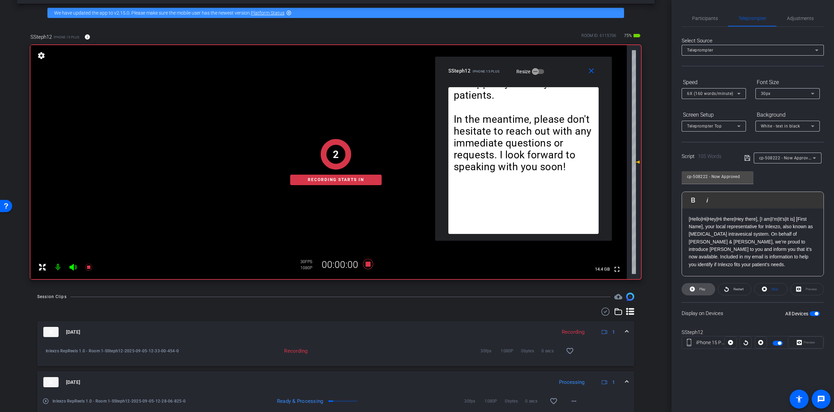
click icon
click span
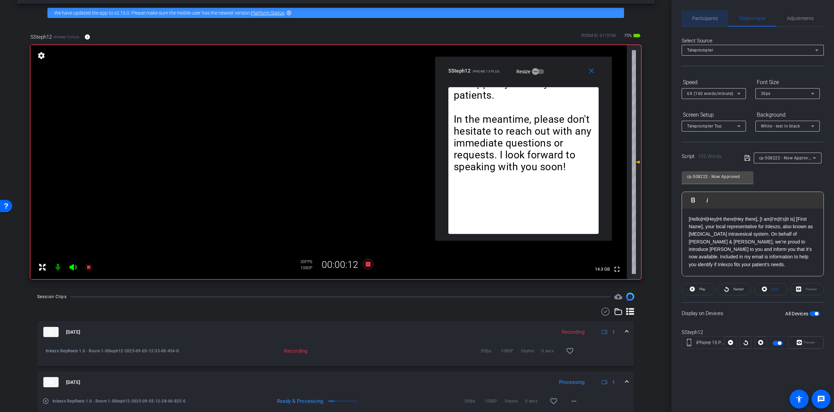
click div "Participants"
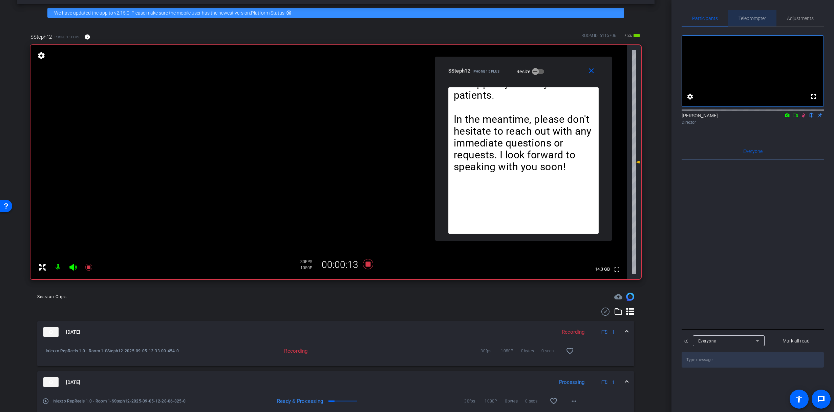
click span "Teleprompter"
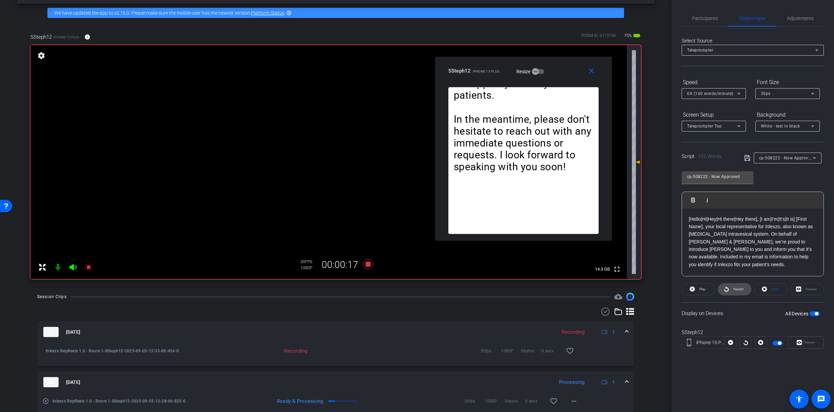
click span "Restart"
click span
click span "Pause"
drag, startPoint x: 731, startPoint y: 290, endPoint x: 711, endPoint y: 210, distance: 82.7
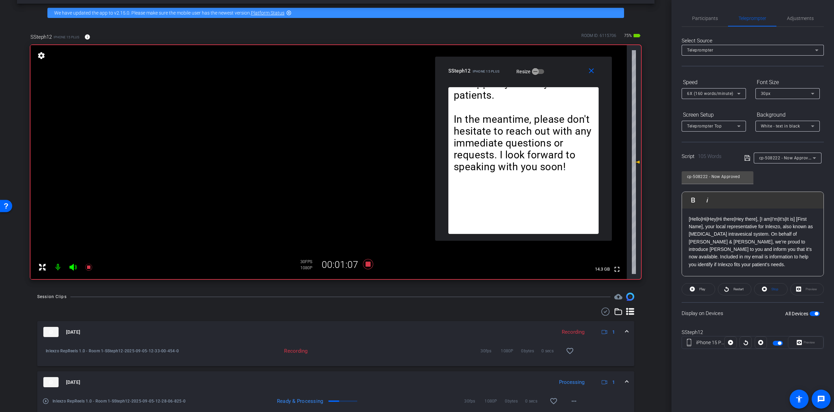
click openreel-capture-teleprompter "Speed 6X (160 words/minute) Font Size 30px Screen Setup Teleprompter Top Backgr…"
click div "6X (160 words/minute)"
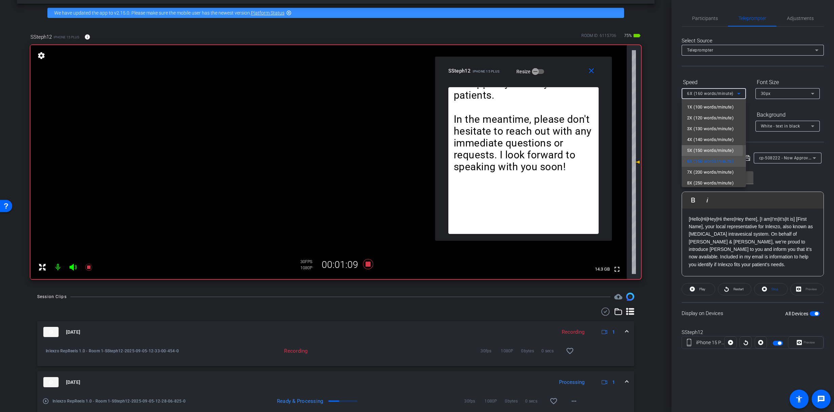
click span "5X (150 words/minute)"
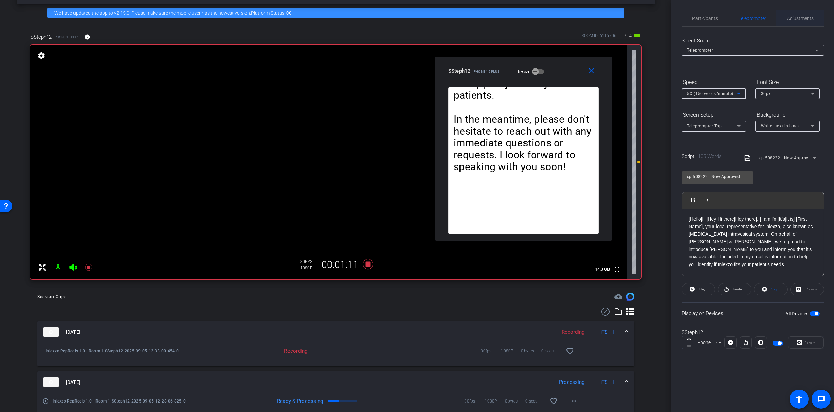
click span "Adjustments"
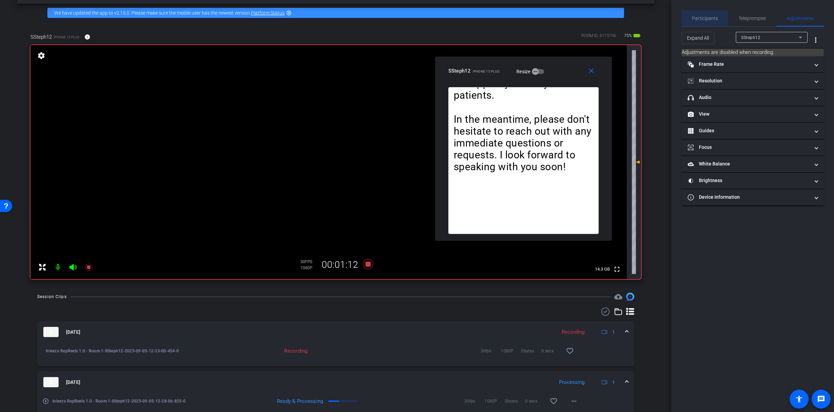
click span "Participants"
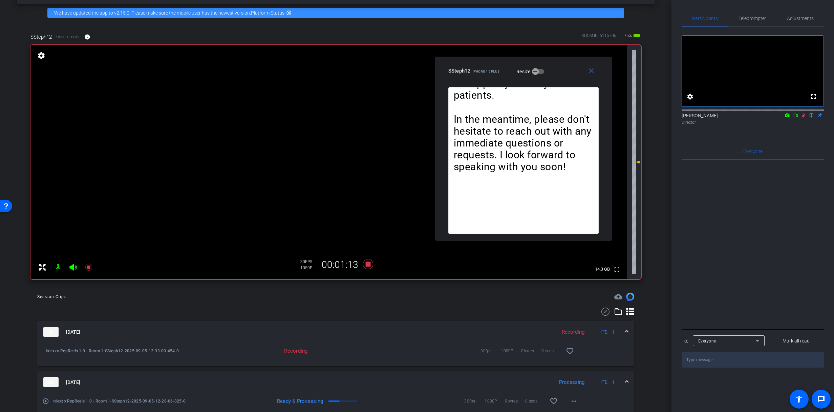
click div "Director"
click span "Adjustments"
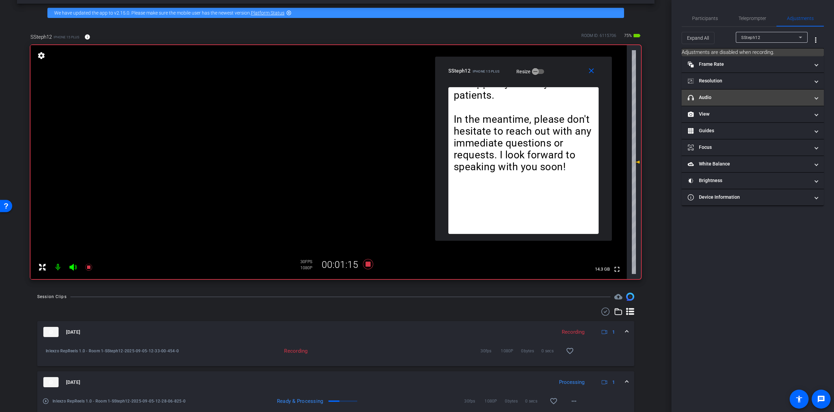
drag, startPoint x: 717, startPoint y: 99, endPoint x: 723, endPoint y: 103, distance: 7.0
click mat-panel-title "headphone icon Audio"
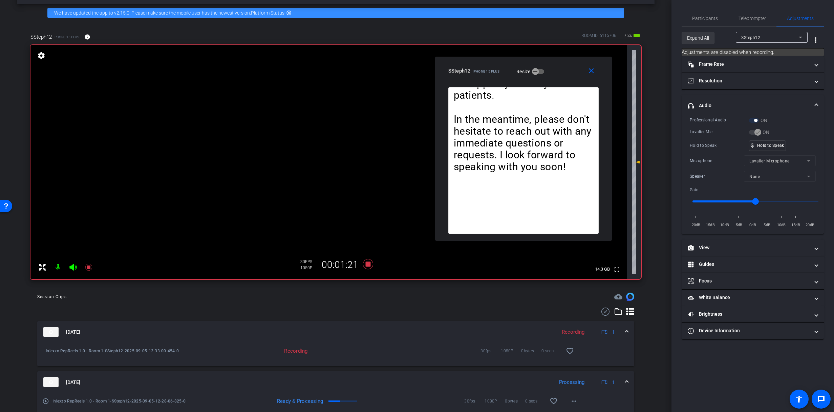
drag, startPoint x: 700, startPoint y: 37, endPoint x: 712, endPoint y: 42, distance: 12.6
click span "Expand All"
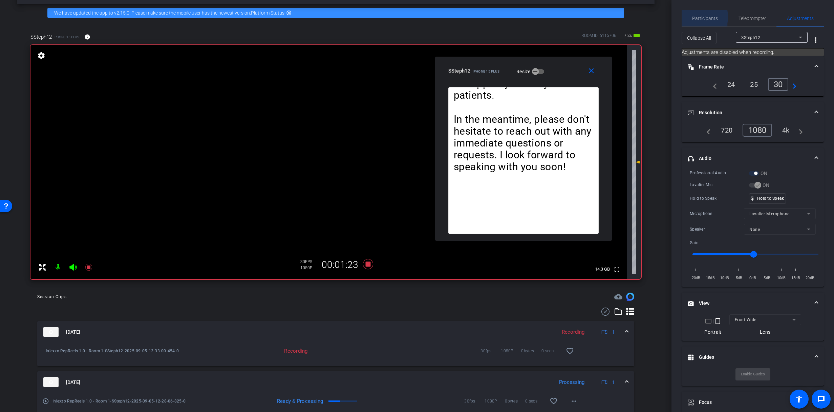
drag, startPoint x: 698, startPoint y: 17, endPoint x: 708, endPoint y: 25, distance: 12.5
click span "Participants"
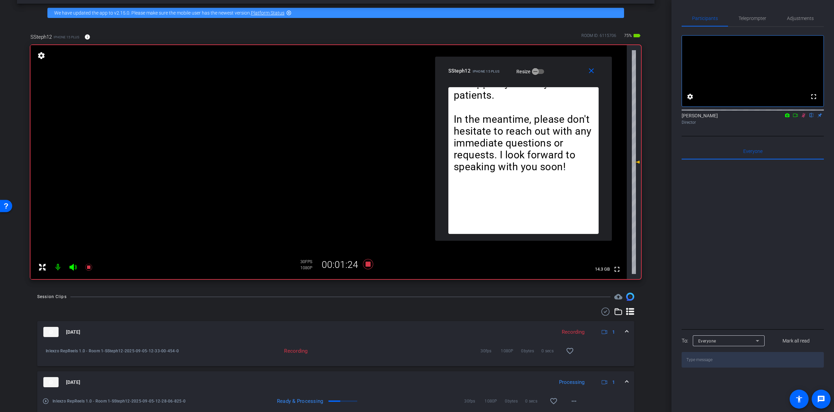
click div "[PERSON_NAME] flip Director"
click icon
click span "Adjustments"
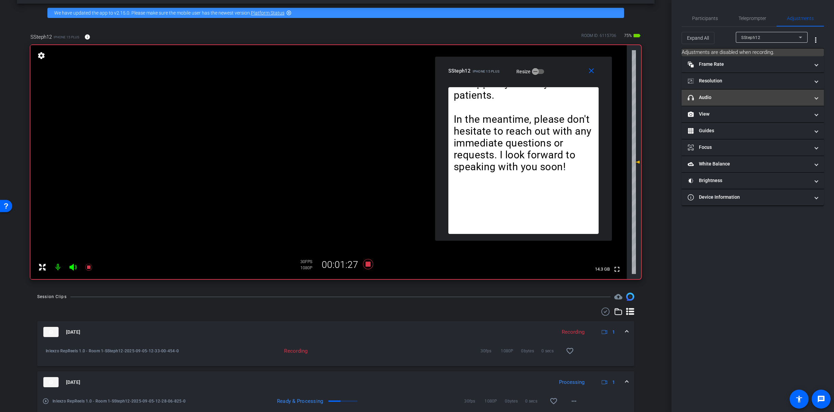
drag, startPoint x: 718, startPoint y: 95, endPoint x: 724, endPoint y: 105, distance: 11.2
click mat-panel-title "headphone icon Audio"
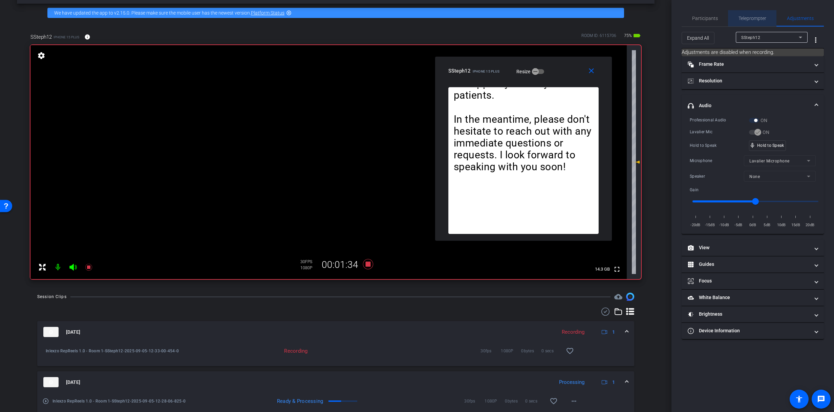
click span "Teleprompter"
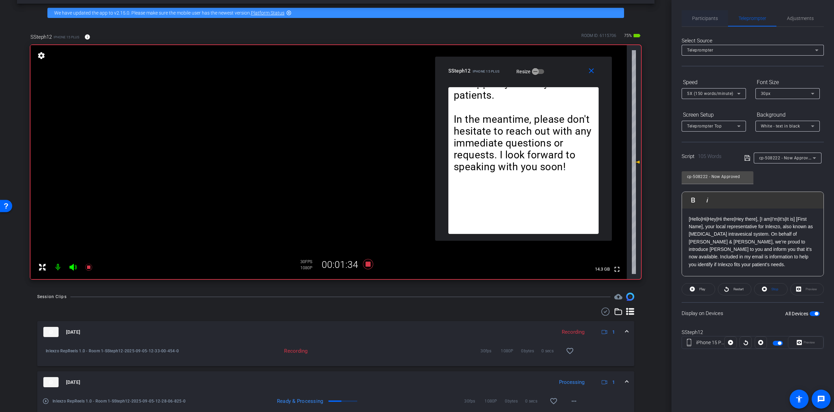
click span "Participants"
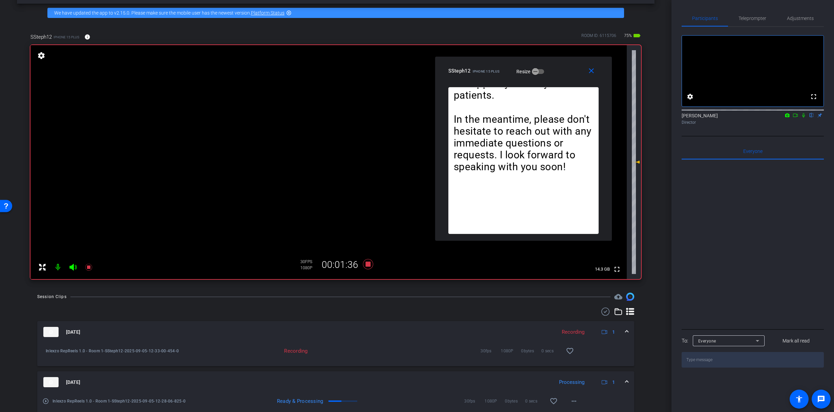
click icon
click span "Teleprompter"
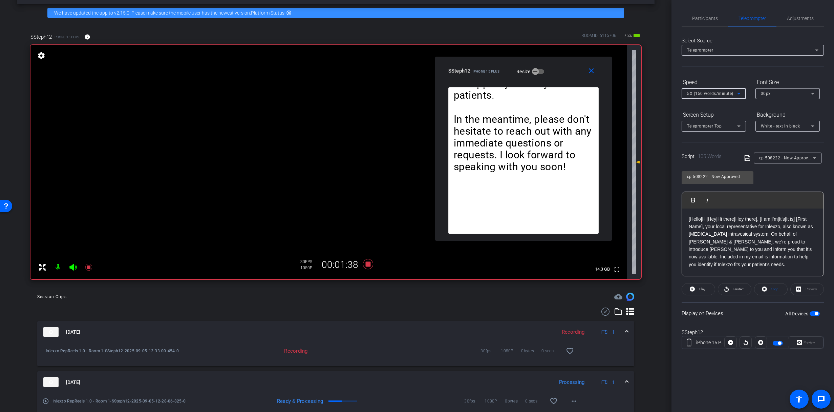
click span "5X (150 words/minute)"
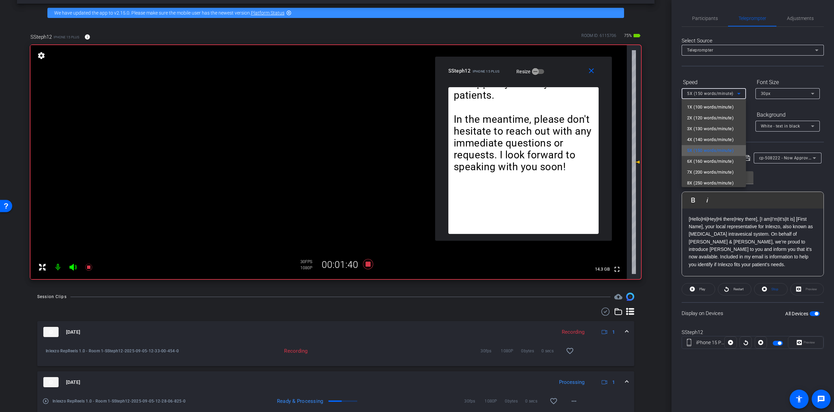
click span "5X (150 words/minute)"
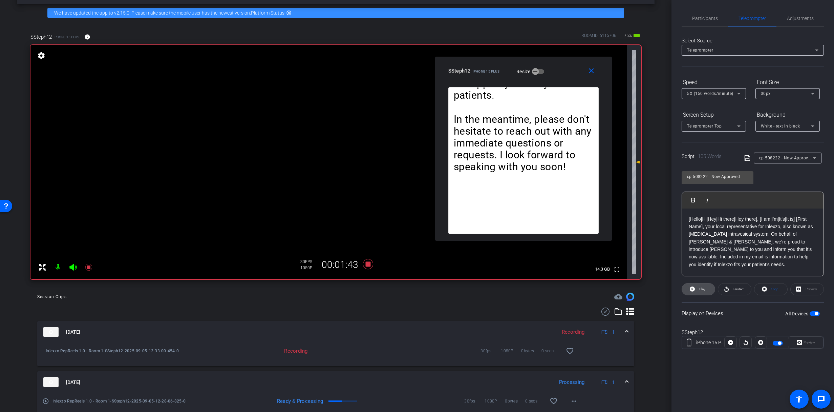
click span
click icon
click span
click icon
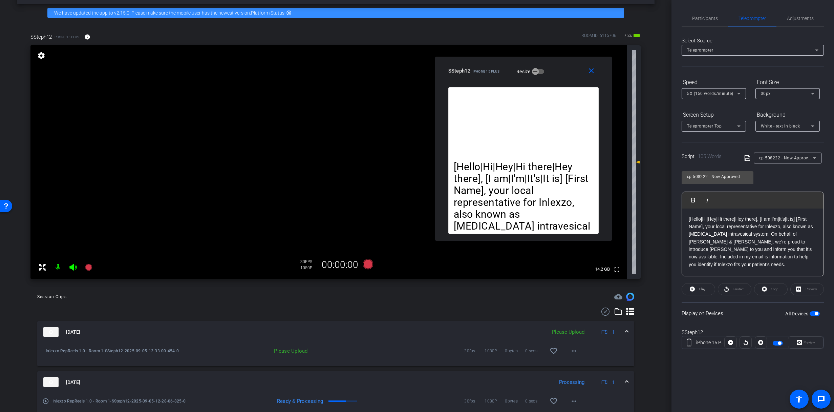
drag, startPoint x: 578, startPoint y: 352, endPoint x: 629, endPoint y: 258, distance: 106.9
click span
click div
drag, startPoint x: 707, startPoint y: 22, endPoint x: 713, endPoint y: 23, distance: 6.5
click span "Participants"
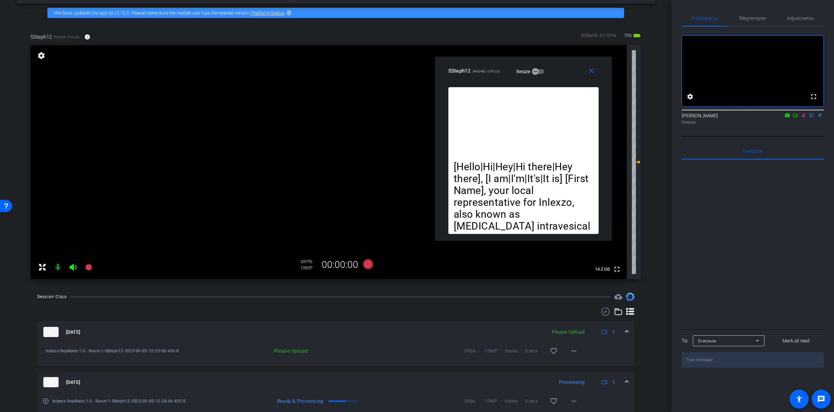
click icon
click mat-icon "more_horiz"
drag, startPoint x: 495, startPoint y: 322, endPoint x: 502, endPoint y: 323, distance: 6.5
click div
drag, startPoint x: 572, startPoint y: 353, endPoint x: 579, endPoint y: 354, distance: 7.5
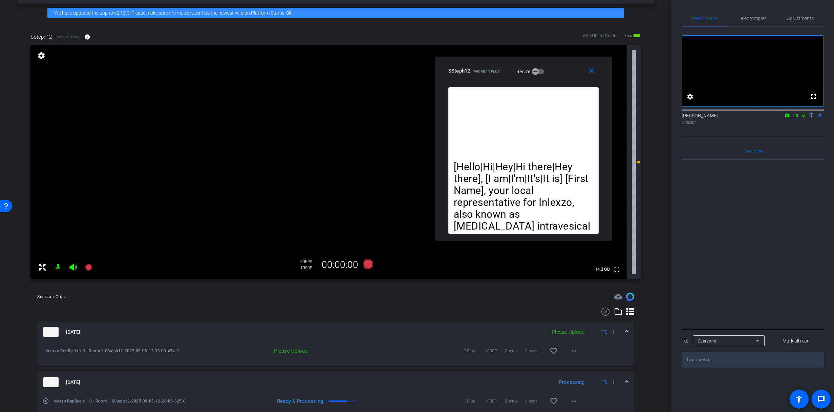
click mat-icon "more_horiz"
click span "Delete clip"
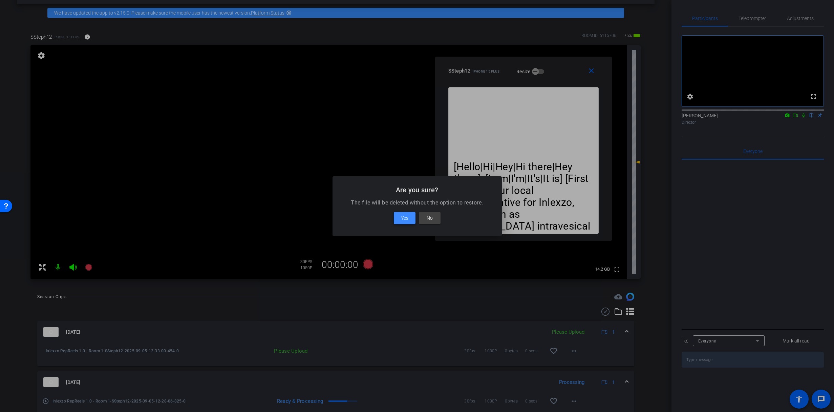
click span "Yes"
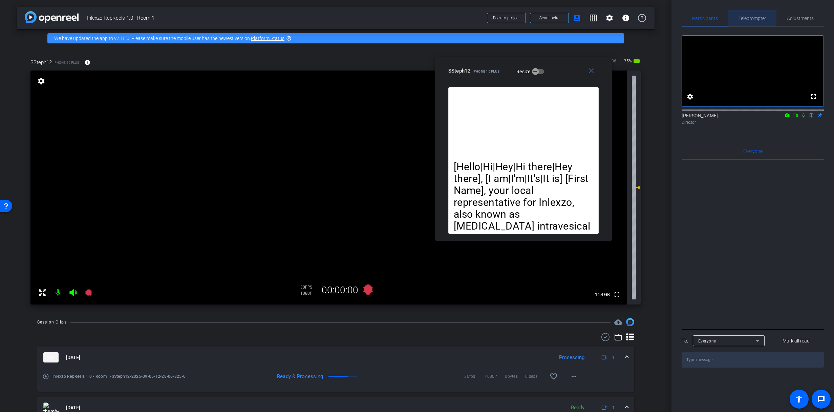
click span "Teleprompter"
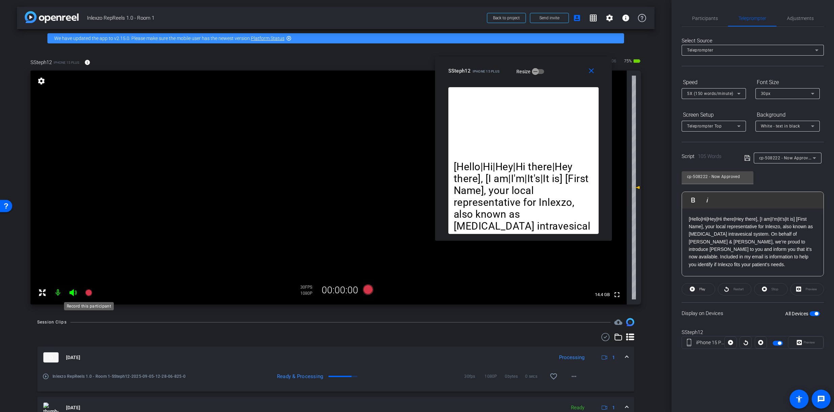
click icon
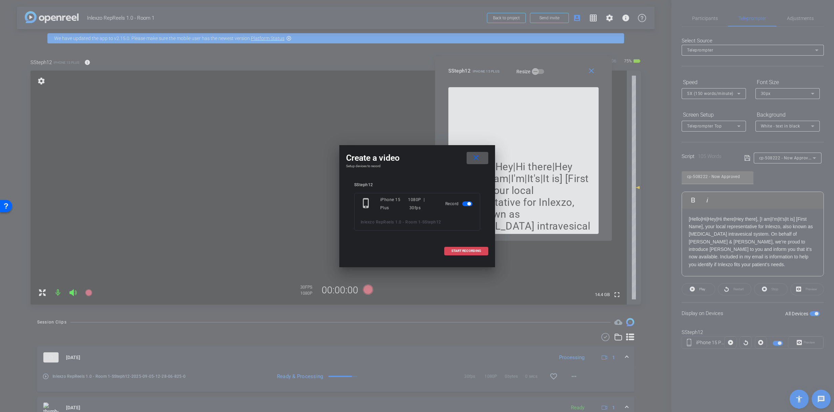
click span "START RECORDING"
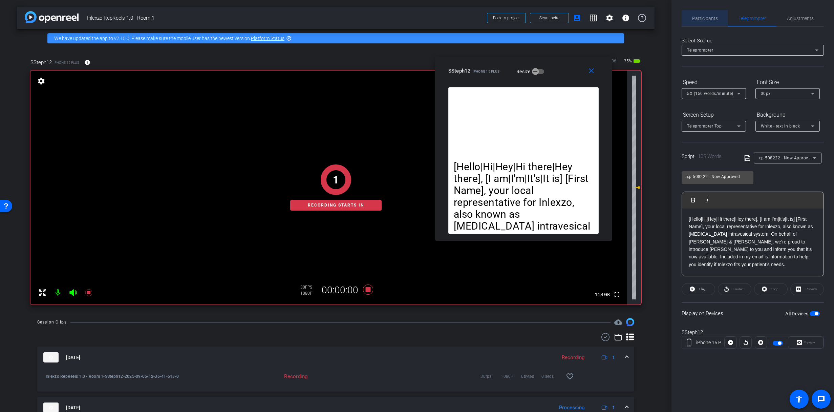
click span "Participants"
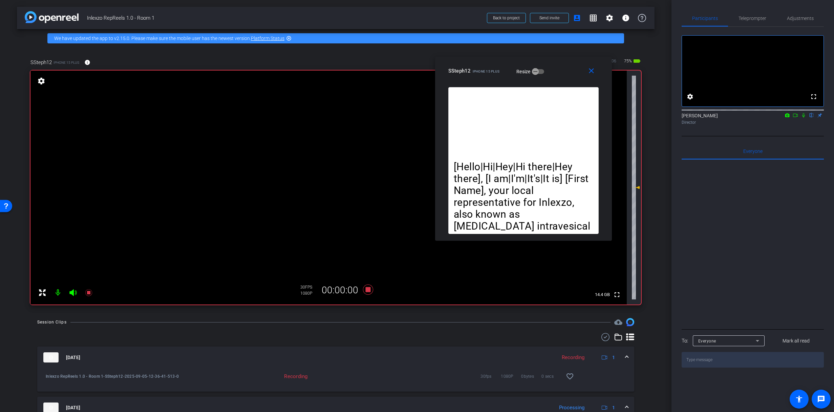
click icon
click span "Teleprompter"
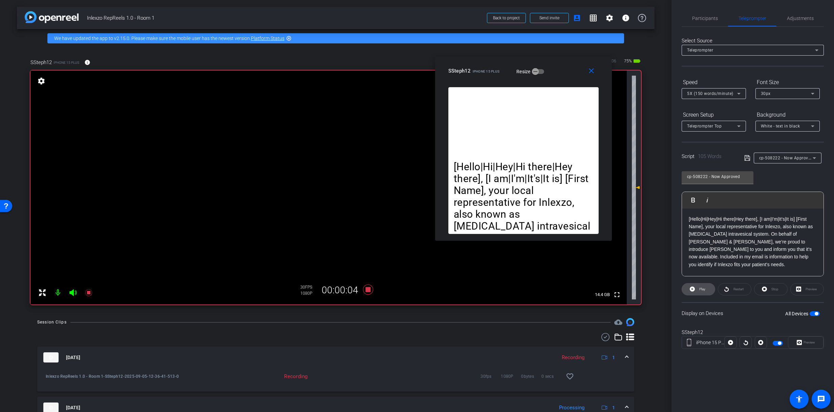
click span "Play"
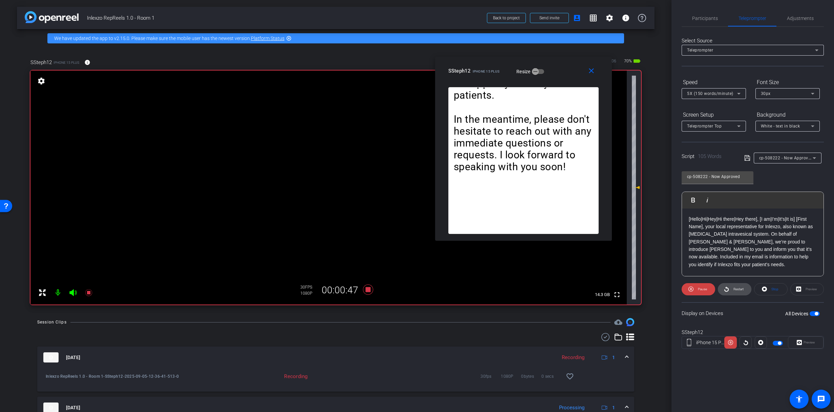
click icon
click span
click span "Restart"
click icon
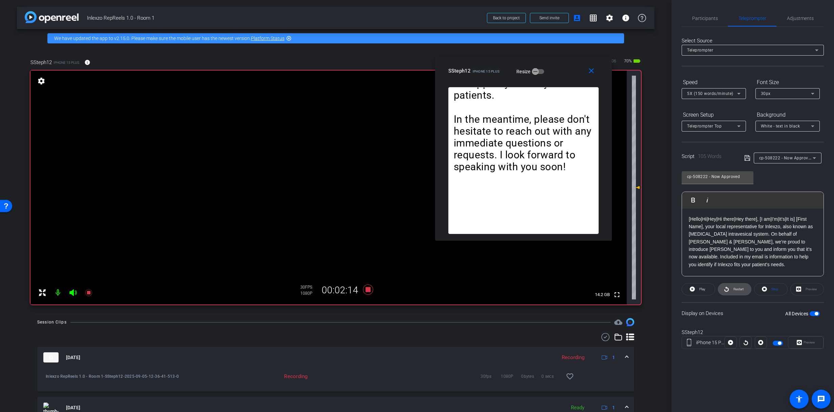
click span "Restart"
click icon
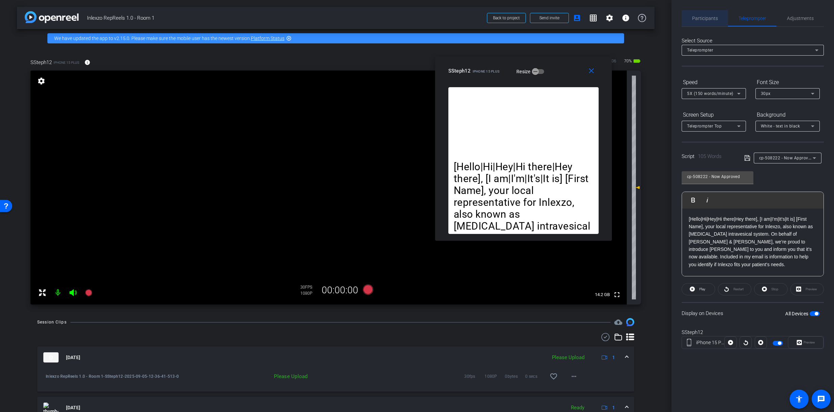
drag, startPoint x: 705, startPoint y: 24, endPoint x: 713, endPoint y: 28, distance: 8.8
click span "Participants"
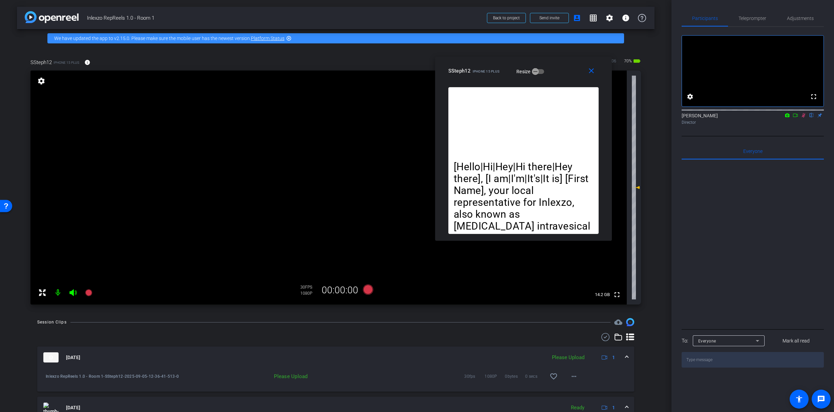
click mat-icon
click icon
click span "Teleprompter"
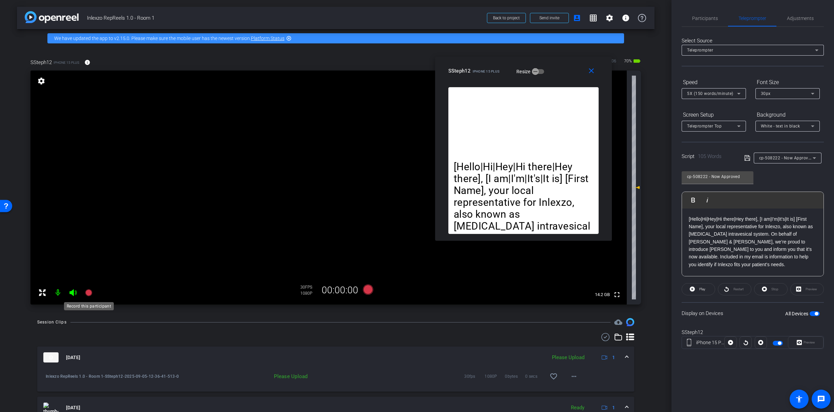
click icon
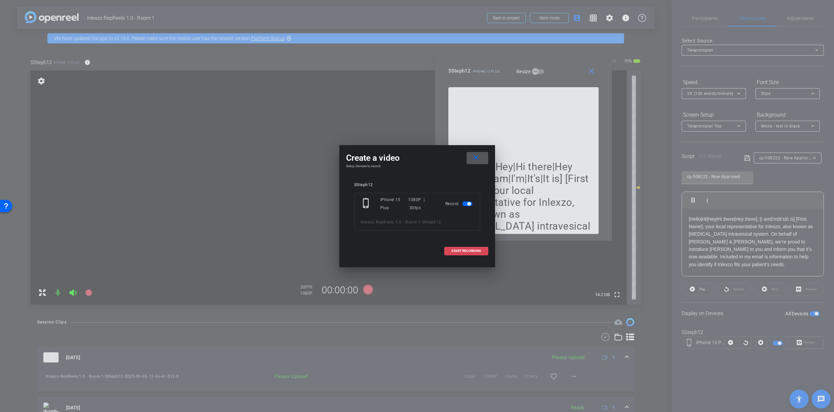
click span "START RECORDING"
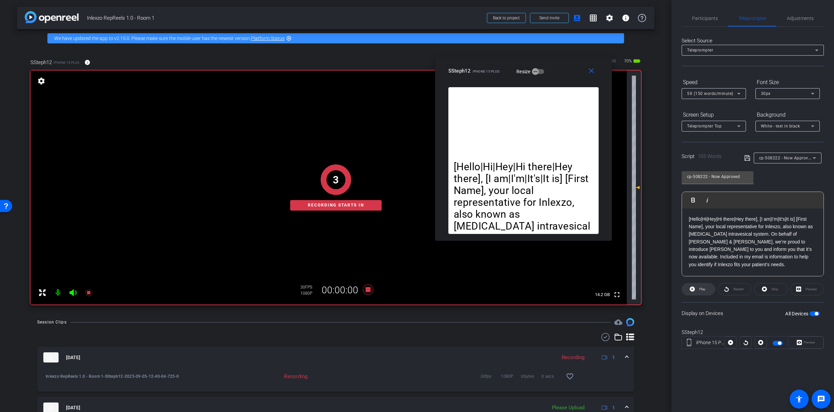
click span "Play"
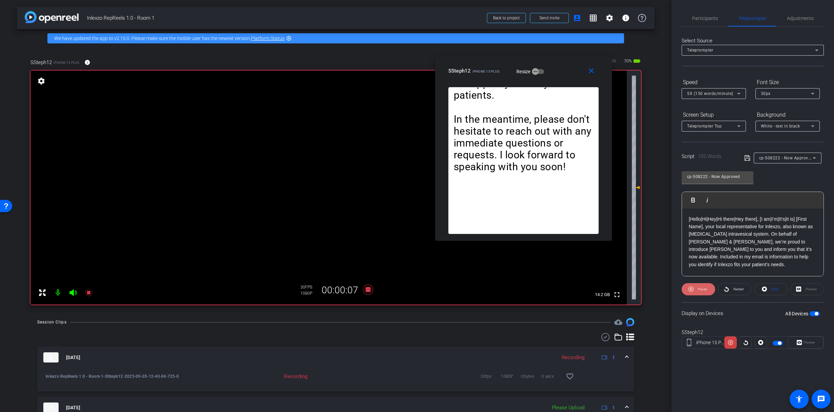
click span "Pause"
click icon
click openreel-capture-teleprompter "Speed 5X (150 words/minute) Font Size 30px Screen Setup Teleprompter Top Backgr…"
click span "Pause"
click span "Restart"
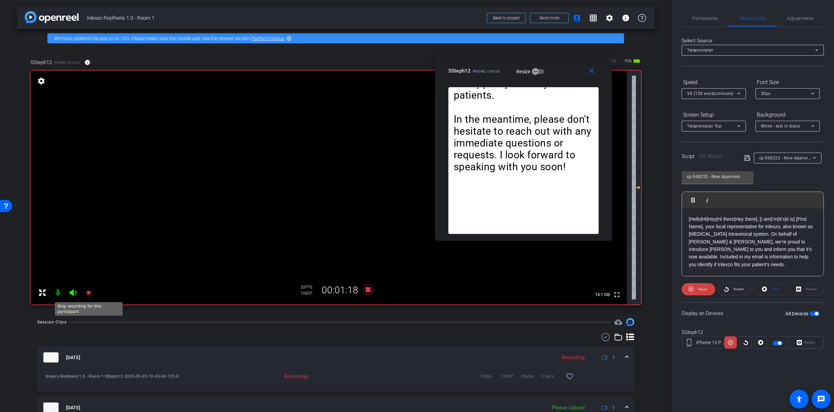
click icon
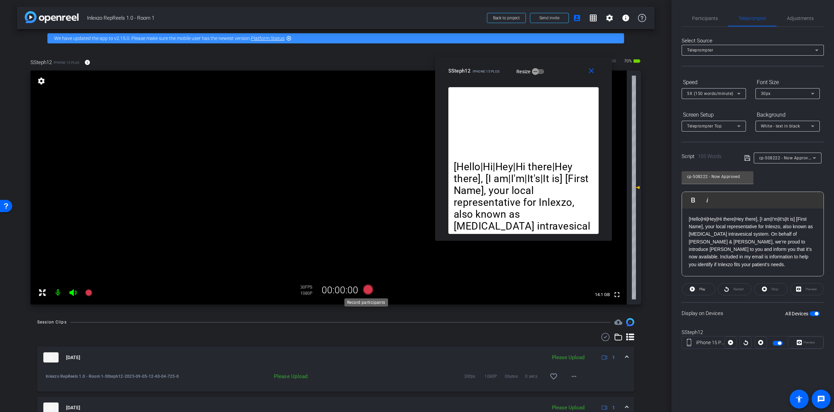
click icon
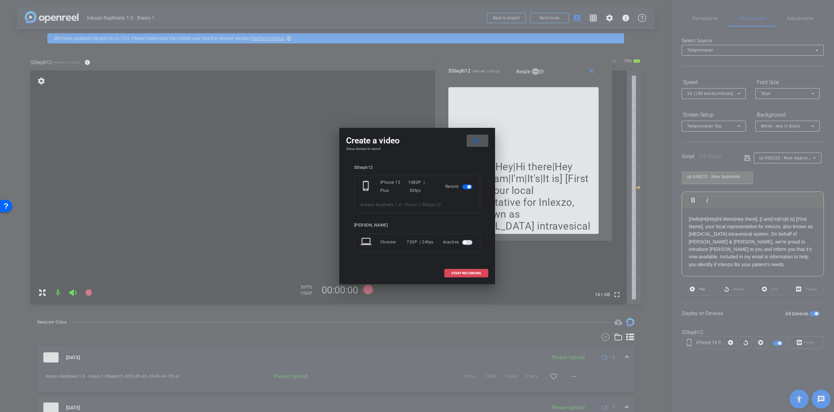
click span "START RECORDING"
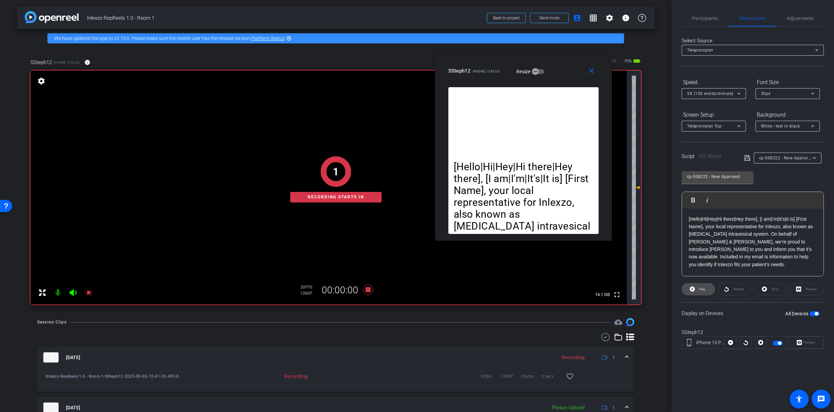
click span "Play"
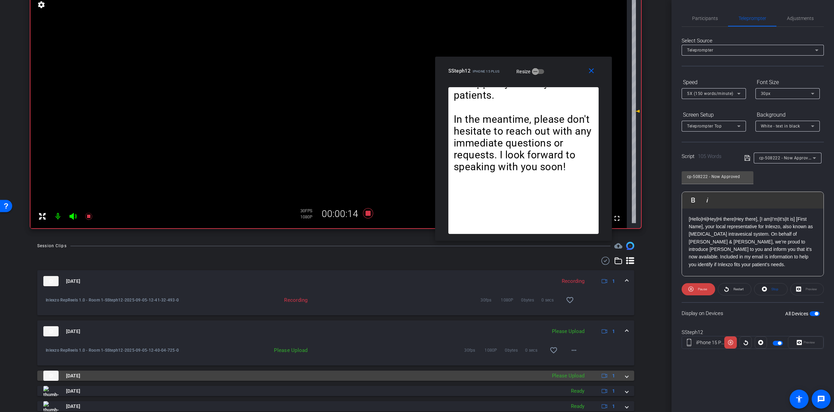
scroll to position [78, 0]
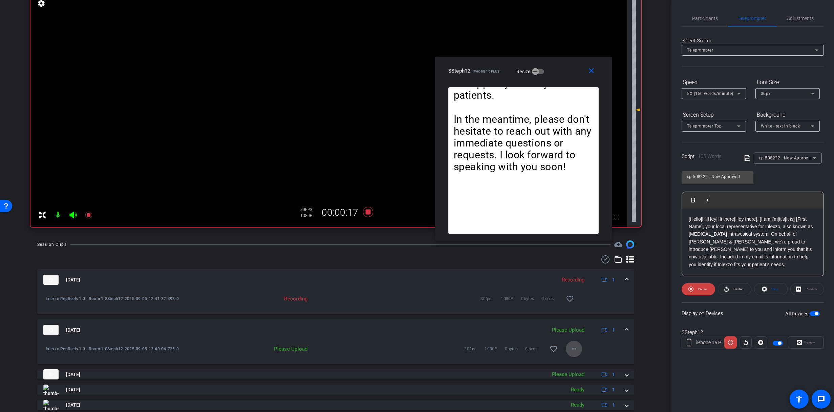
click mat-icon "more_horiz"
click span "Upload"
click icon
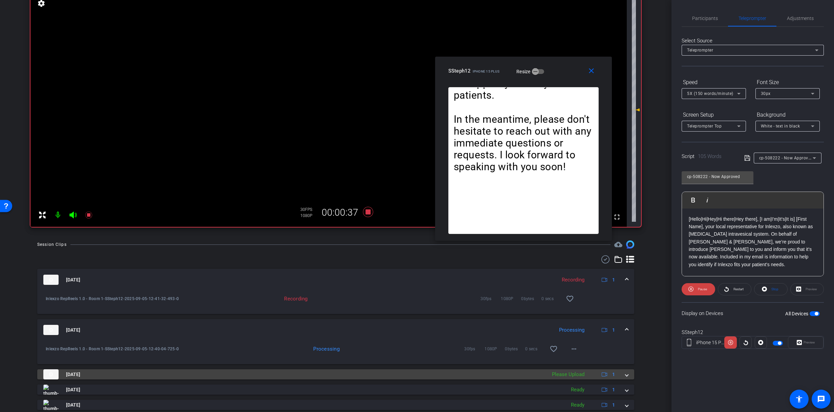
click mat-expansion-panel-header "[DATE] Please Upload 1"
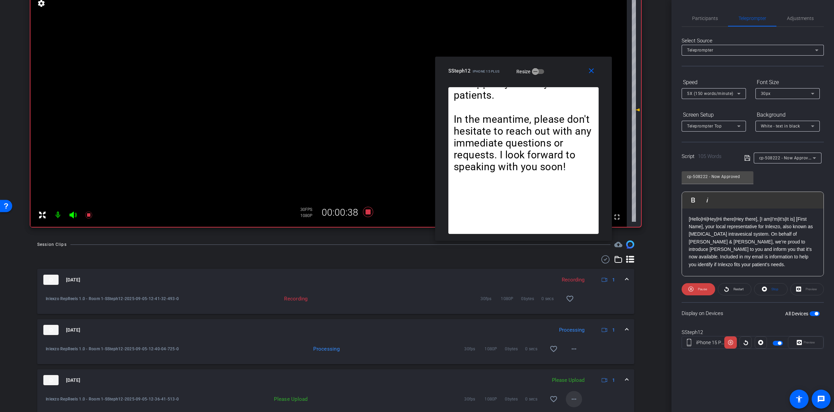
click span
click span "Upload"
click icon
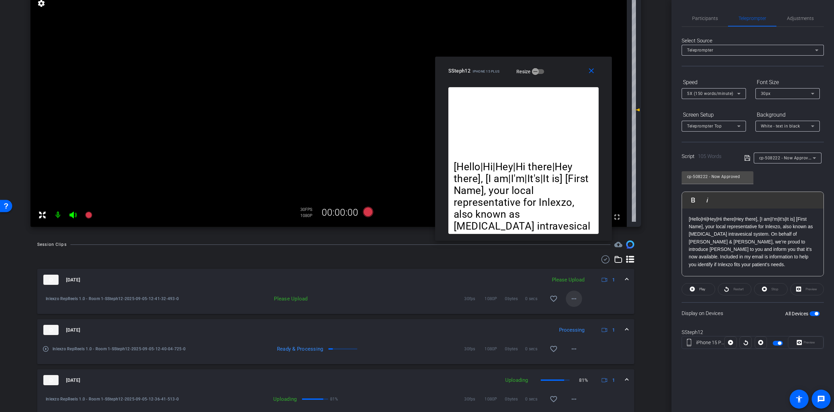
click mat-icon "more_horiz"
click span "Upload"
click span "Participants"
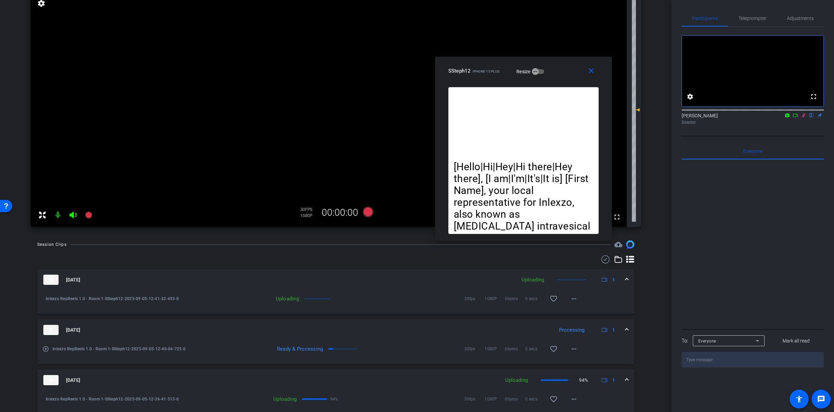
click icon
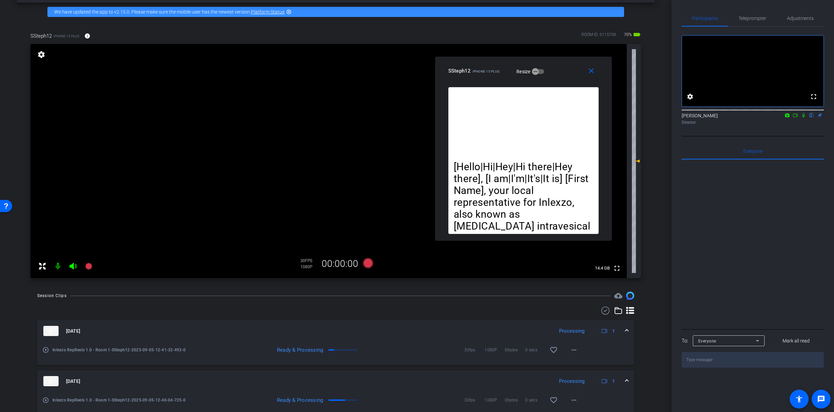
scroll to position [27, 0]
